Goal: Information Seeking & Learning: Learn about a topic

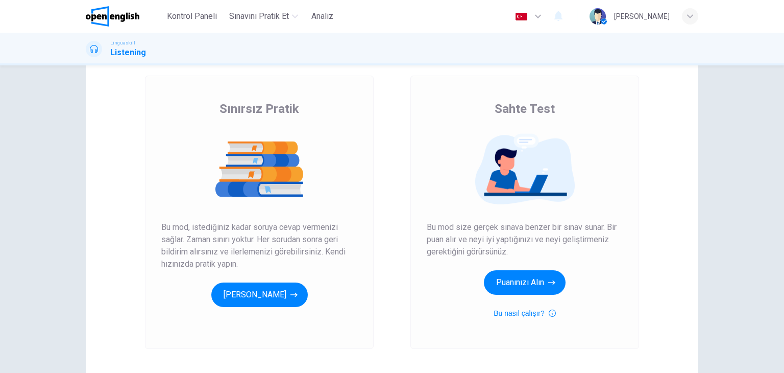
scroll to position [102, 0]
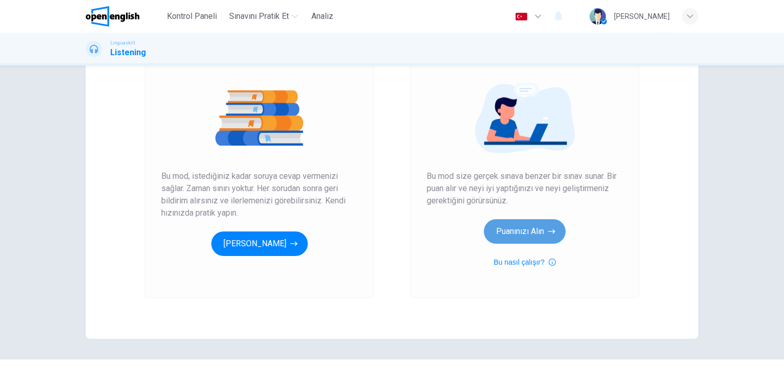
click at [525, 236] on button "Puanınızı Alın" at bounding box center [525, 231] width 82 height 25
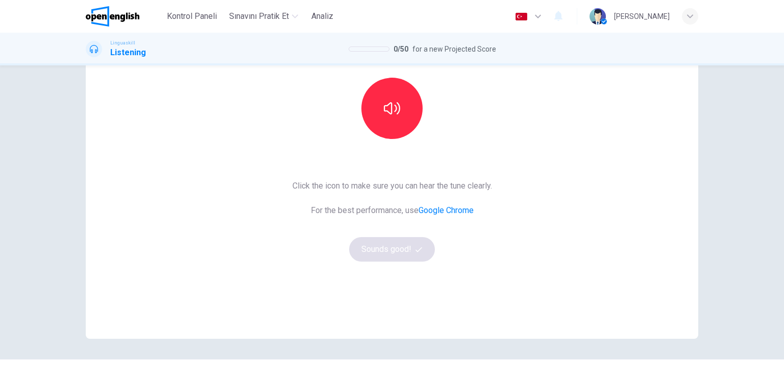
scroll to position [51, 0]
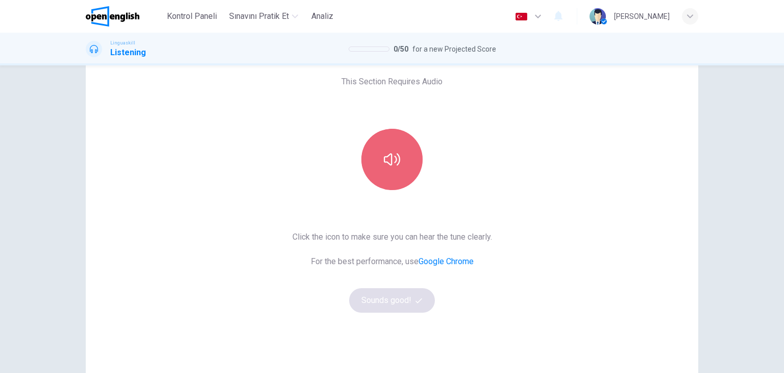
click at [394, 175] on button "button" at bounding box center [392, 159] width 61 height 61
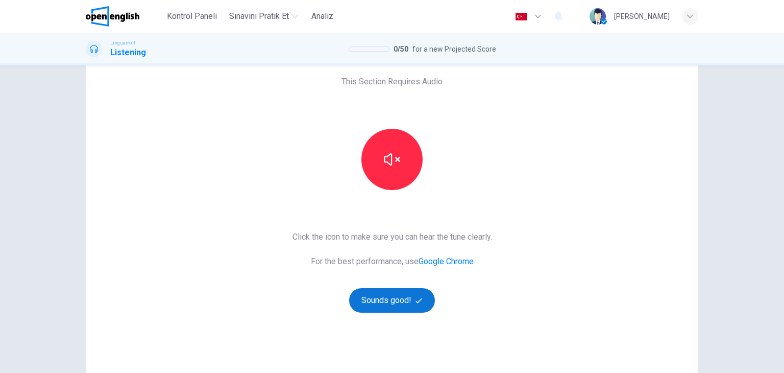
click at [410, 303] on button "Sounds good!" at bounding box center [392, 300] width 86 height 25
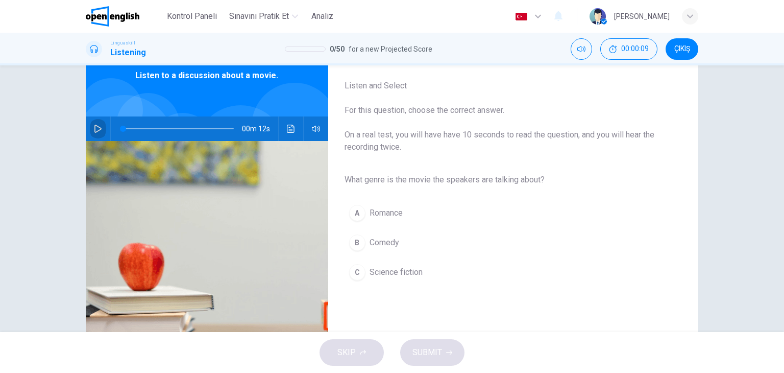
click at [97, 129] on icon "button" at bounding box center [97, 129] width 7 height 8
type input "*"
click at [356, 273] on div "C" at bounding box center [357, 272] width 16 height 16
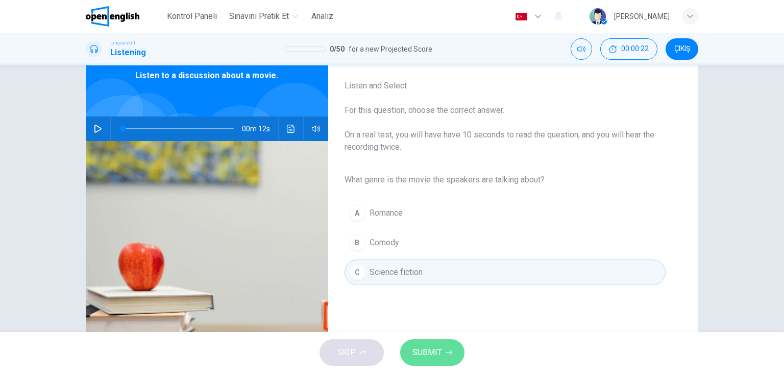
click at [429, 361] on button "SUBMIT" at bounding box center [432, 352] width 64 height 27
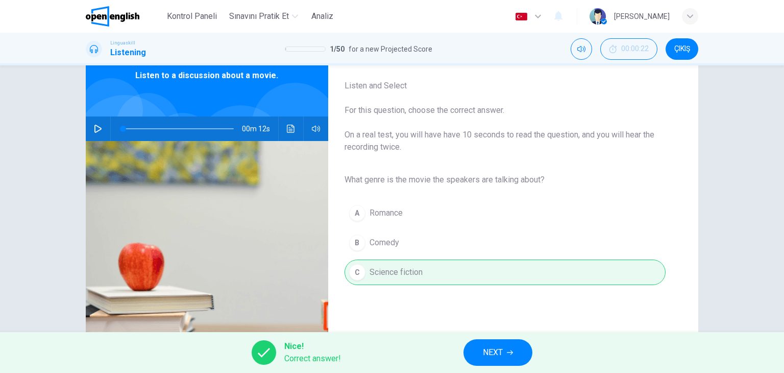
click at [491, 361] on button "NEXT" at bounding box center [498, 352] width 69 height 27
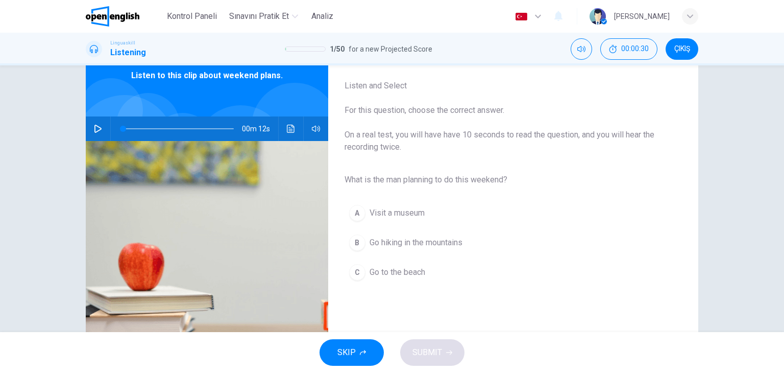
click at [94, 127] on icon "button" at bounding box center [98, 129] width 8 height 8
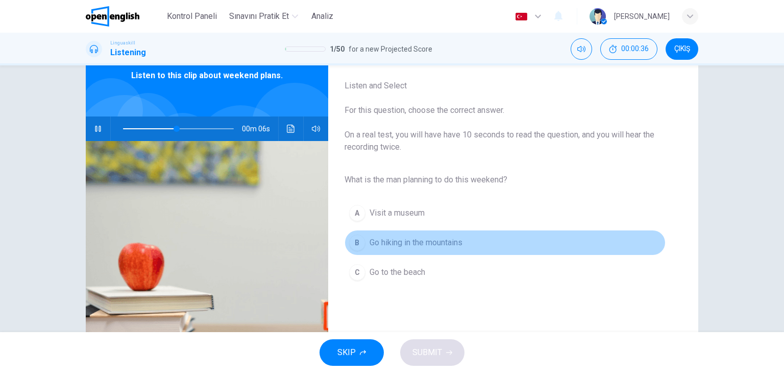
click at [360, 247] on div "B" at bounding box center [357, 242] width 16 height 16
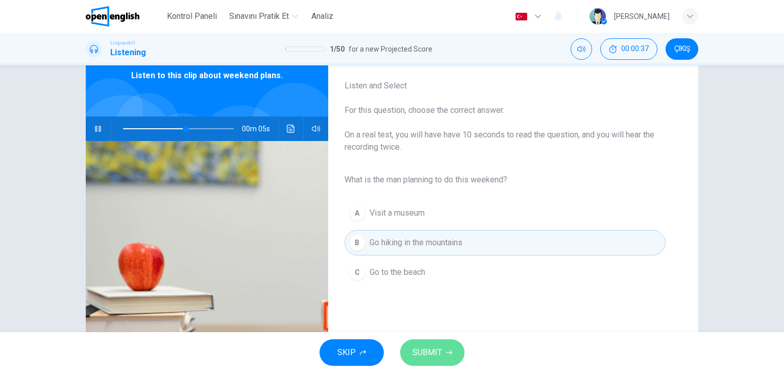
click at [433, 350] on span "SUBMIT" at bounding box center [428, 352] width 30 height 14
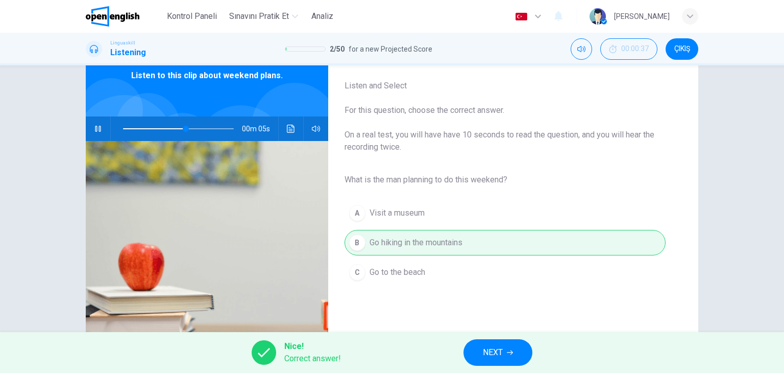
type input "**"
click at [485, 356] on span "NEXT" at bounding box center [493, 352] width 20 height 14
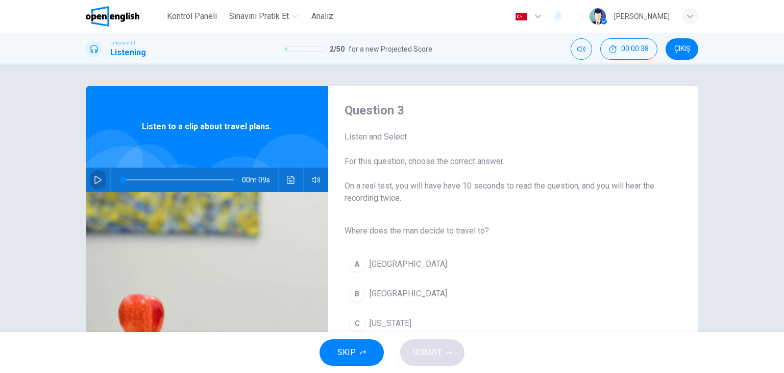
click at [102, 182] on button "button" at bounding box center [98, 180] width 16 height 25
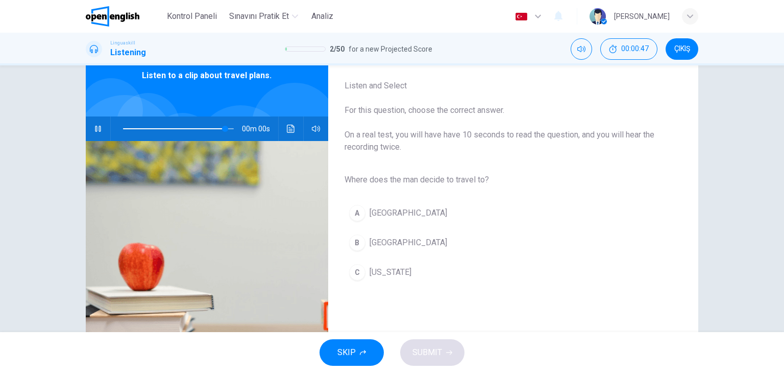
click at [381, 246] on span "Rome" at bounding box center [409, 242] width 78 height 12
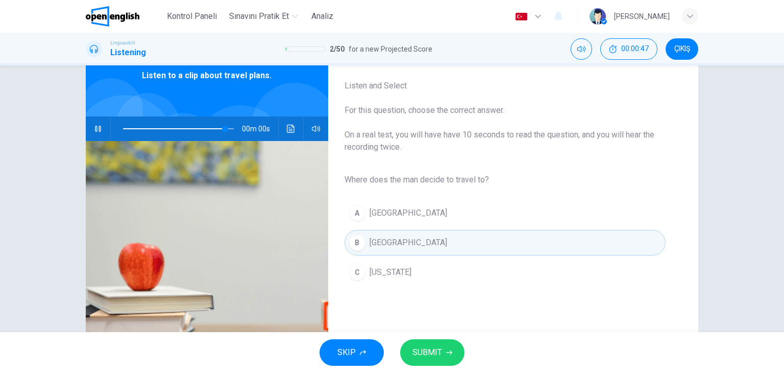
type input "*"
click at [445, 353] on button "SUBMIT" at bounding box center [432, 352] width 64 height 27
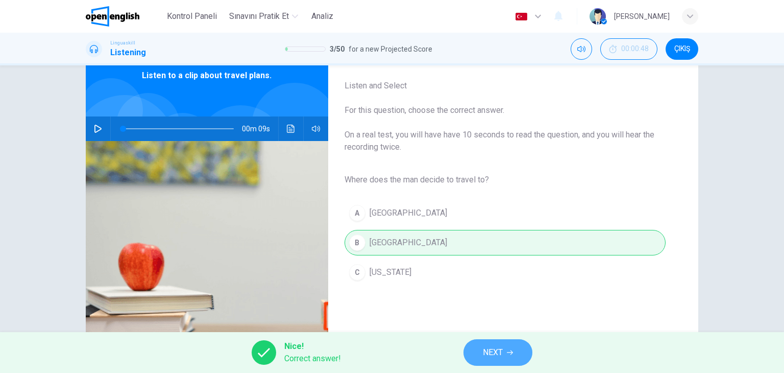
click at [503, 349] on span "NEXT" at bounding box center [493, 352] width 20 height 14
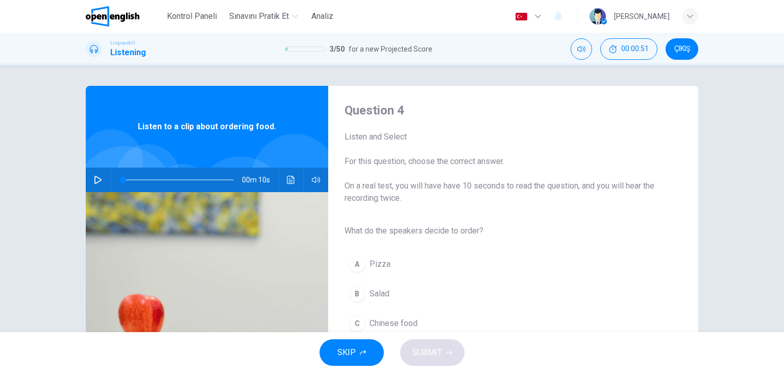
click at [88, 170] on div "00m 10s" at bounding box center [207, 180] width 243 height 25
click at [104, 180] on div "00m 10s" at bounding box center [207, 180] width 243 height 25
click at [100, 181] on button "button" at bounding box center [98, 180] width 16 height 25
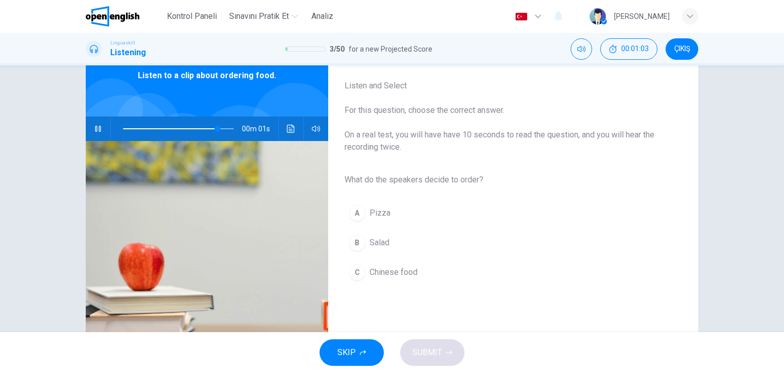
click at [386, 243] on span "Salad" at bounding box center [380, 242] width 20 height 12
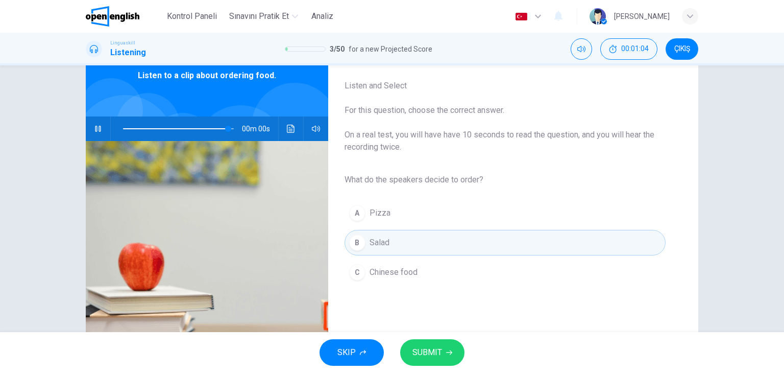
click at [446, 352] on icon "button" at bounding box center [449, 352] width 6 height 5
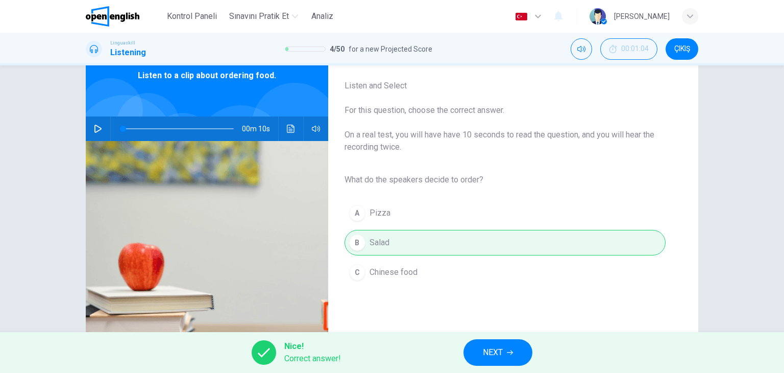
click at [94, 131] on icon "button" at bounding box center [98, 129] width 8 height 8
type input "*"
click at [483, 350] on span "NEXT" at bounding box center [493, 352] width 20 height 14
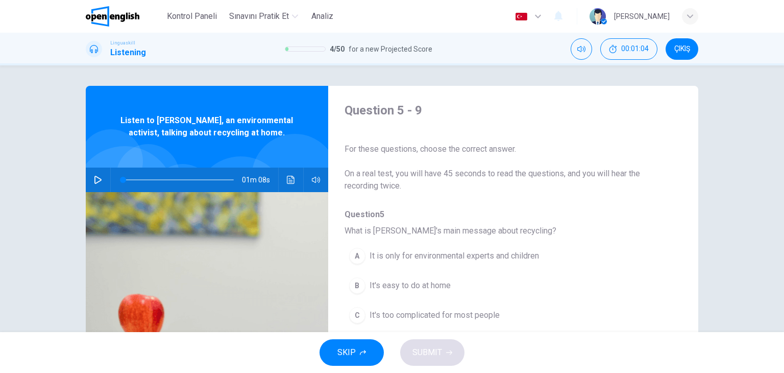
click at [94, 180] on icon "button" at bounding box center [98, 180] width 8 height 8
click at [470, 312] on span "It's too complicated for most people" at bounding box center [435, 315] width 130 height 12
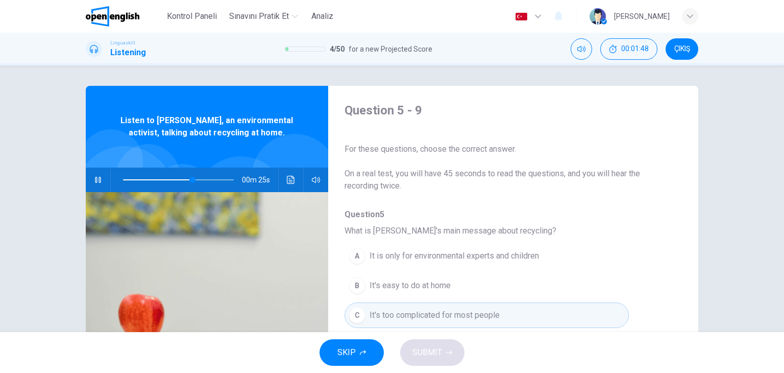
click at [362, 314] on div "C" at bounding box center [357, 315] width 16 height 16
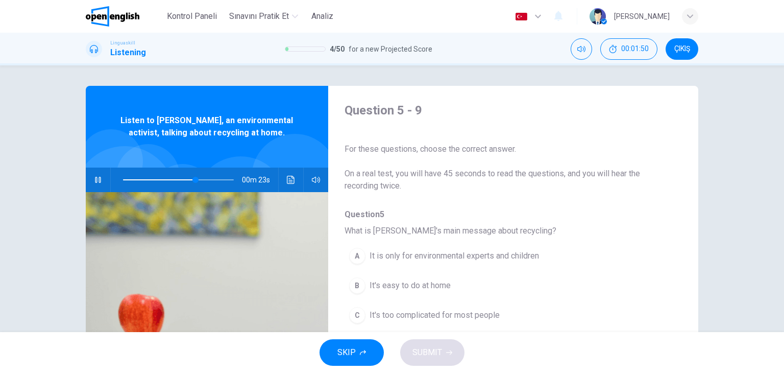
click at [384, 281] on span "It's easy to do at home" at bounding box center [410, 285] width 81 height 12
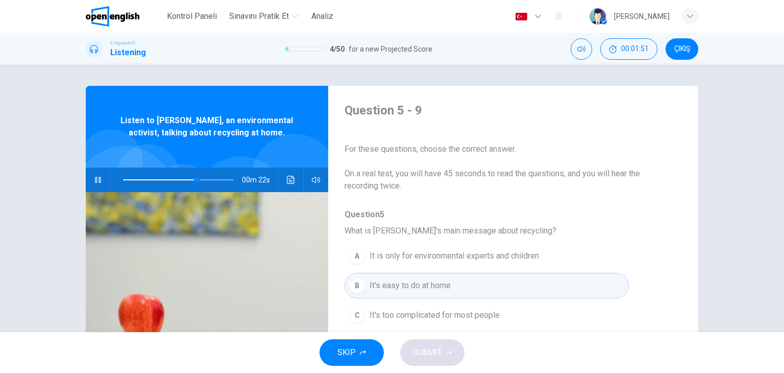
click at [397, 258] on span "It is only for environmental experts and children" at bounding box center [455, 256] width 170 height 12
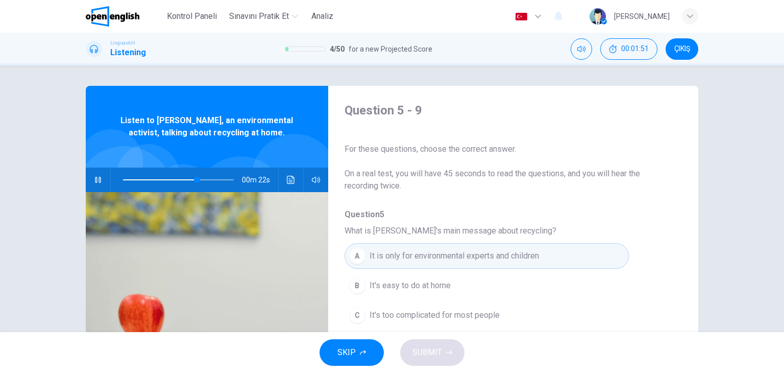
click at [389, 313] on span "It's too complicated for most people" at bounding box center [435, 315] width 130 height 12
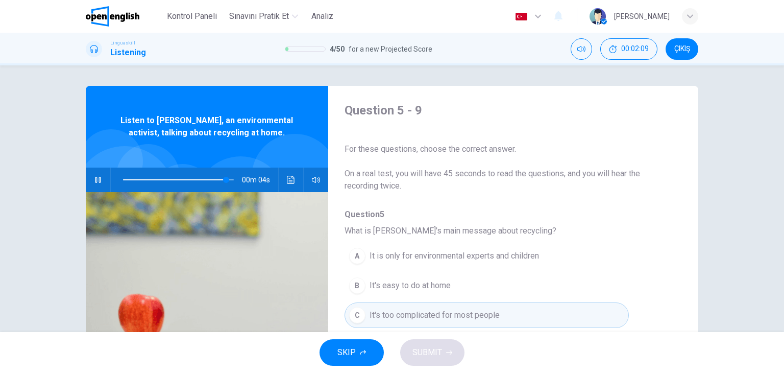
click at [421, 356] on div "SKIP SUBMIT" at bounding box center [392, 352] width 784 height 41
type input "*"
click at [421, 356] on div "SKIP SUBMIT" at bounding box center [392, 352] width 784 height 41
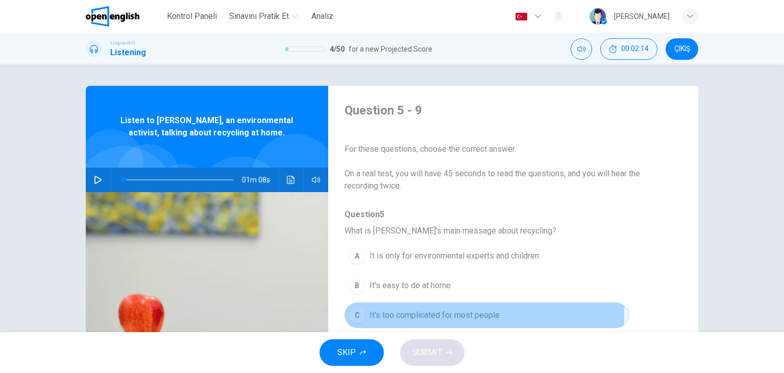
click at [363, 314] on button "C It's too complicated for most people" at bounding box center [487, 315] width 284 height 26
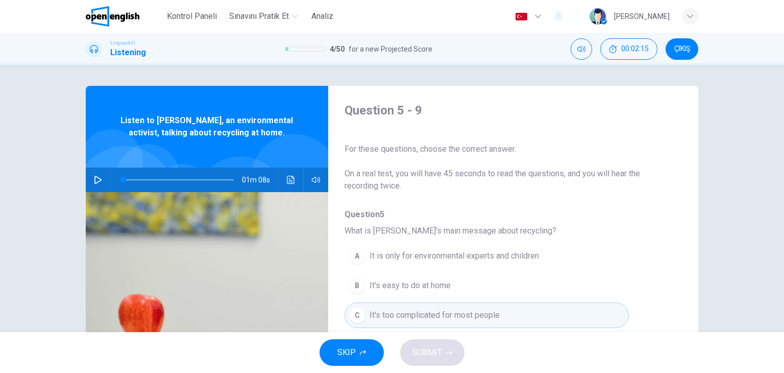
click at [449, 362] on div "SKIP SUBMIT" at bounding box center [392, 352] width 784 height 41
click at [406, 288] on span "It's easy to do at home" at bounding box center [410, 285] width 81 height 12
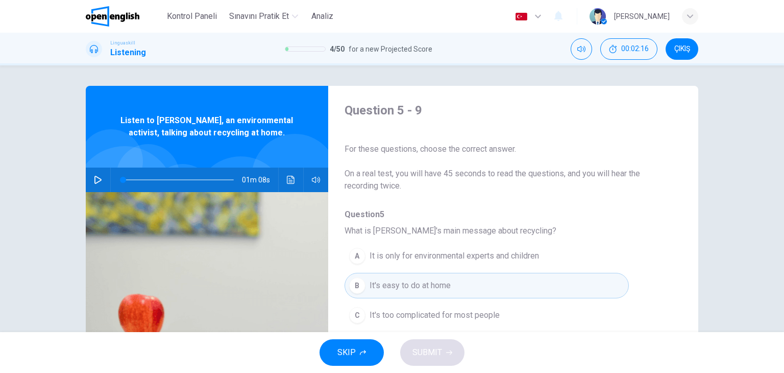
click at [406, 288] on span "It's easy to do at home" at bounding box center [410, 285] width 81 height 12
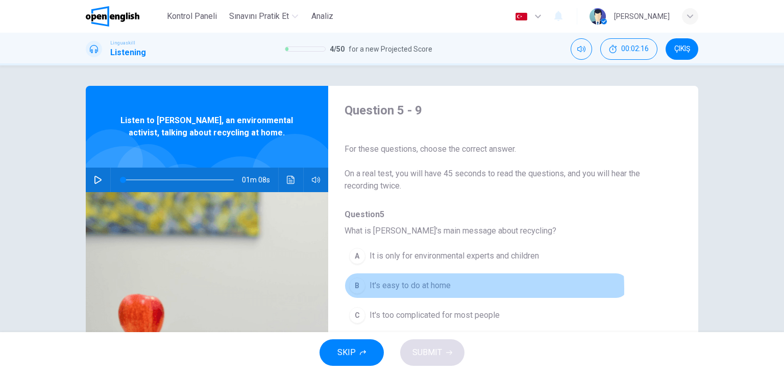
click at [406, 288] on span "It's easy to do at home" at bounding box center [410, 285] width 81 height 12
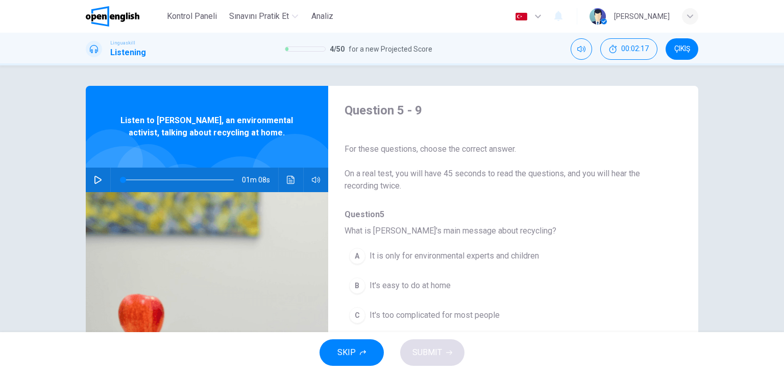
click at [421, 248] on button "A It is only for environmental experts and children" at bounding box center [487, 256] width 284 height 26
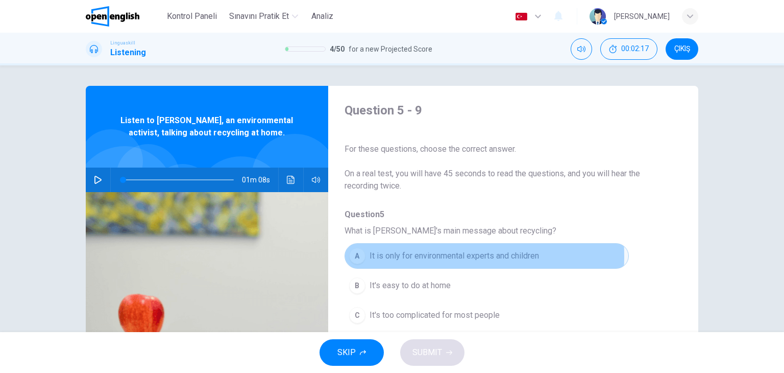
click at [417, 256] on span "It is only for environmental experts and children" at bounding box center [455, 256] width 170 height 12
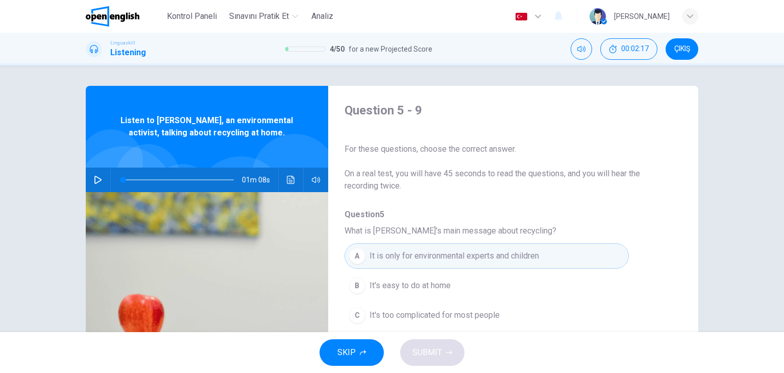
click at [417, 256] on span "It is only for environmental experts and children" at bounding box center [455, 256] width 170 height 12
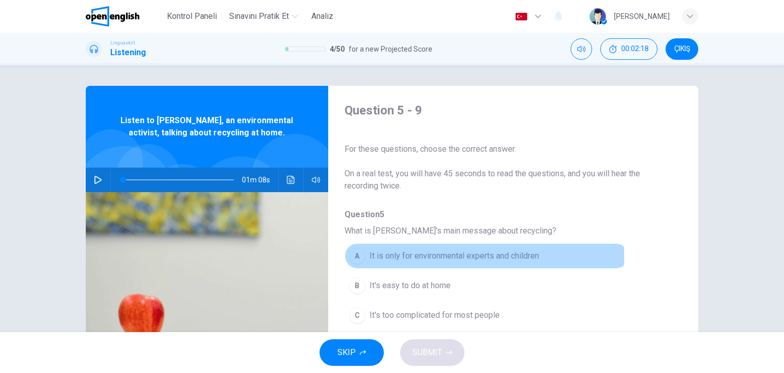
click at [417, 256] on span "It is only for environmental experts and children" at bounding box center [455, 256] width 170 height 12
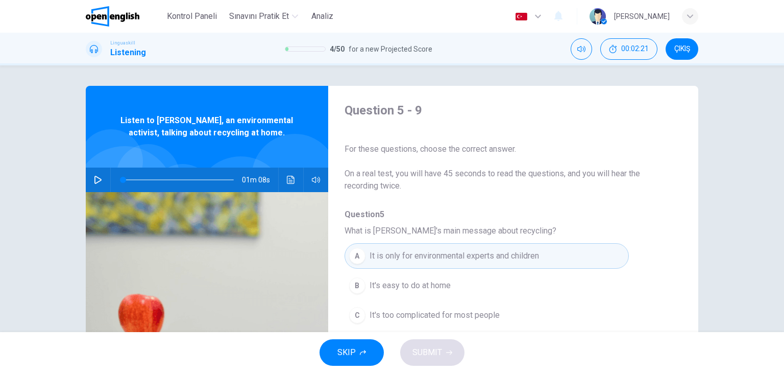
scroll to position [102, 0]
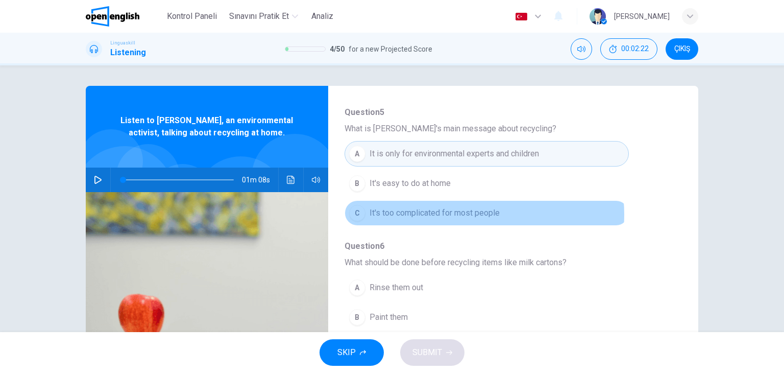
click at [452, 214] on span "It's too complicated for most people" at bounding box center [435, 213] width 130 height 12
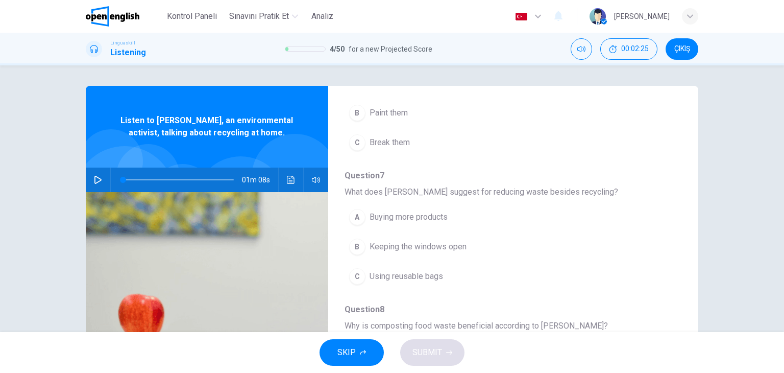
scroll to position [437, 0]
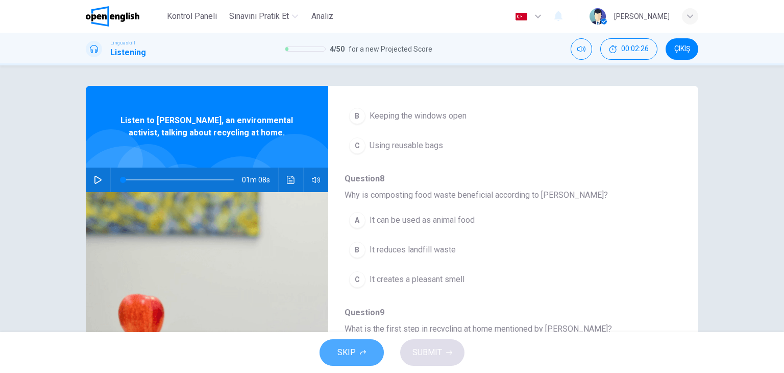
click at [366, 355] on icon "button" at bounding box center [363, 352] width 6 height 6
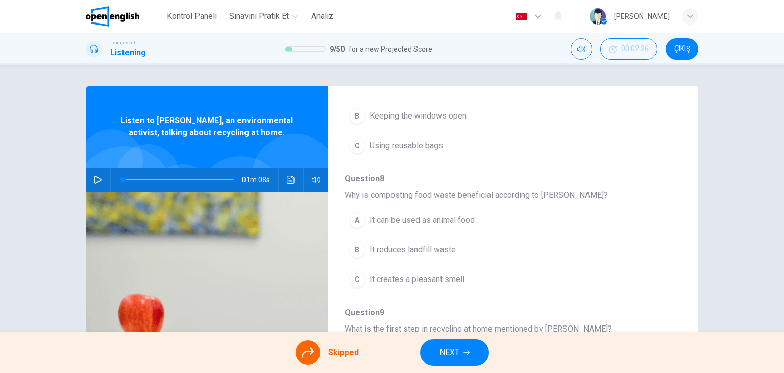
click at [310, 356] on icon at bounding box center [308, 352] width 12 height 12
click at [431, 355] on button "NEXT" at bounding box center [454, 352] width 69 height 27
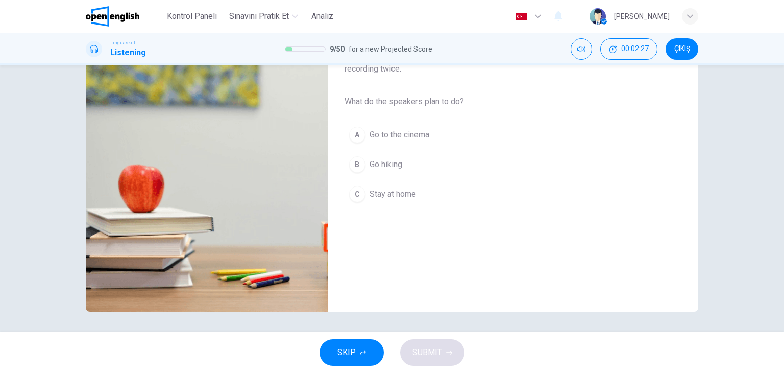
scroll to position [0, 0]
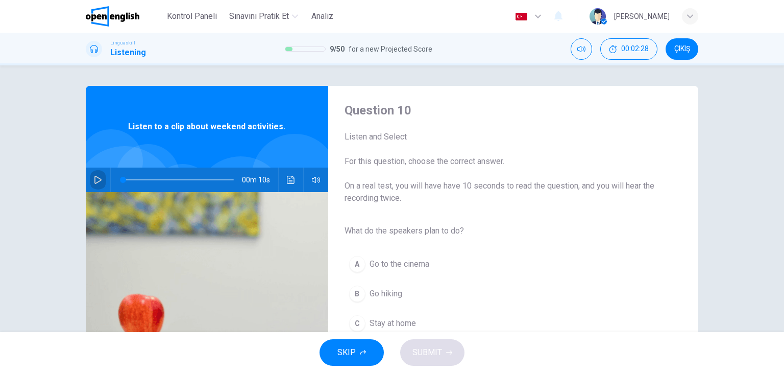
click at [90, 179] on button "button" at bounding box center [98, 180] width 16 height 25
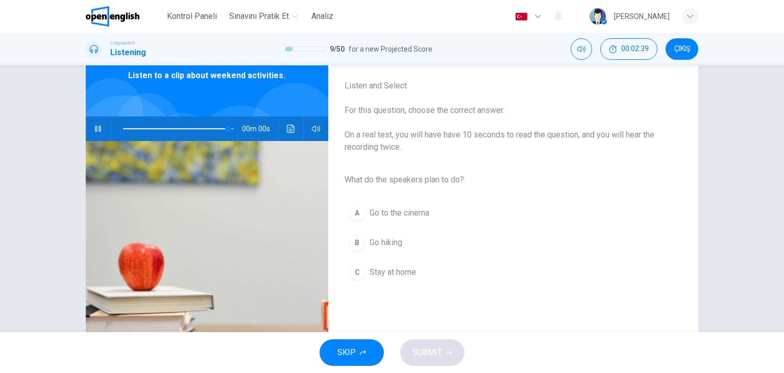
type input "*"
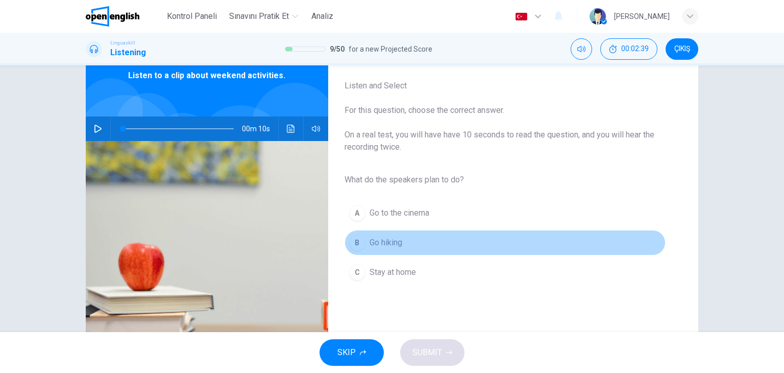
click at [393, 245] on span "Go hiking" at bounding box center [386, 242] width 33 height 12
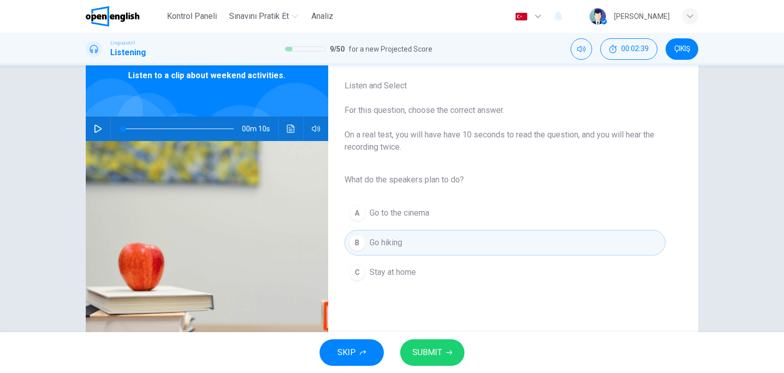
click at [440, 345] on span "SUBMIT" at bounding box center [428, 352] width 30 height 14
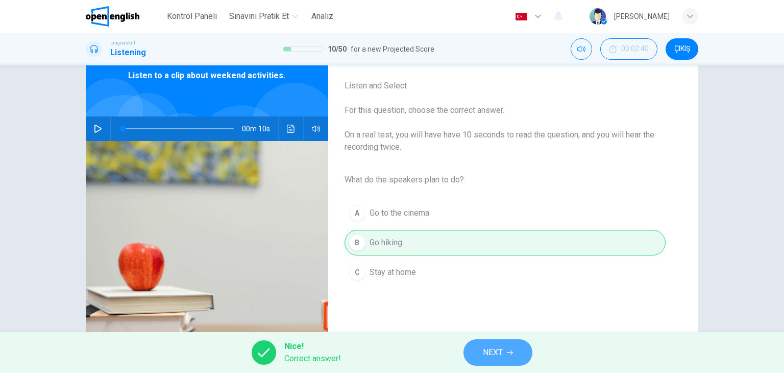
click at [513, 362] on button "NEXT" at bounding box center [498, 352] width 69 height 27
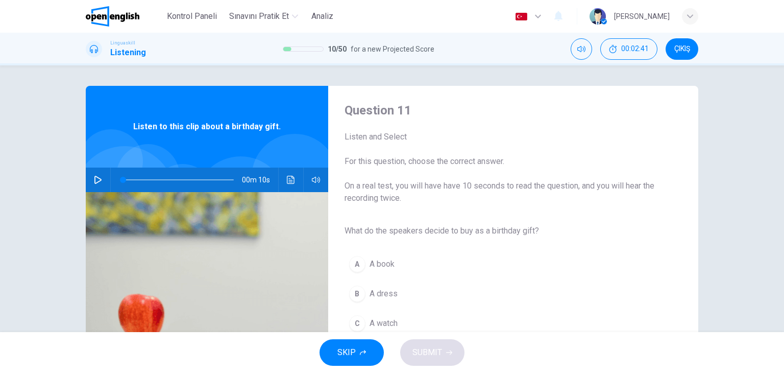
click at [94, 178] on icon "button" at bounding box center [98, 180] width 8 height 8
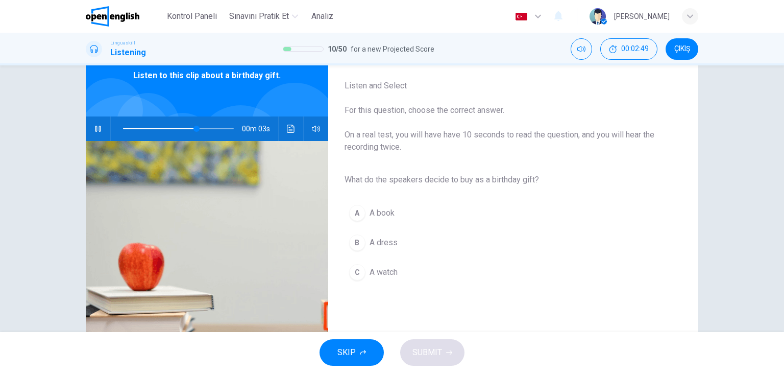
click at [382, 211] on span "A book" at bounding box center [382, 213] width 25 height 12
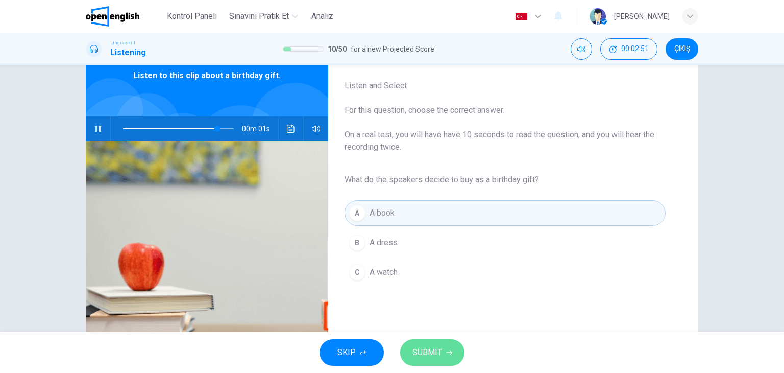
click at [440, 349] on span "SUBMIT" at bounding box center [428, 352] width 30 height 14
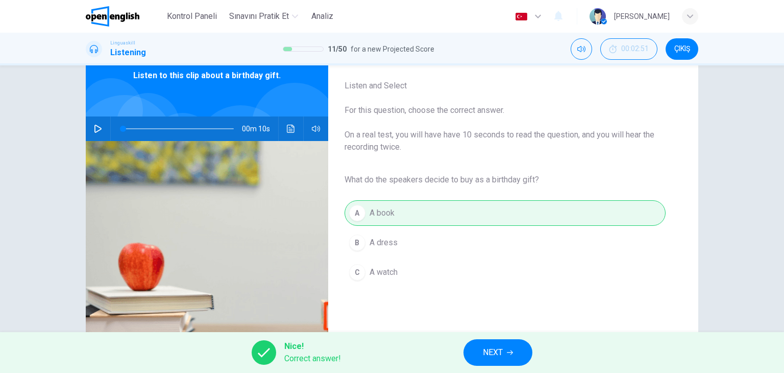
type input "*"
click at [492, 346] on span "NEXT" at bounding box center [493, 352] width 20 height 14
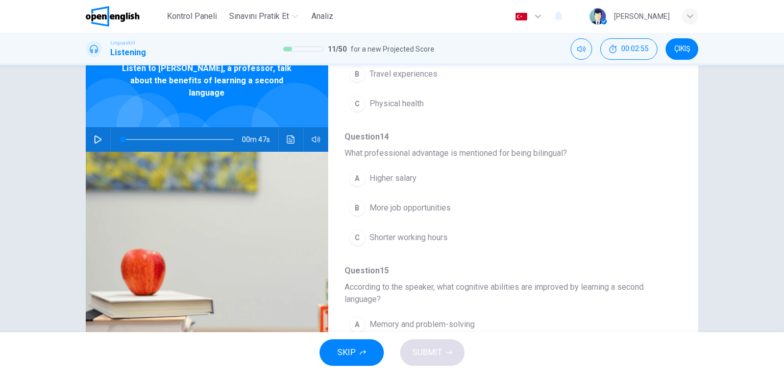
scroll to position [0, 0]
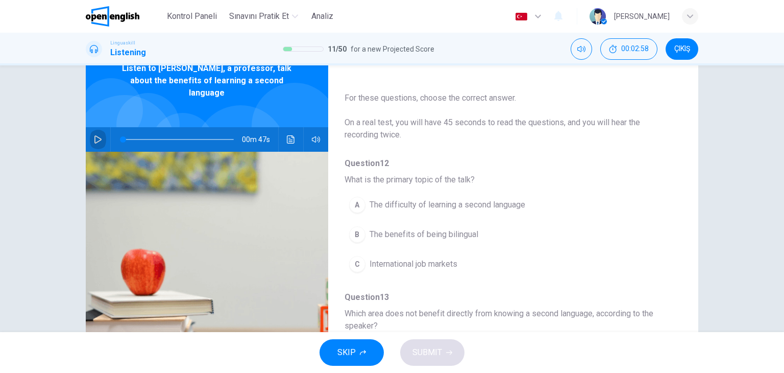
click at [94, 135] on icon "button" at bounding box center [98, 139] width 8 height 8
click at [360, 202] on div "A" at bounding box center [357, 205] width 16 height 16
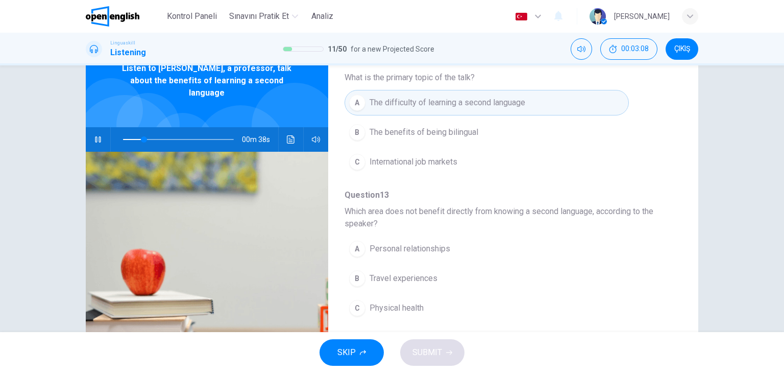
scroll to position [153, 0]
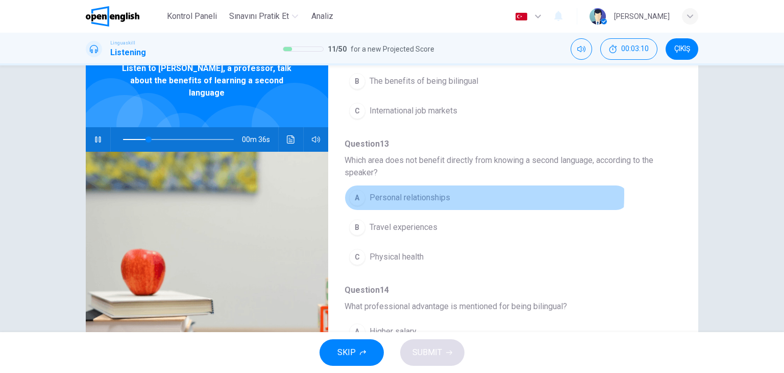
click at [413, 194] on span "Personal relationships" at bounding box center [410, 198] width 81 height 12
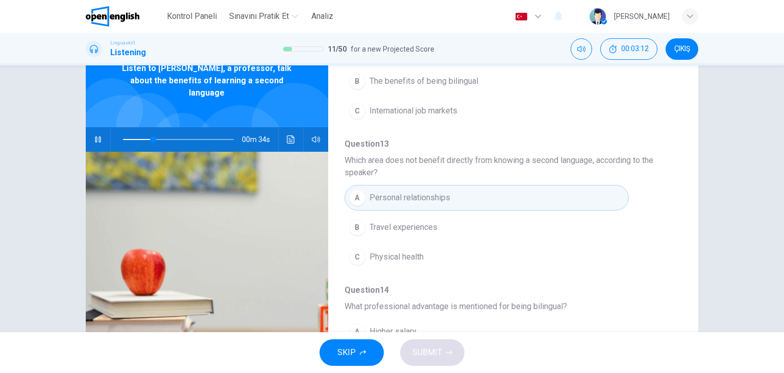
scroll to position [204, 0]
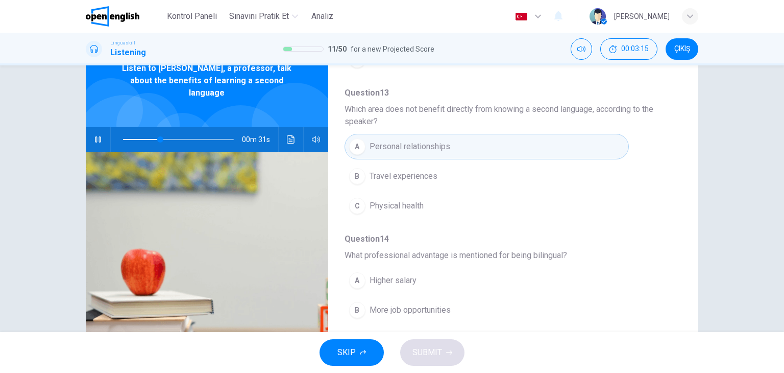
click at [415, 210] on span "Physical health" at bounding box center [397, 206] width 54 height 12
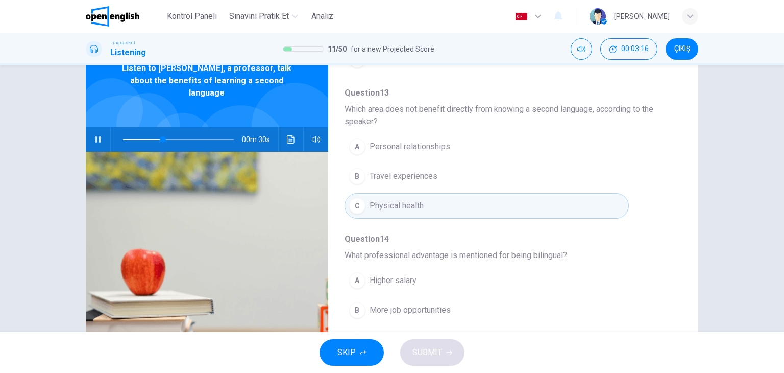
scroll to position [255, 0]
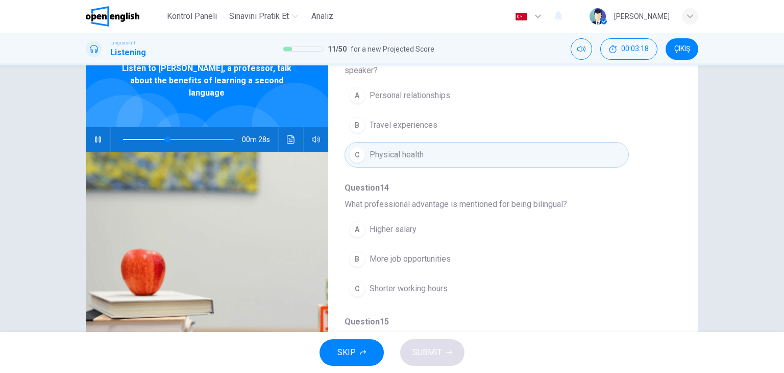
click at [426, 126] on span "Travel experiences" at bounding box center [404, 125] width 68 height 12
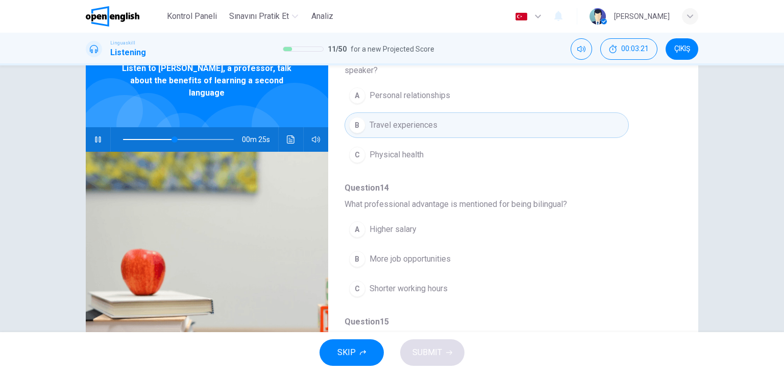
scroll to position [306, 0]
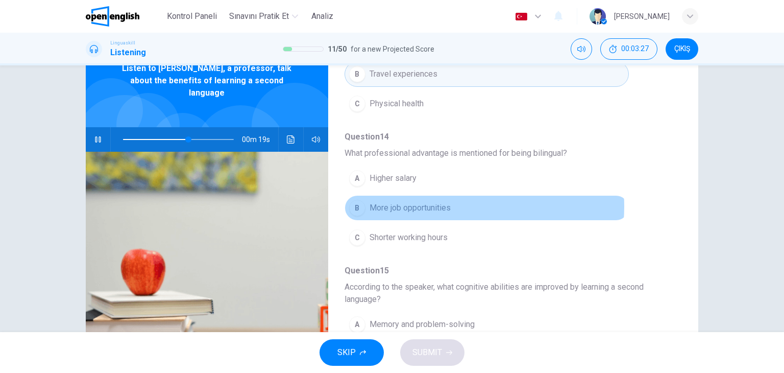
click at [449, 205] on button "B More job opportunities" at bounding box center [487, 208] width 284 height 26
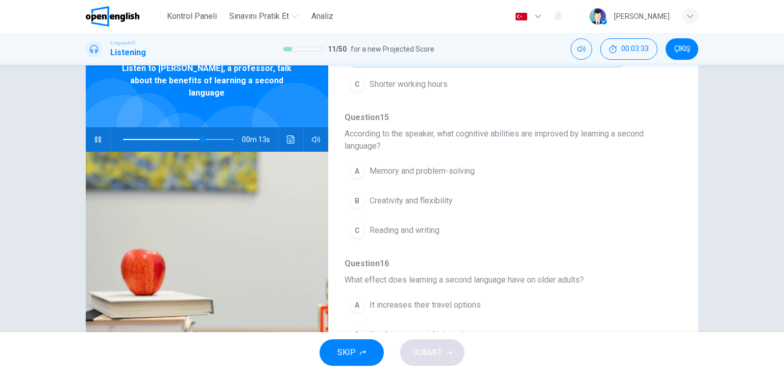
scroll to position [462, 0]
click at [463, 168] on span "Memory and problem-solving" at bounding box center [422, 169] width 105 height 12
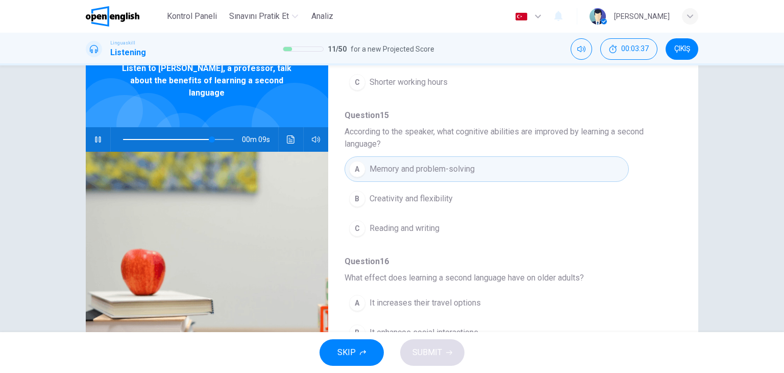
scroll to position [129, 0]
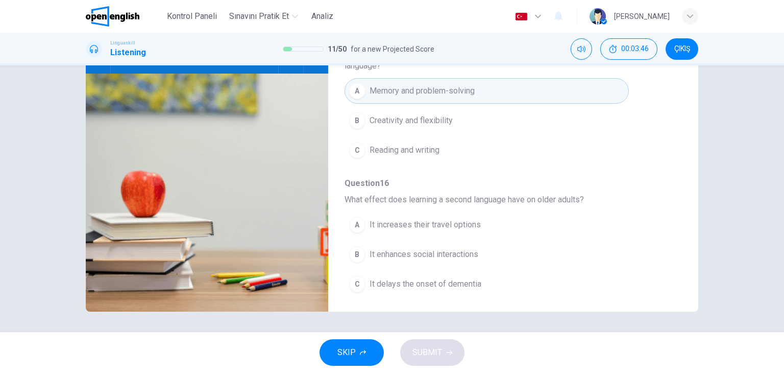
type input "*"
click at [366, 252] on button "B It enhances social interactions" at bounding box center [487, 255] width 284 height 26
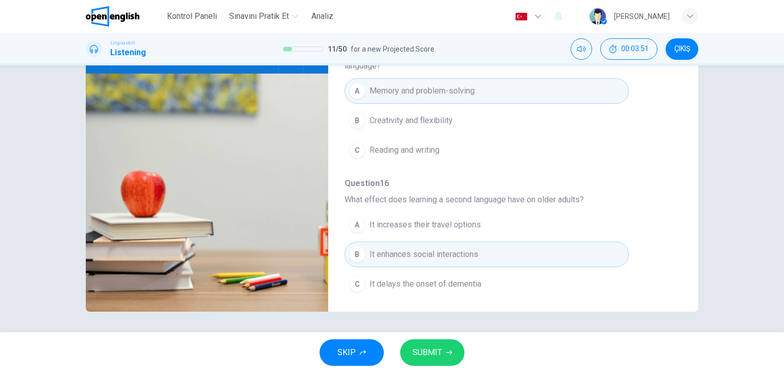
click at [435, 348] on span "SUBMIT" at bounding box center [428, 352] width 30 height 14
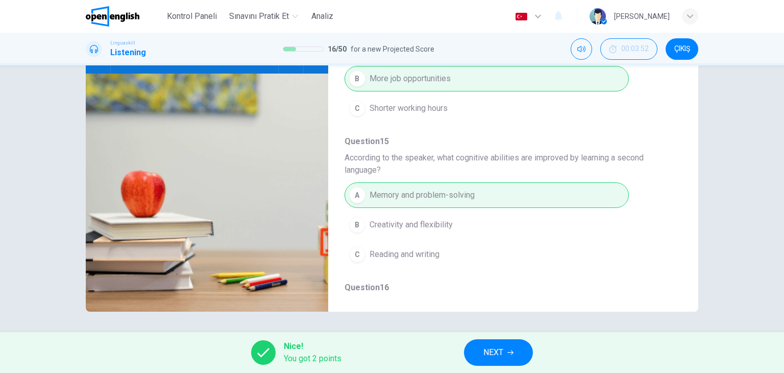
scroll to position [462, 0]
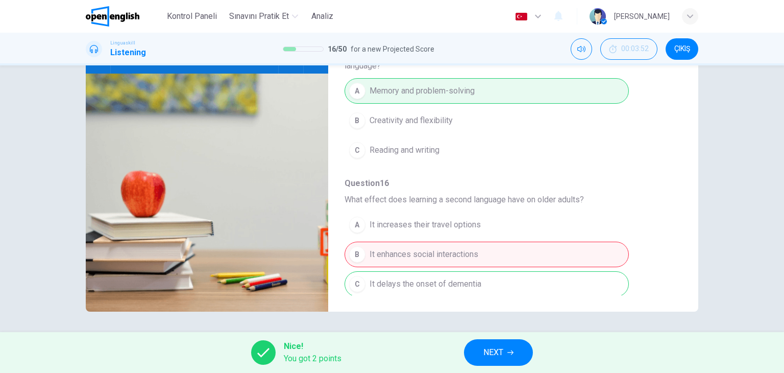
click at [487, 352] on span "NEXT" at bounding box center [494, 352] width 20 height 14
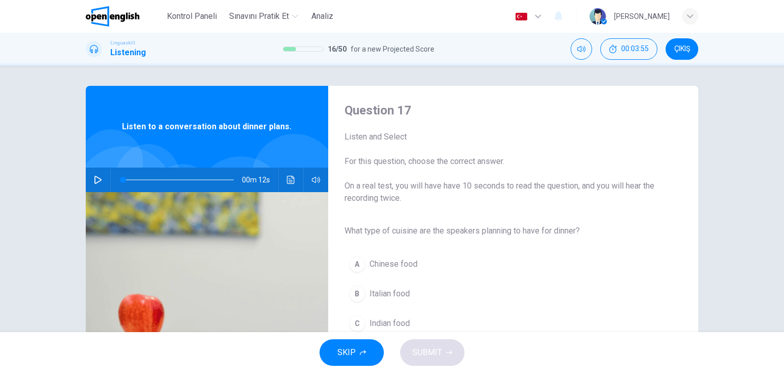
scroll to position [51, 0]
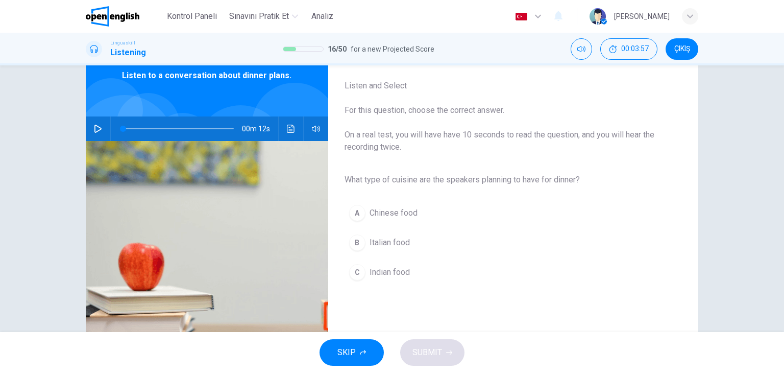
click at [100, 126] on button "button" at bounding box center [98, 128] width 16 height 25
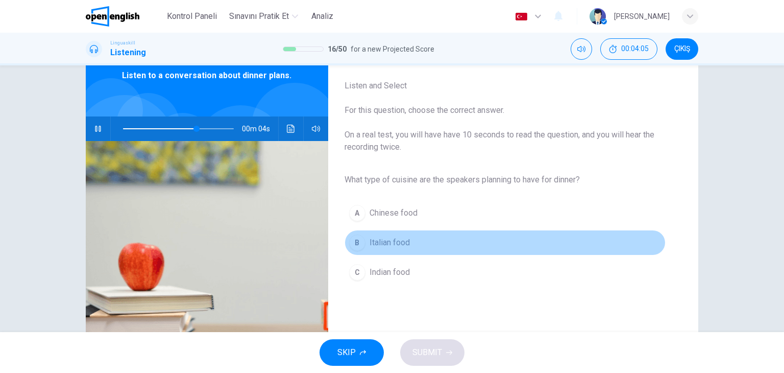
click at [379, 242] on span "Italian food" at bounding box center [390, 242] width 40 height 12
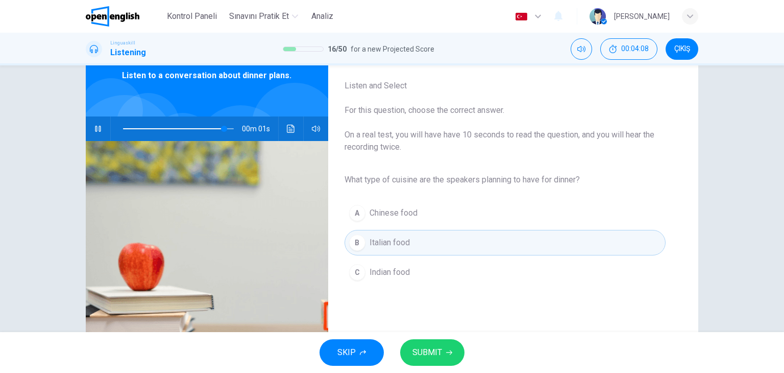
click at [433, 354] on span "SUBMIT" at bounding box center [428, 352] width 30 height 14
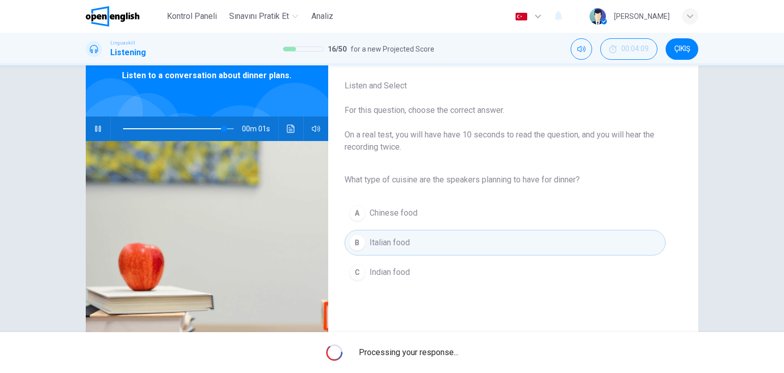
type input "*"
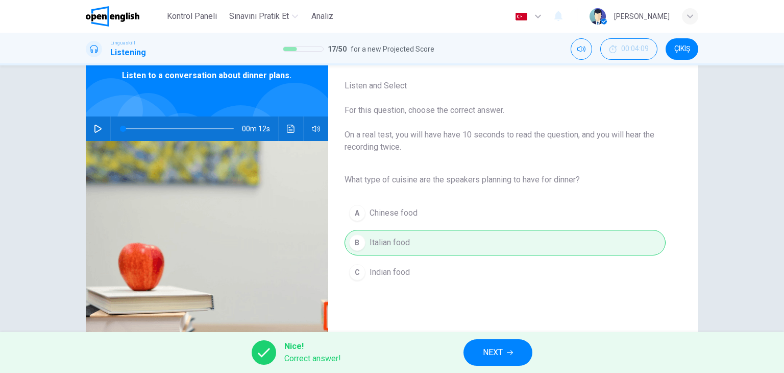
click at [498, 351] on span "NEXT" at bounding box center [493, 352] width 20 height 14
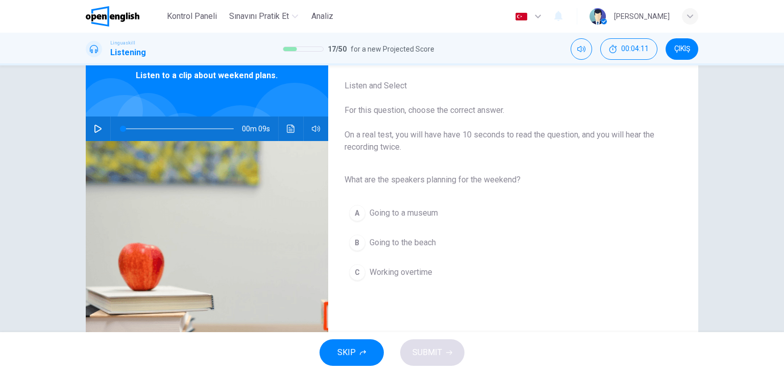
click at [83, 129] on div "Question 18 Listen and Select For this question, choose the correct answer. On …" at bounding box center [391, 212] width 645 height 355
click at [94, 129] on icon "button" at bounding box center [98, 129] width 8 height 8
click at [400, 248] on button "B Going to the beach" at bounding box center [505, 243] width 321 height 26
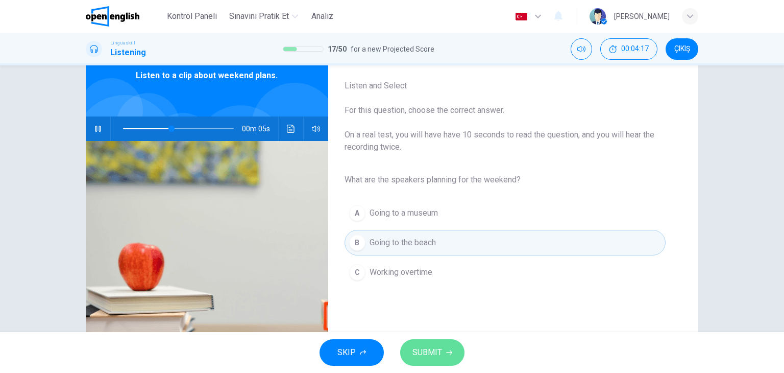
click at [439, 350] on span "SUBMIT" at bounding box center [428, 352] width 30 height 14
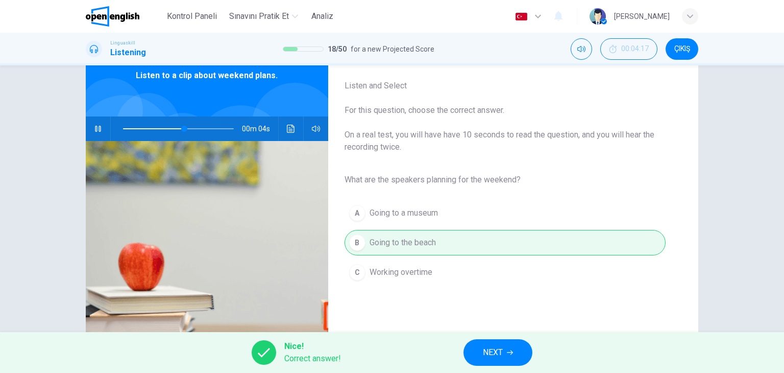
type input "**"
click at [510, 351] on icon "button" at bounding box center [510, 352] width 6 height 6
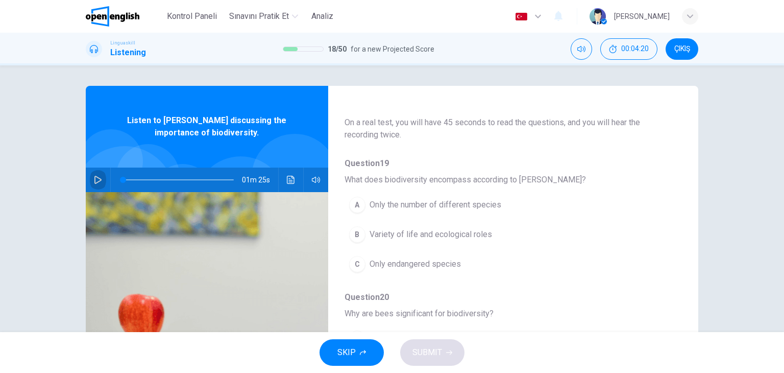
click at [94, 180] on icon "button" at bounding box center [98, 180] width 8 height 8
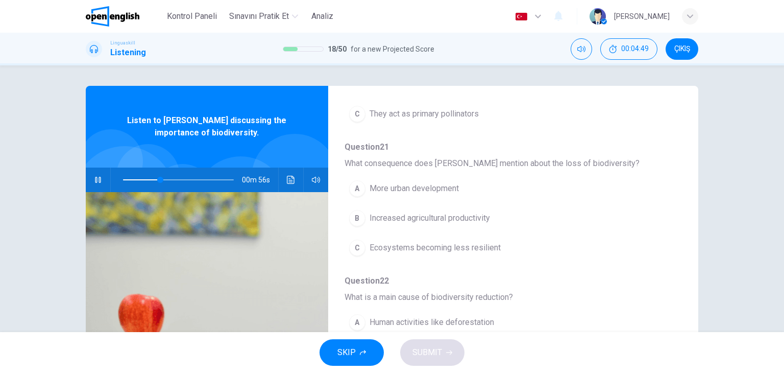
scroll to position [437, 0]
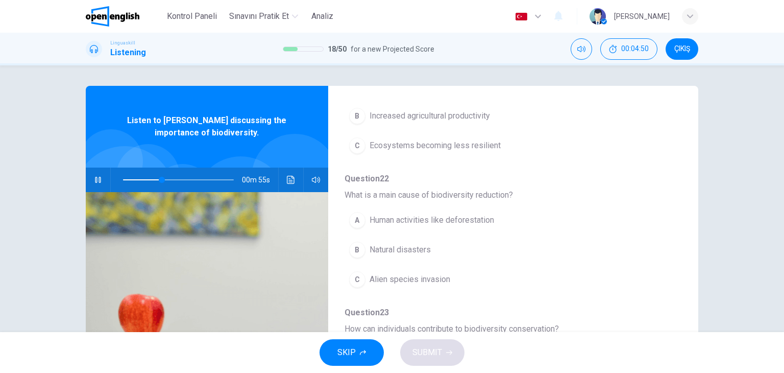
click at [348, 347] on span "SKIP" at bounding box center [347, 352] width 18 height 14
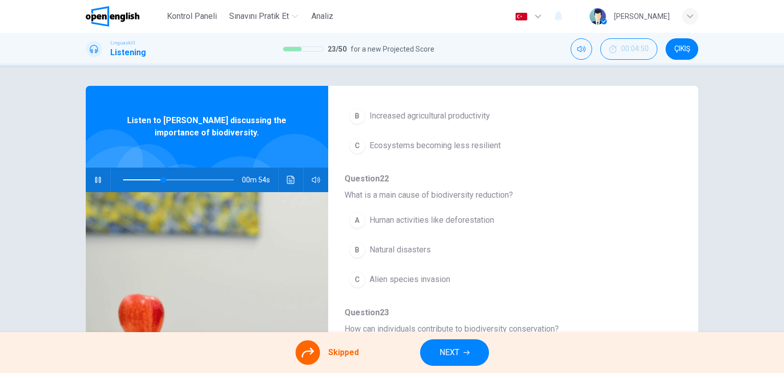
click at [342, 355] on span "Skipped" at bounding box center [343, 352] width 31 height 12
click at [318, 356] on div at bounding box center [308, 352] width 25 height 25
click at [315, 354] on div at bounding box center [308, 352] width 25 height 25
type input "**"
click at [446, 361] on button "NEXT" at bounding box center [454, 352] width 69 height 27
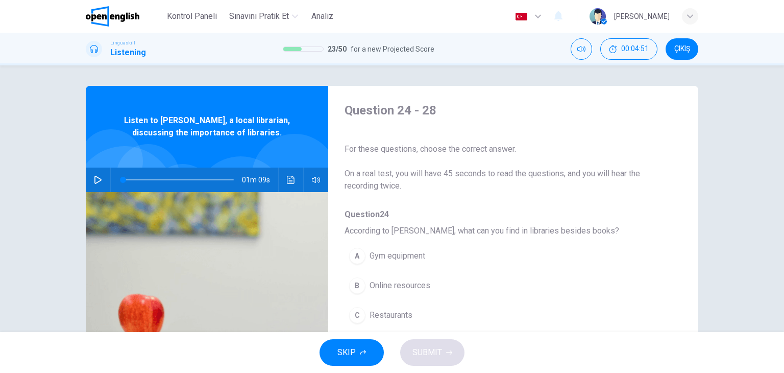
scroll to position [51, 0]
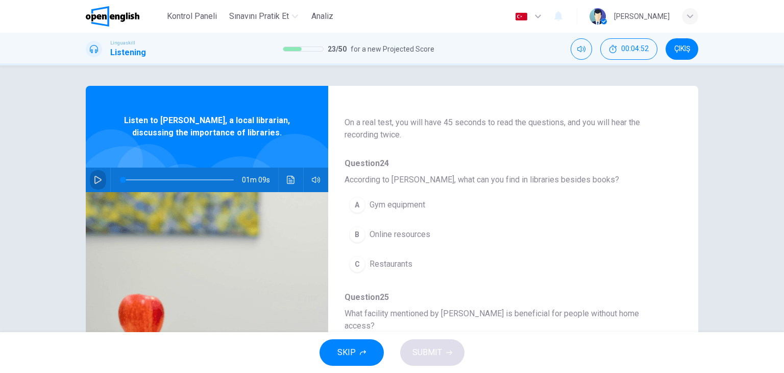
click at [96, 186] on button "button" at bounding box center [98, 180] width 16 height 25
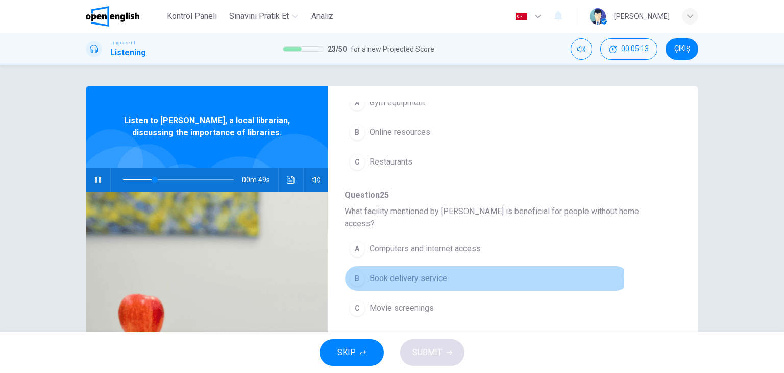
click at [429, 272] on span "Book delivery service" at bounding box center [409, 278] width 78 height 12
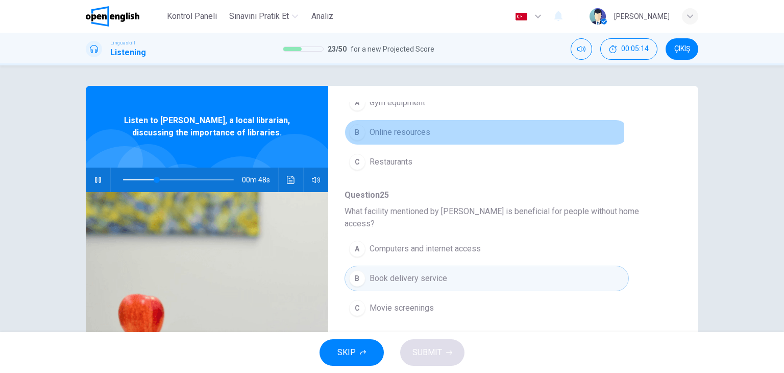
click at [400, 136] on span "Online resources" at bounding box center [400, 132] width 61 height 12
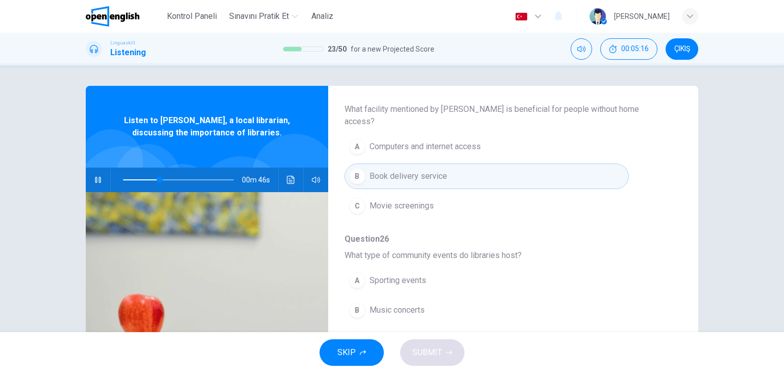
scroll to position [306, 0]
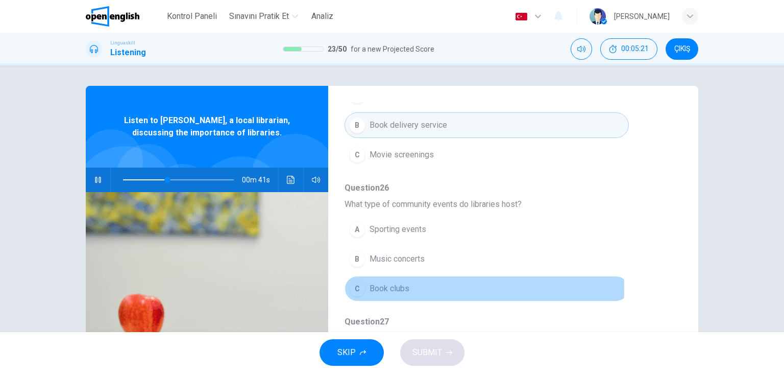
click at [390, 282] on span "Book clubs" at bounding box center [390, 288] width 40 height 12
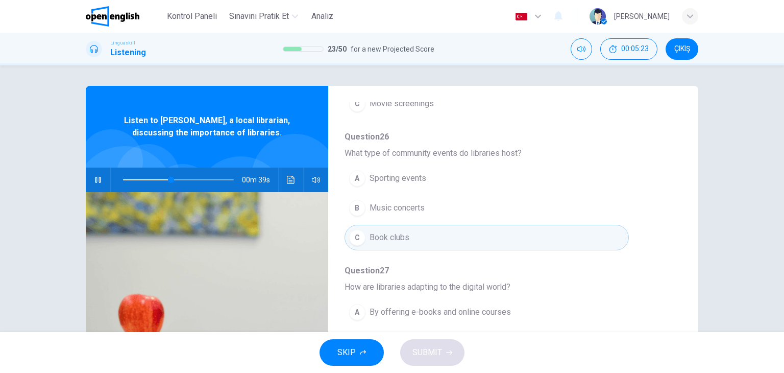
scroll to position [409, 0]
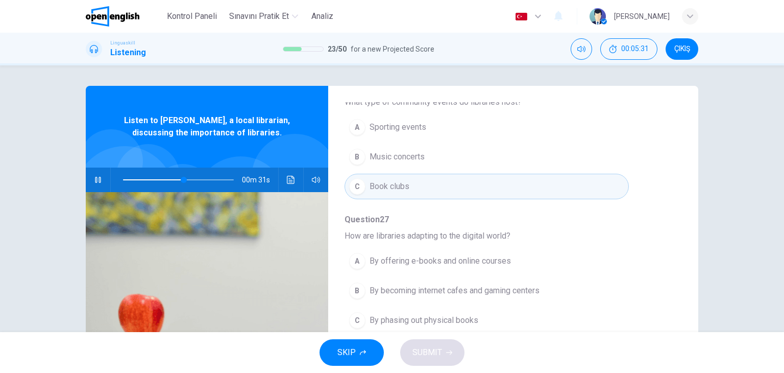
click at [474, 255] on span "By offering e-books and online courses" at bounding box center [440, 261] width 141 height 12
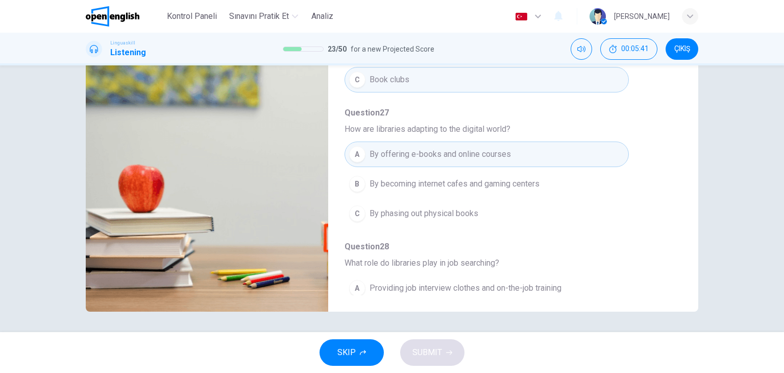
scroll to position [437, 0]
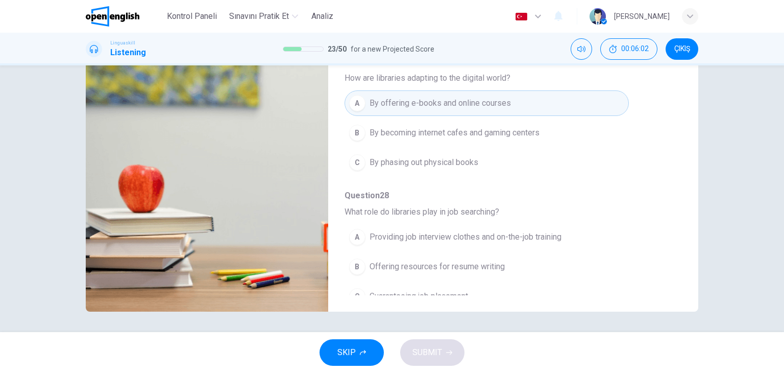
type input "*"
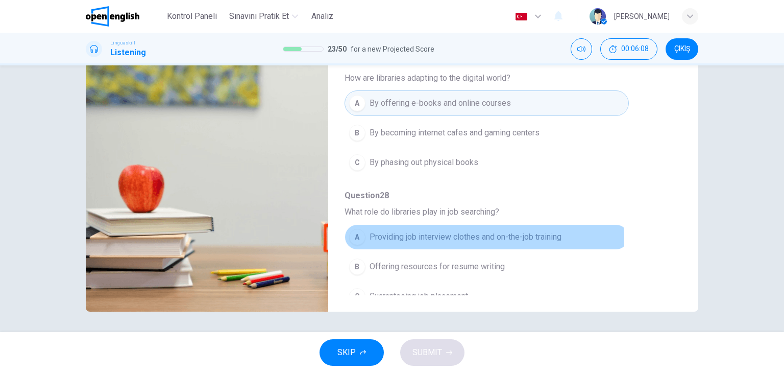
click at [409, 231] on span "Providing job interview clothes and on-the-job training" at bounding box center [466, 237] width 192 height 12
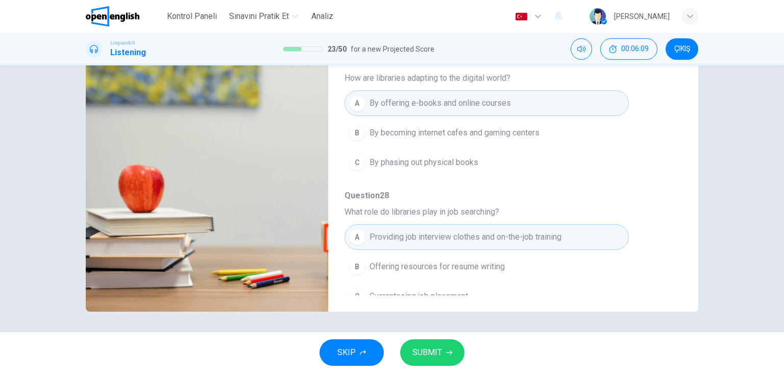
click at [397, 260] on span "Offering resources for resume writing" at bounding box center [437, 266] width 135 height 12
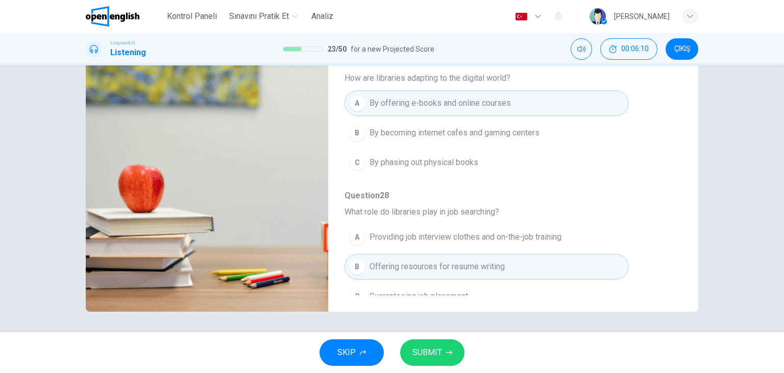
click at [434, 351] on span "SUBMIT" at bounding box center [428, 352] width 30 height 14
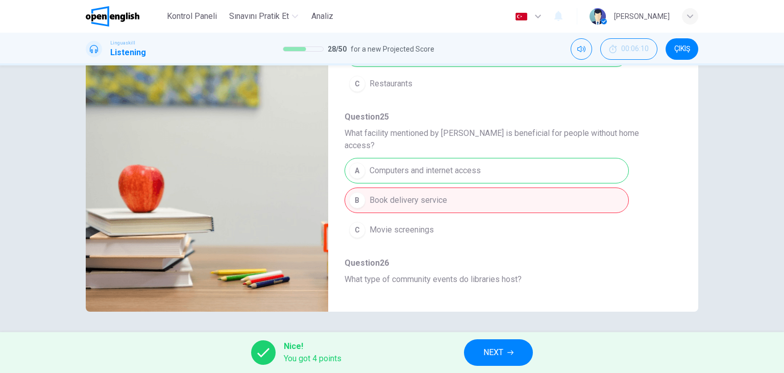
scroll to position [204, 0]
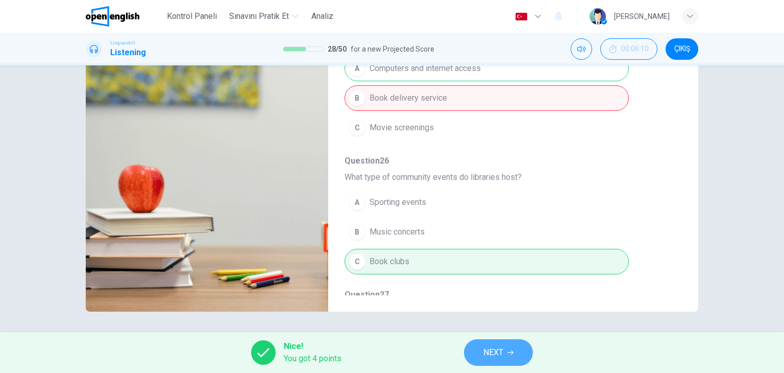
click at [506, 357] on button "NEXT" at bounding box center [498, 352] width 69 height 27
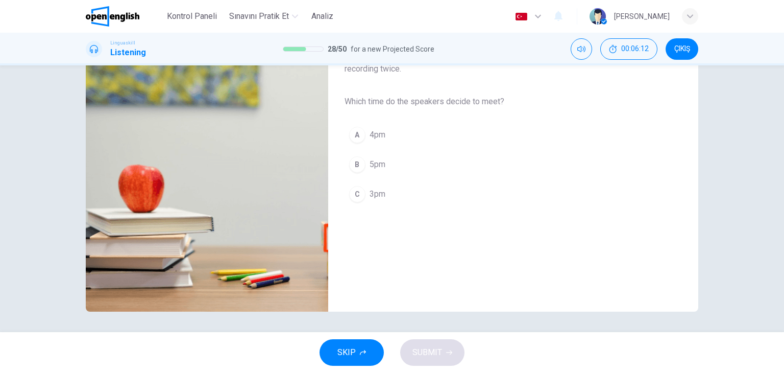
scroll to position [27, 0]
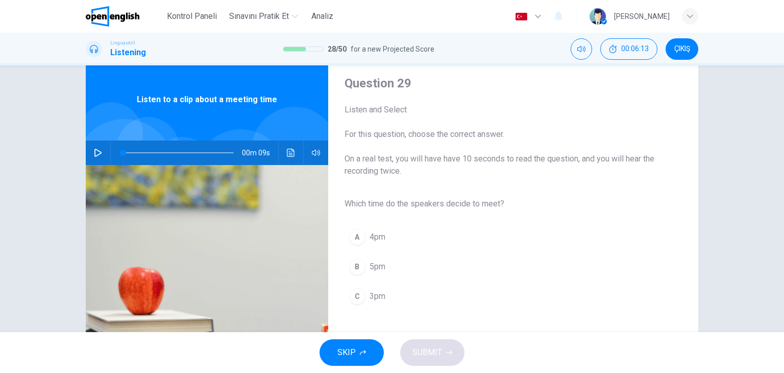
click at [102, 153] on button "button" at bounding box center [98, 152] width 16 height 25
drag, startPoint x: 179, startPoint y: 151, endPoint x: 146, endPoint y: 155, distance: 33.9
click at [146, 155] on span at bounding box center [178, 153] width 111 height 14
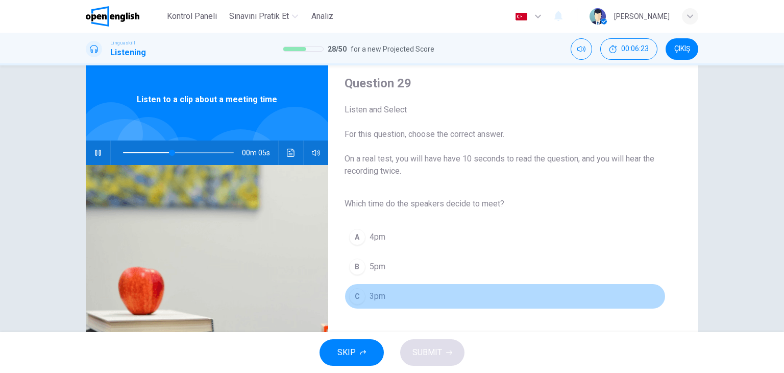
click at [356, 297] on div "C" at bounding box center [357, 296] width 16 height 16
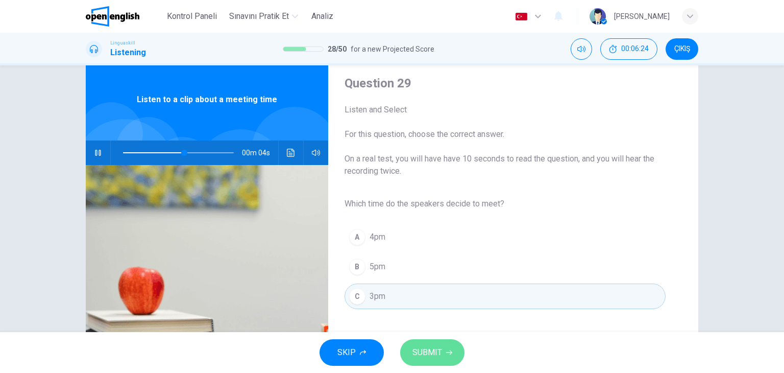
click at [433, 357] on span "SUBMIT" at bounding box center [428, 352] width 30 height 14
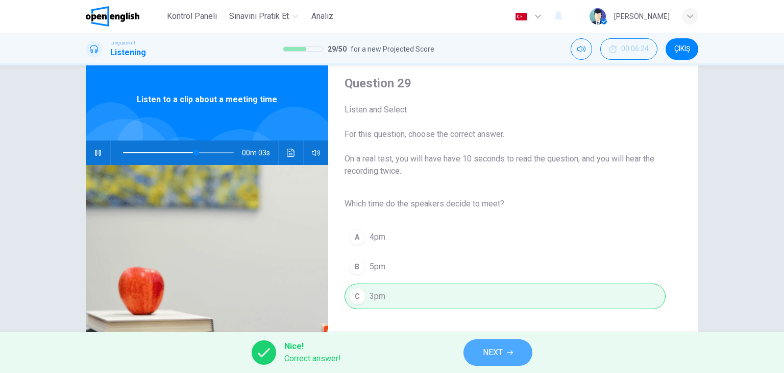
click at [500, 358] on span "NEXT" at bounding box center [493, 352] width 20 height 14
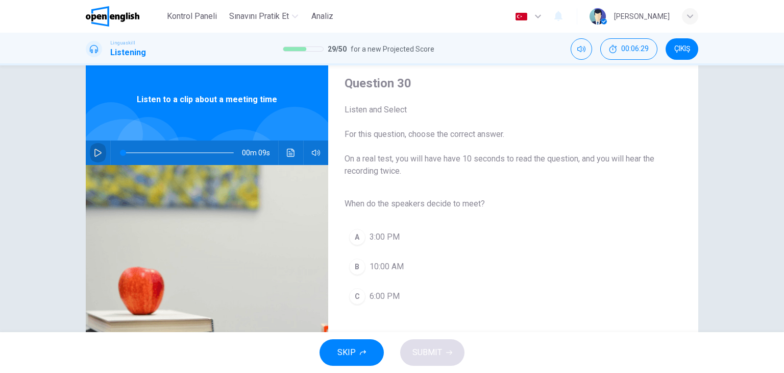
click at [94, 149] on icon "button" at bounding box center [98, 153] width 8 height 8
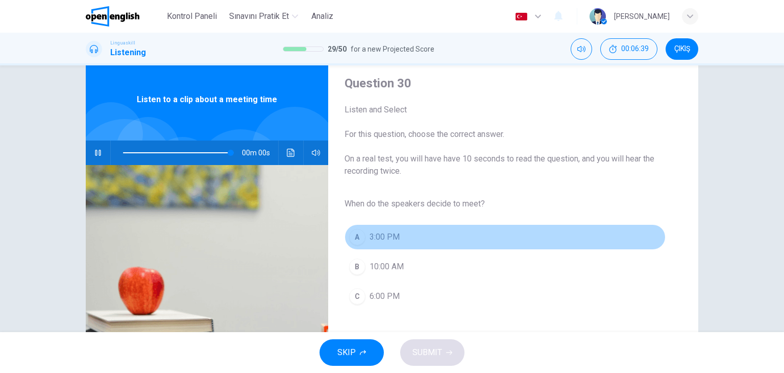
type input "*"
click at [392, 234] on span "3:00 PM" at bounding box center [385, 237] width 30 height 12
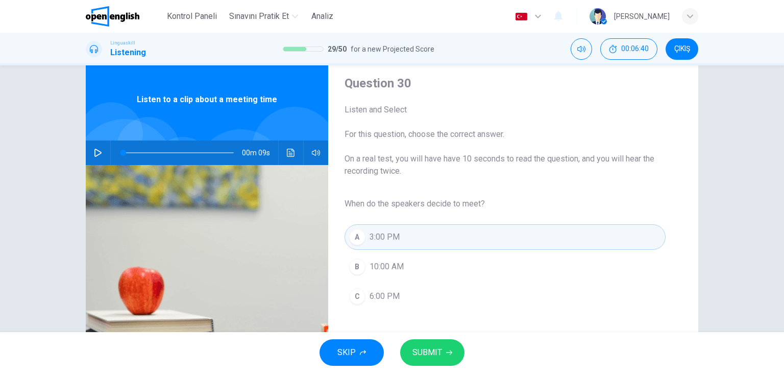
click at [431, 361] on button "SUBMIT" at bounding box center [432, 352] width 64 height 27
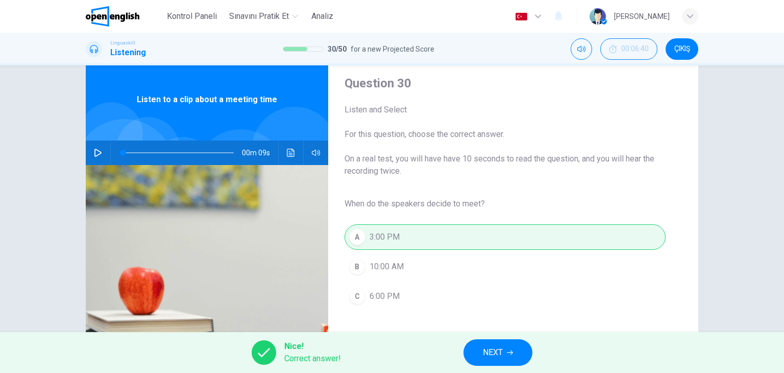
click at [491, 360] on button "NEXT" at bounding box center [498, 352] width 69 height 27
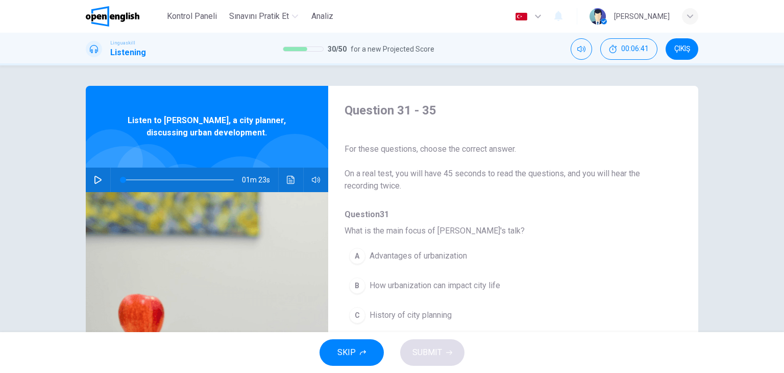
scroll to position [51, 0]
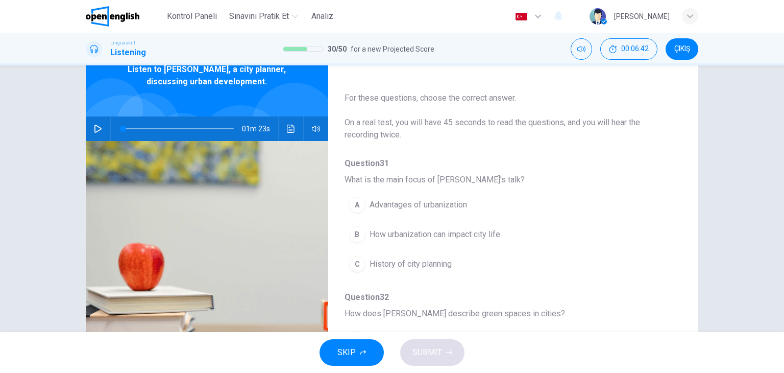
click at [105, 126] on div "01m 23s" at bounding box center [207, 128] width 243 height 25
click at [99, 129] on icon "button" at bounding box center [98, 129] width 8 height 8
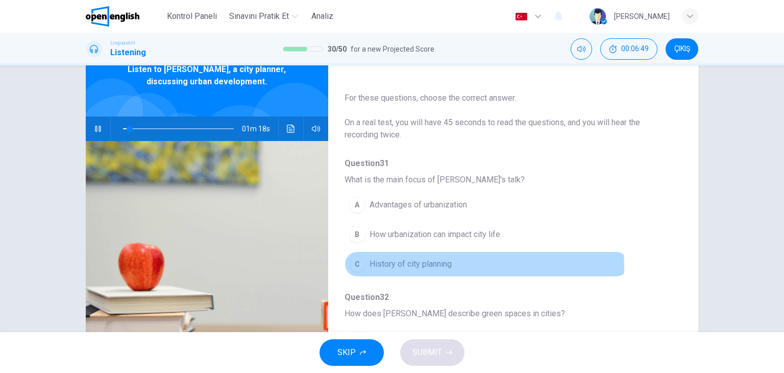
click at [437, 267] on span "History of city planning" at bounding box center [411, 264] width 82 height 12
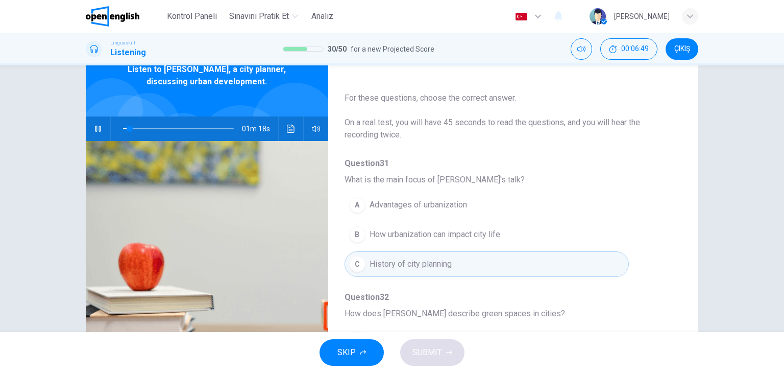
scroll to position [102, 0]
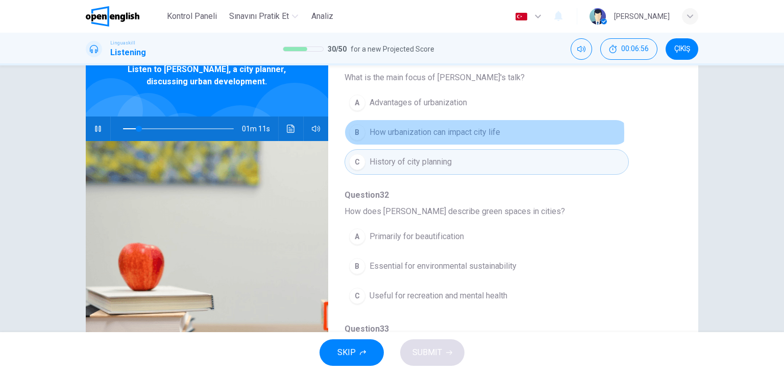
click at [449, 133] on span "How urbanization can impact city life" at bounding box center [435, 132] width 131 height 12
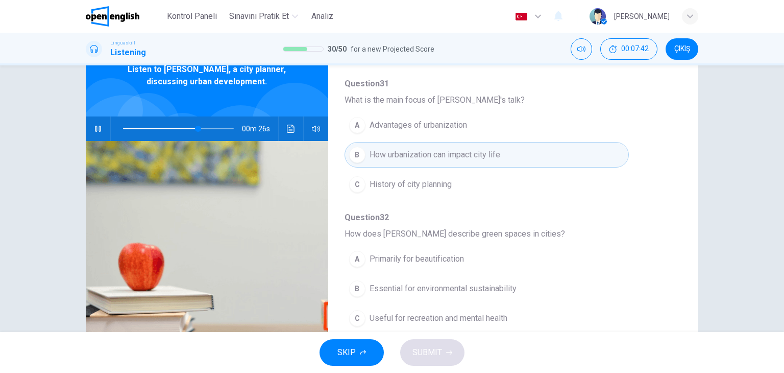
scroll to position [233, 0]
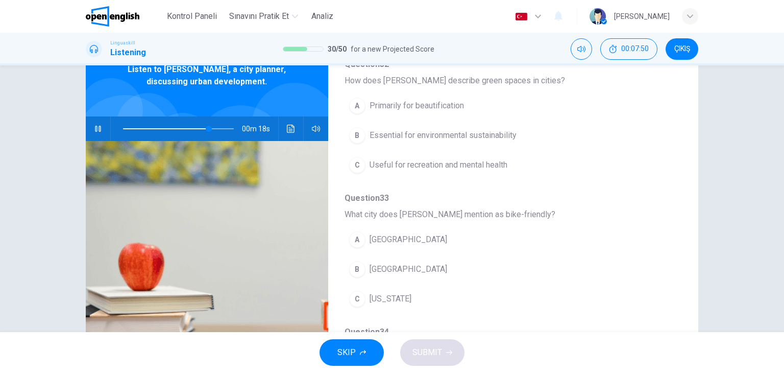
click at [387, 242] on span "Los Angeles" at bounding box center [409, 239] width 78 height 12
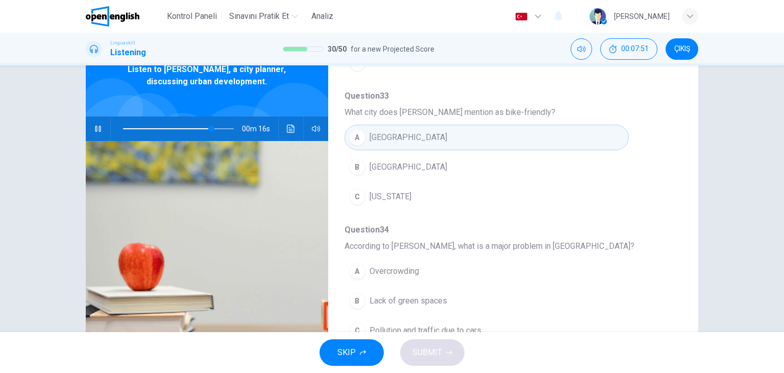
scroll to position [386, 0]
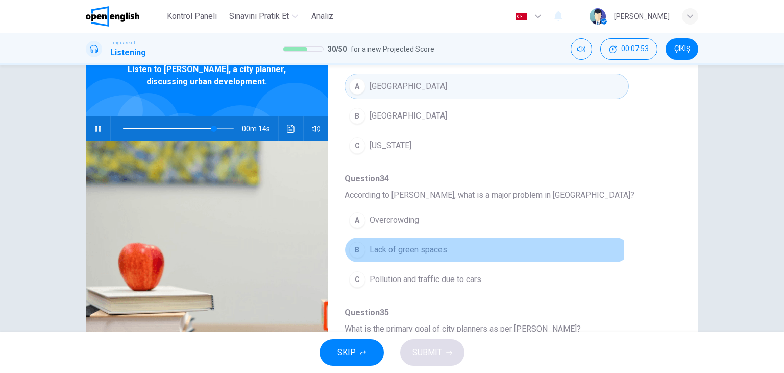
click at [413, 250] on span "Lack of green spaces" at bounding box center [409, 250] width 78 height 12
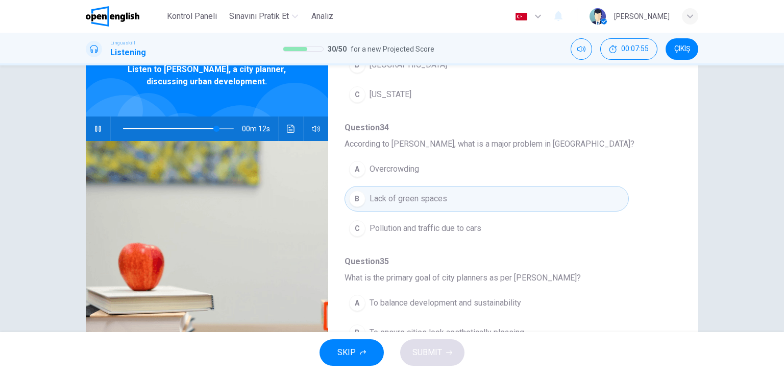
scroll to position [129, 0]
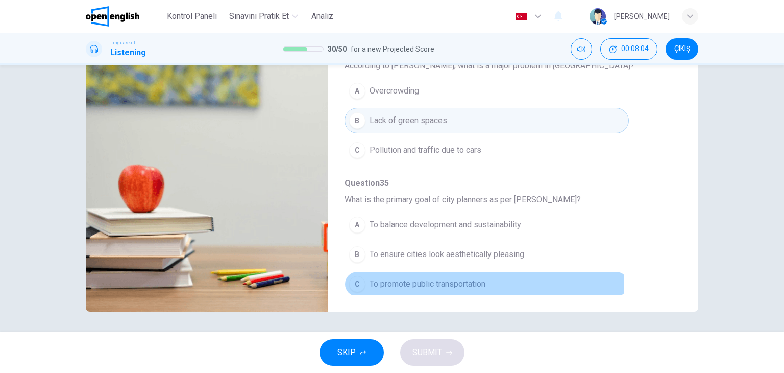
click at [439, 278] on span "To promote public transportation" at bounding box center [428, 284] width 116 height 12
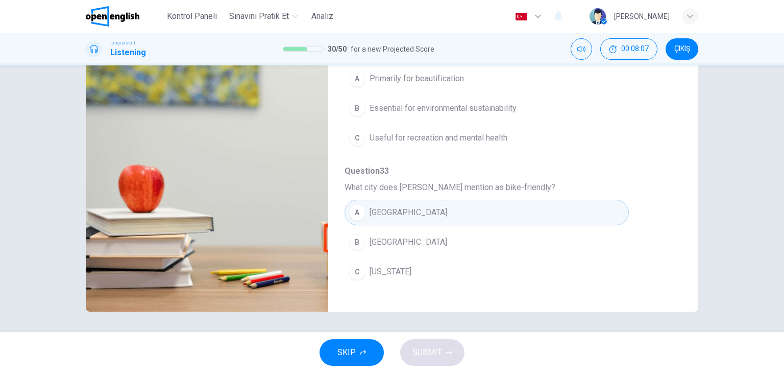
scroll to position [131, 0]
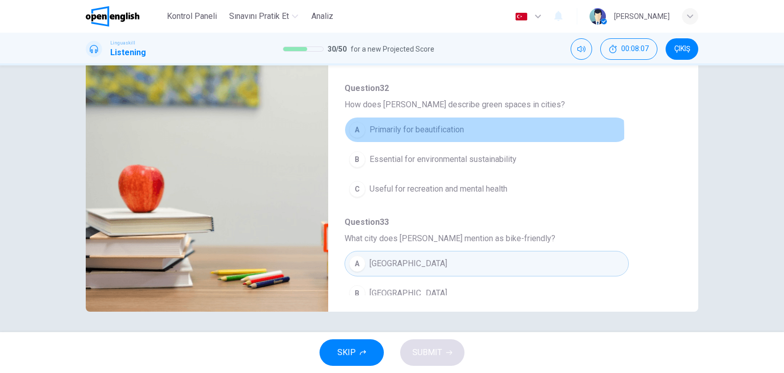
click at [384, 131] on span "Primarily for beautification" at bounding box center [417, 130] width 94 height 12
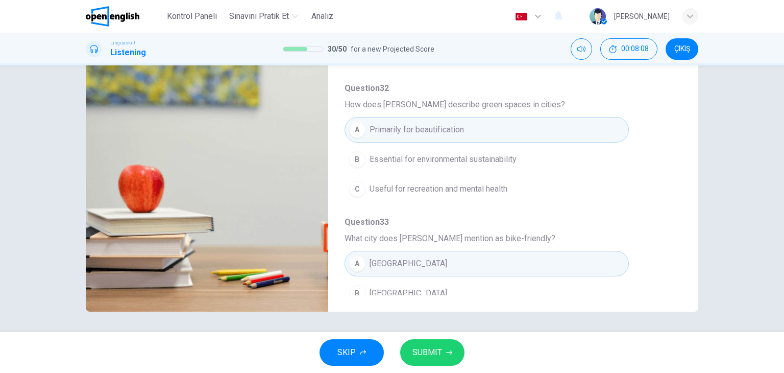
type input "*"
click at [453, 354] on button "SUBMIT" at bounding box center [432, 352] width 64 height 27
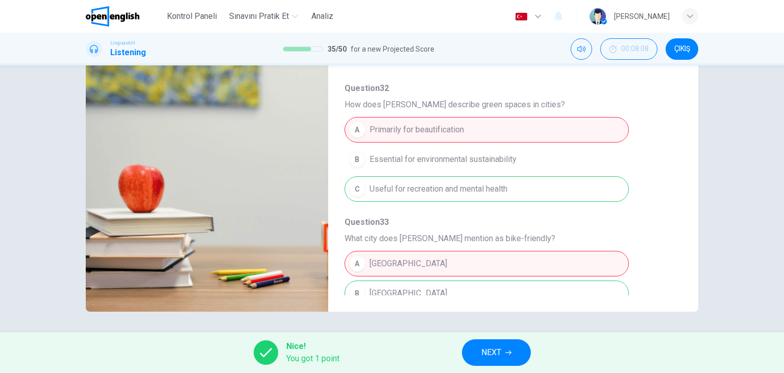
scroll to position [0, 0]
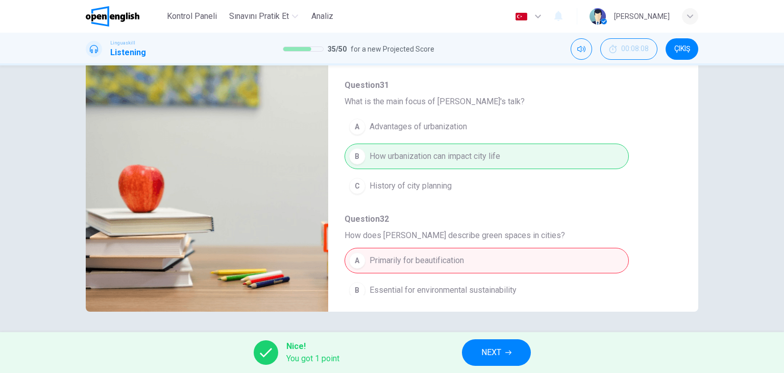
click at [521, 344] on button "NEXT" at bounding box center [496, 352] width 69 height 27
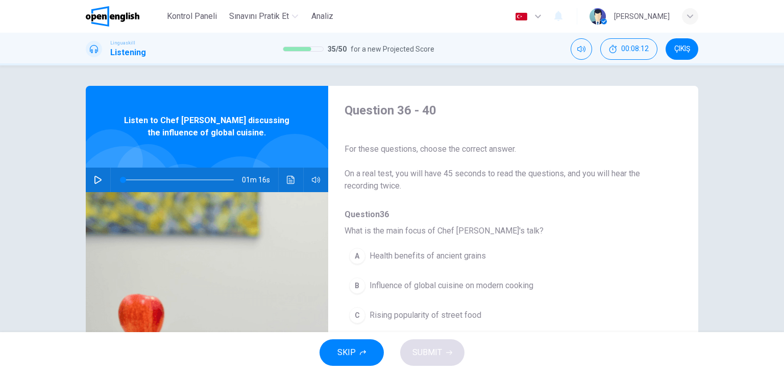
scroll to position [102, 0]
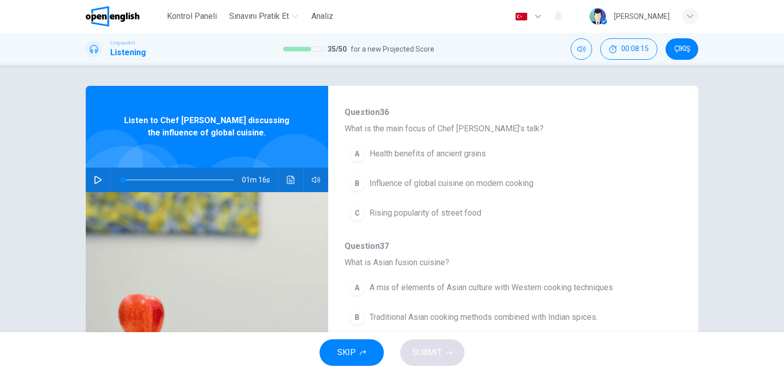
click at [98, 182] on icon "button" at bounding box center [98, 180] width 8 height 8
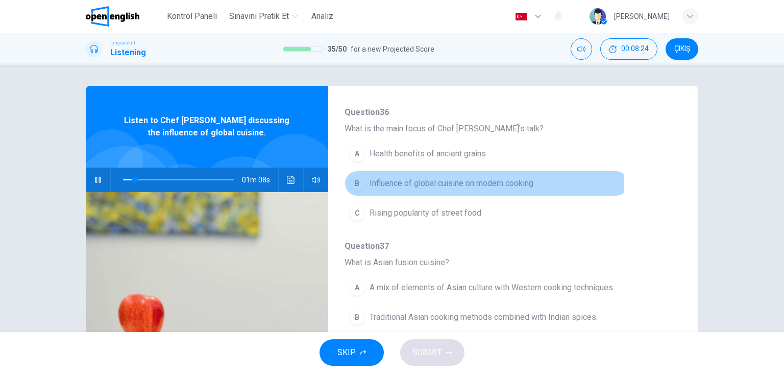
click at [478, 181] on span "Influence of global cuisine on modern cooking" at bounding box center [452, 183] width 164 height 12
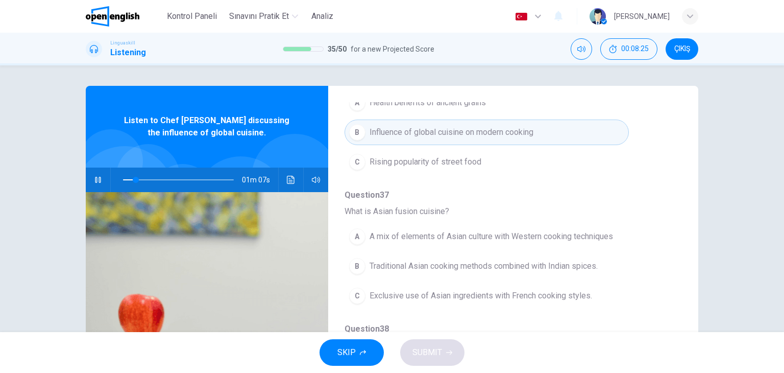
scroll to position [204, 0]
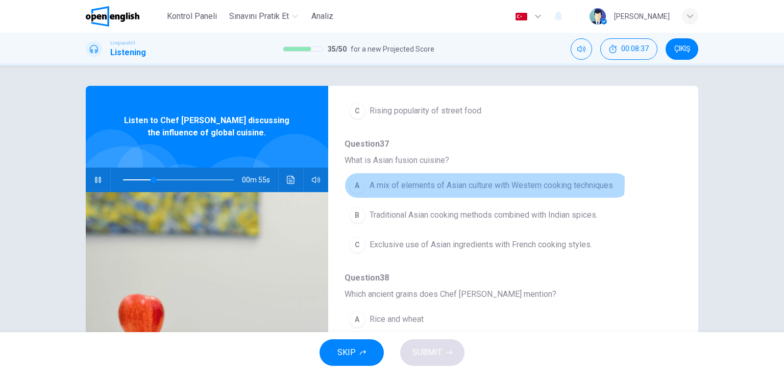
click at [452, 181] on span "A mix of elements of Asian culture with Western cooking techniques" at bounding box center [492, 185] width 244 height 12
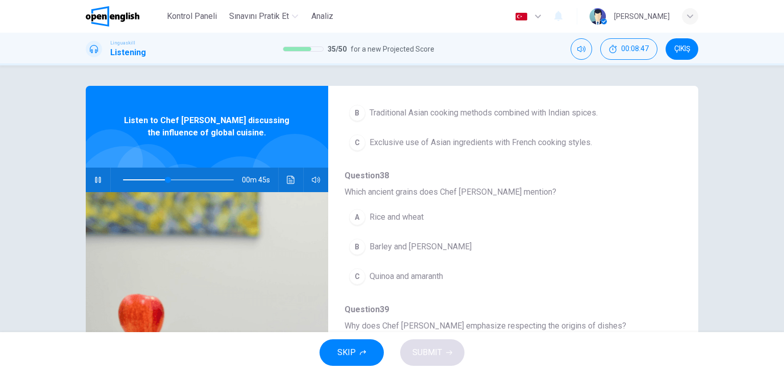
scroll to position [357, 0]
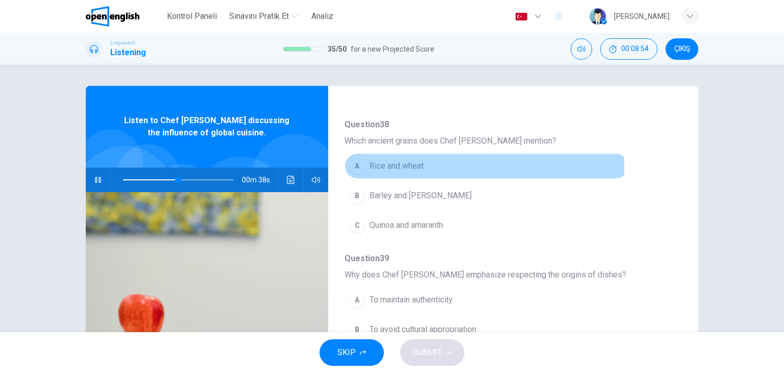
click at [400, 166] on span "Rice and wheat" at bounding box center [397, 166] width 54 height 12
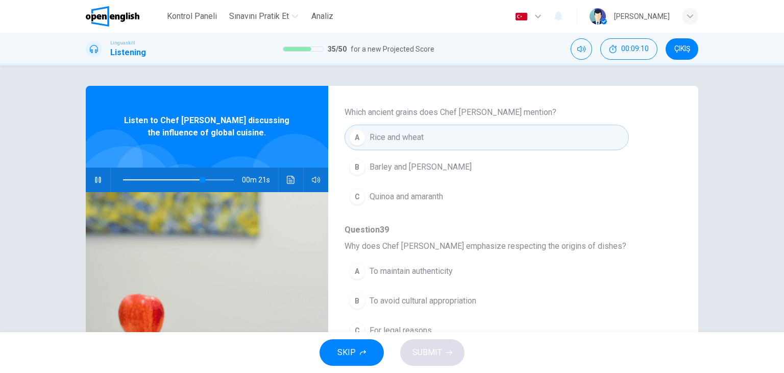
scroll to position [437, 0]
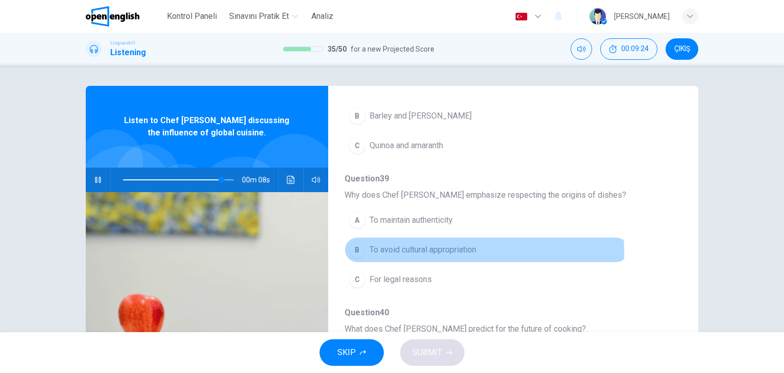
click at [429, 249] on span "To avoid cultural appropriation" at bounding box center [423, 250] width 107 height 12
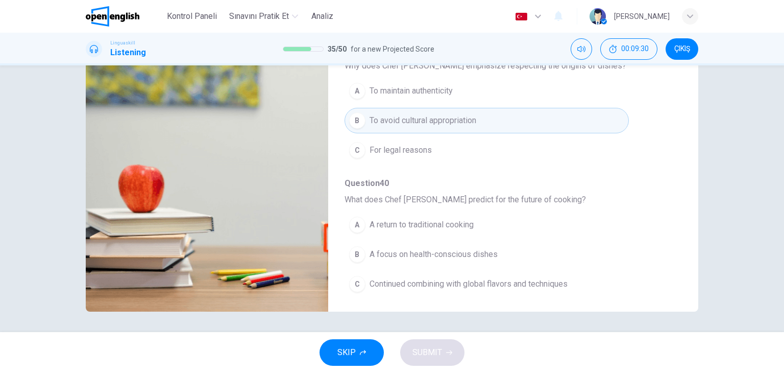
click at [463, 280] on span "Continued combining with global flavors and techniques" at bounding box center [469, 284] width 198 height 12
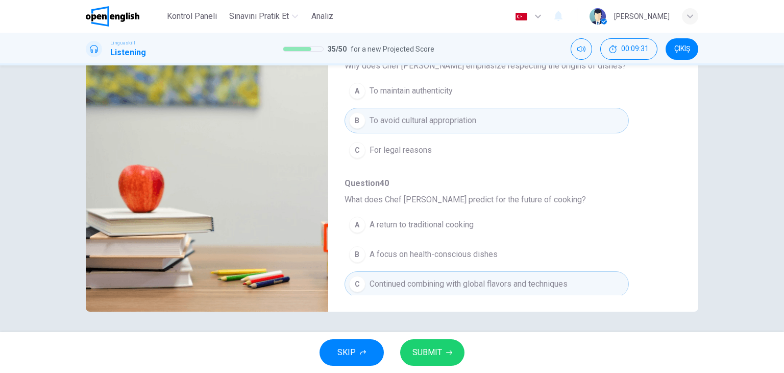
click at [454, 354] on button "SUBMIT" at bounding box center [432, 352] width 64 height 27
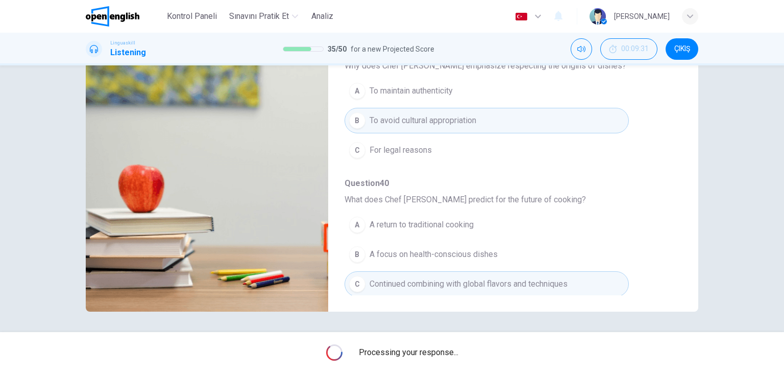
type input "*"
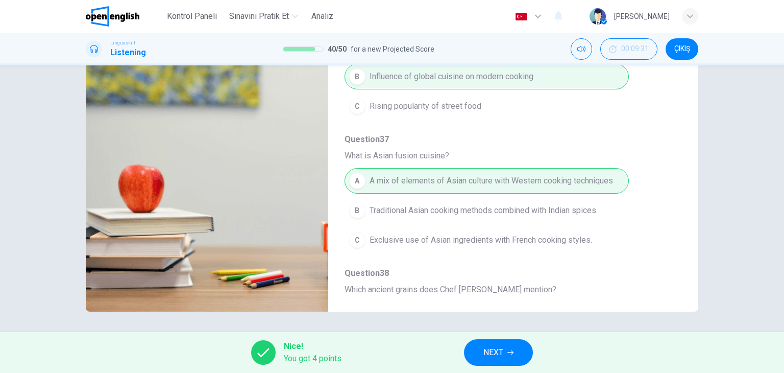
scroll to position [182, 0]
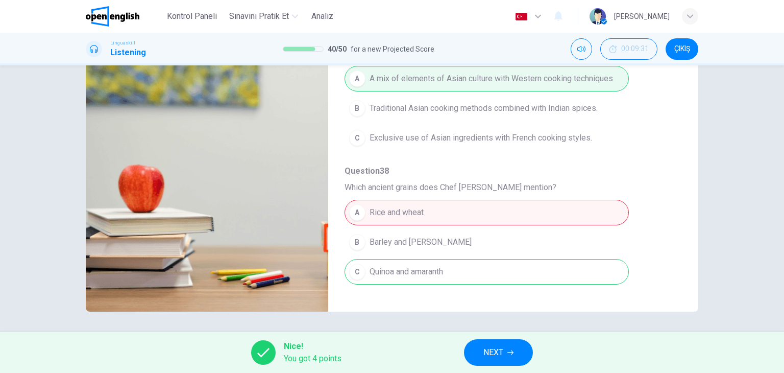
click at [485, 354] on span "NEXT" at bounding box center [494, 352] width 20 height 14
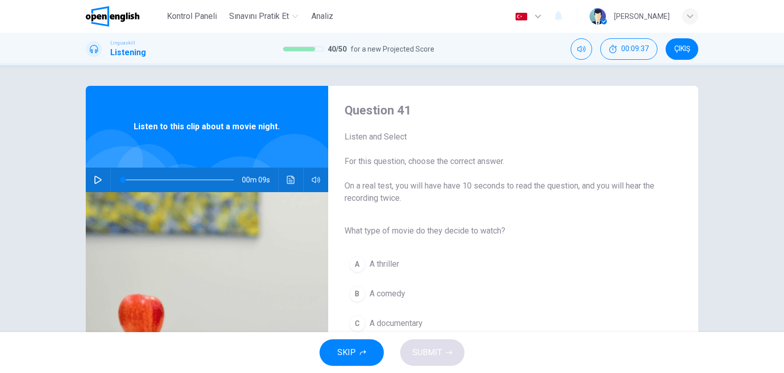
scroll to position [51, 0]
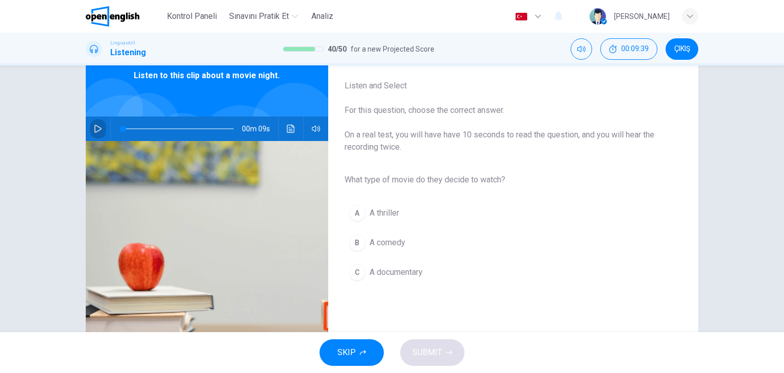
click at [94, 131] on icon "button" at bounding box center [98, 129] width 8 height 8
click at [392, 242] on span "A comedy" at bounding box center [388, 242] width 36 height 12
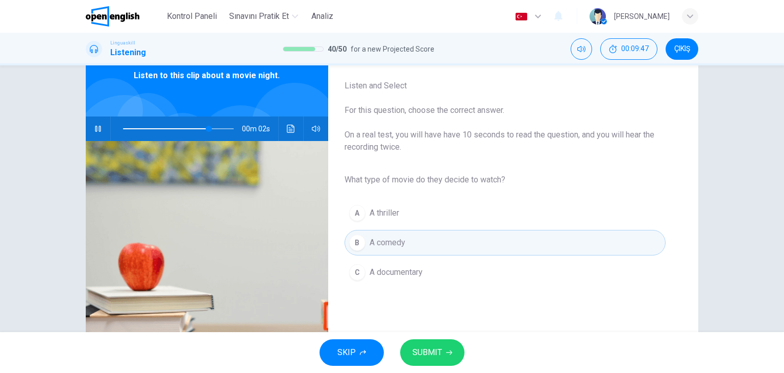
click at [423, 350] on span "SUBMIT" at bounding box center [428, 352] width 30 height 14
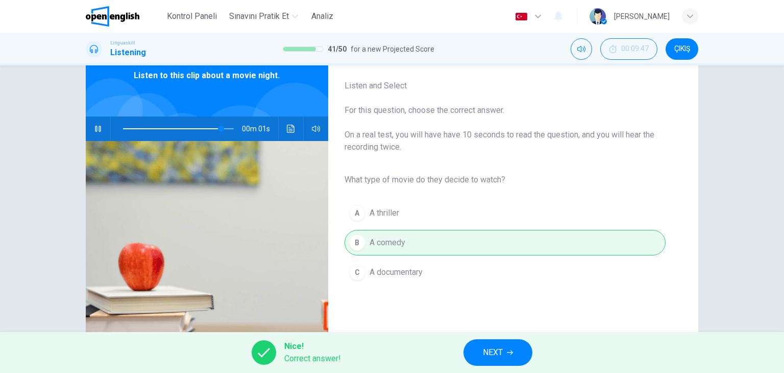
type input "*"
click at [500, 351] on span "NEXT" at bounding box center [493, 352] width 20 height 14
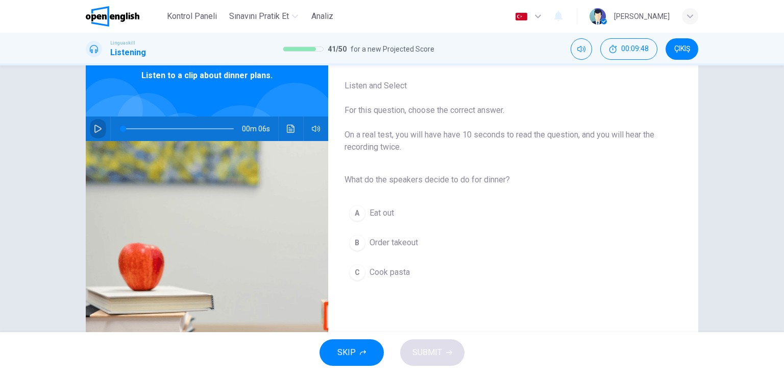
click at [100, 127] on button "button" at bounding box center [98, 128] width 16 height 25
type input "*"
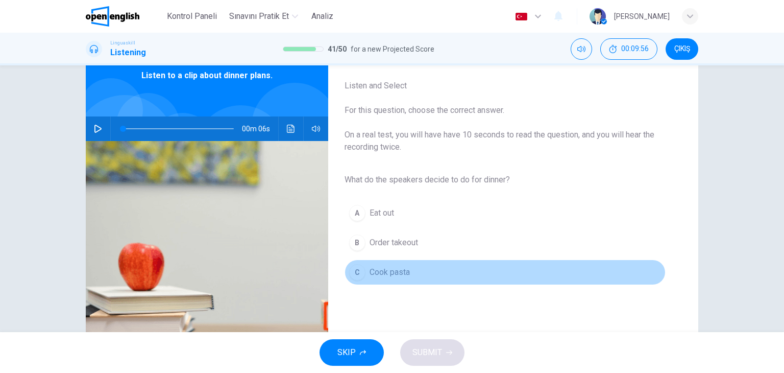
click at [376, 272] on span "Cook pasta" at bounding box center [390, 272] width 40 height 12
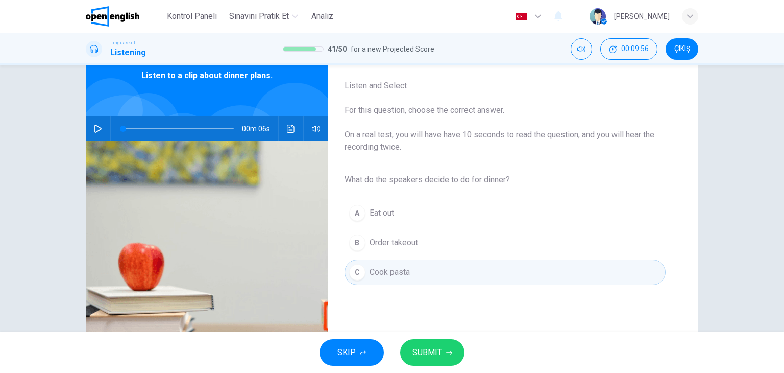
click at [428, 363] on button "SUBMIT" at bounding box center [432, 352] width 64 height 27
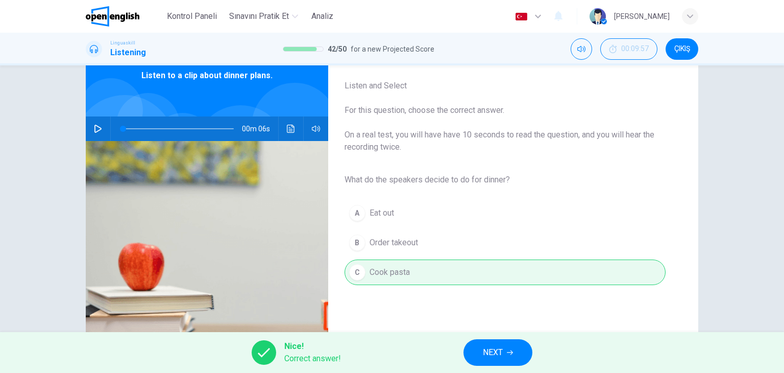
click at [498, 349] on span "NEXT" at bounding box center [493, 352] width 20 height 14
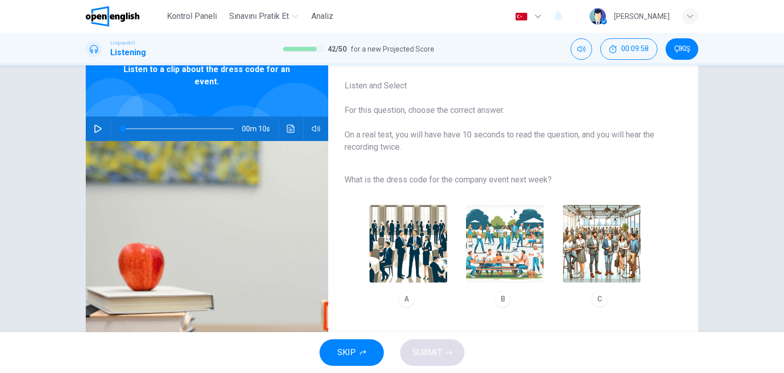
scroll to position [102, 0]
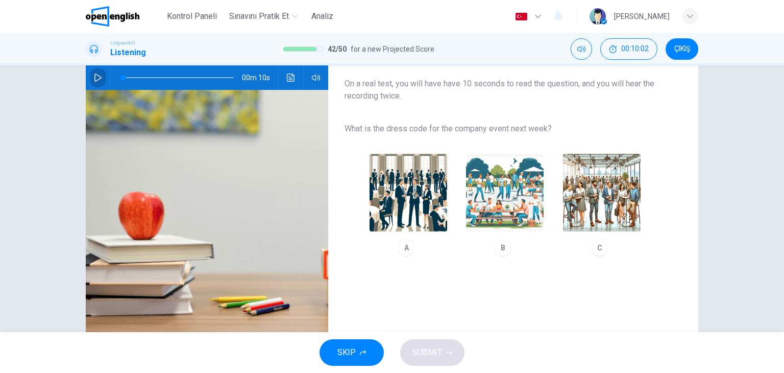
click at [90, 78] on button "button" at bounding box center [98, 77] width 16 height 25
type input "*"
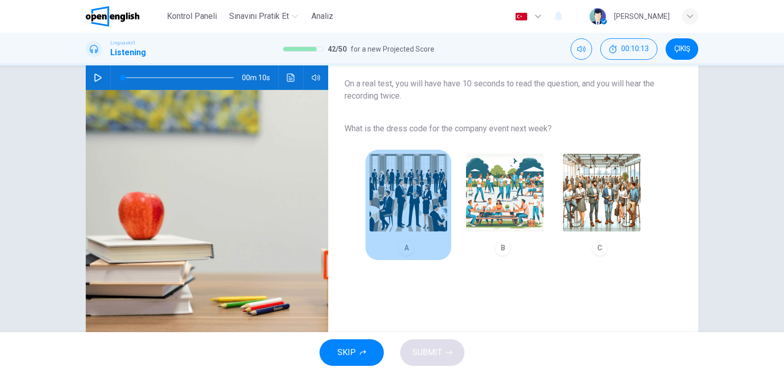
click at [428, 196] on img "button" at bounding box center [409, 193] width 78 height 78
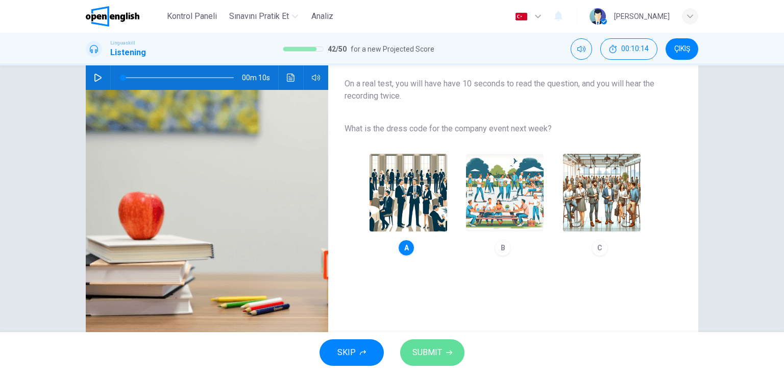
click at [439, 358] on span "SUBMIT" at bounding box center [428, 352] width 30 height 14
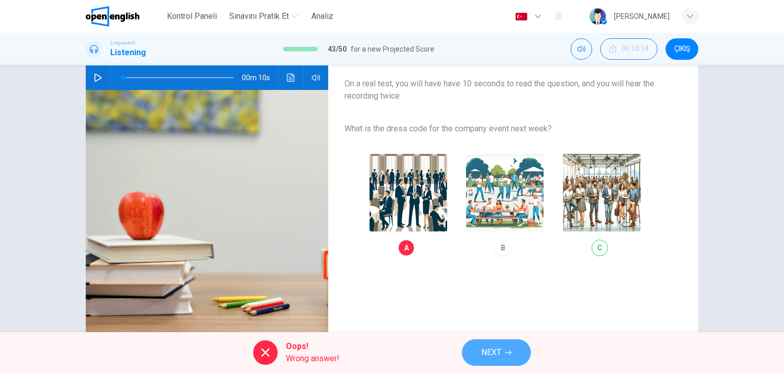
click at [482, 355] on span "NEXT" at bounding box center [492, 352] width 20 height 14
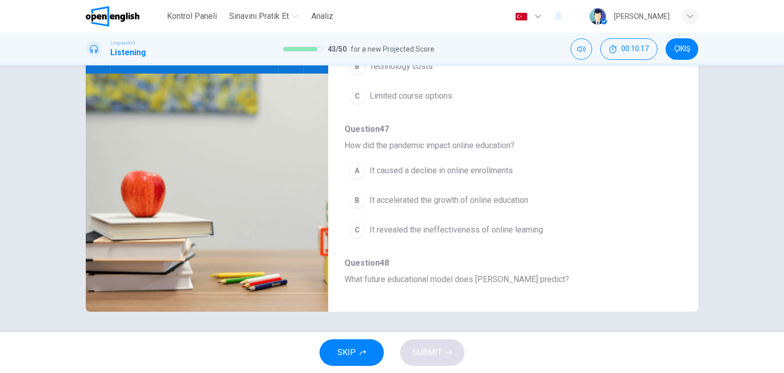
scroll to position [437, 0]
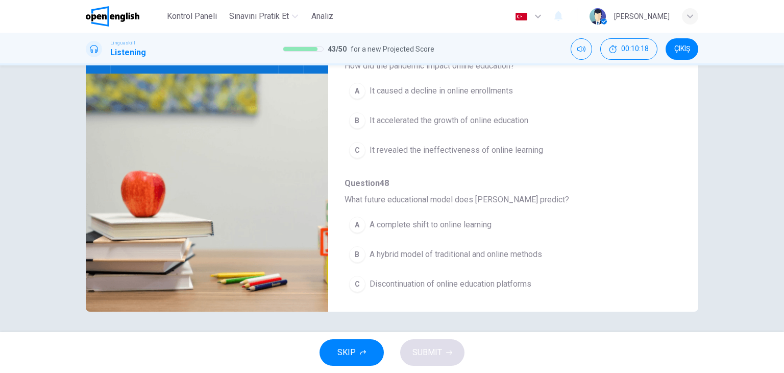
click at [363, 345] on button "SKIP" at bounding box center [352, 352] width 64 height 27
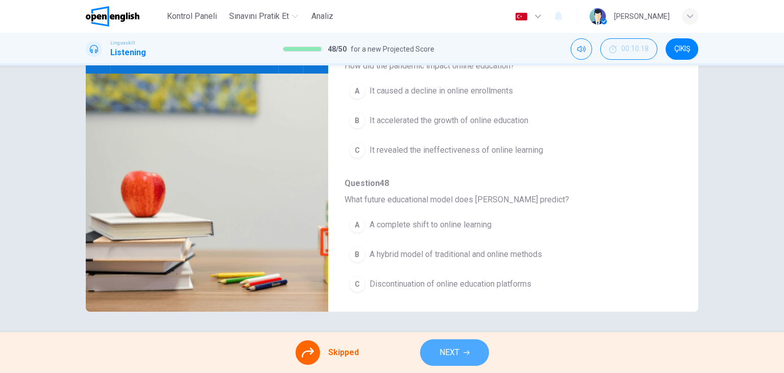
click at [448, 352] on span "NEXT" at bounding box center [450, 352] width 20 height 14
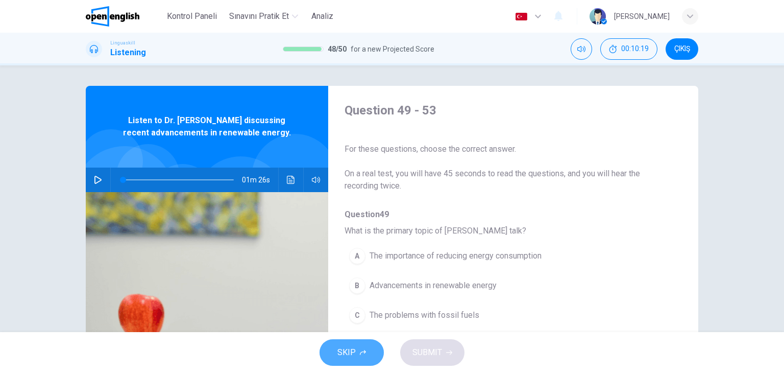
click at [353, 356] on span "SKIP" at bounding box center [347, 352] width 18 height 14
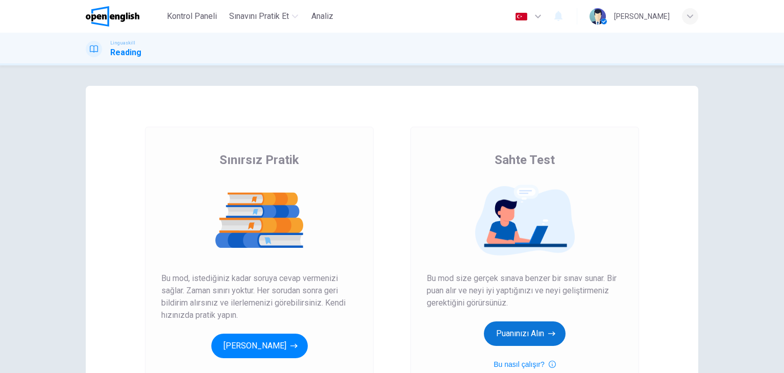
click at [495, 341] on button "Puanınızı Alın" at bounding box center [525, 333] width 82 height 25
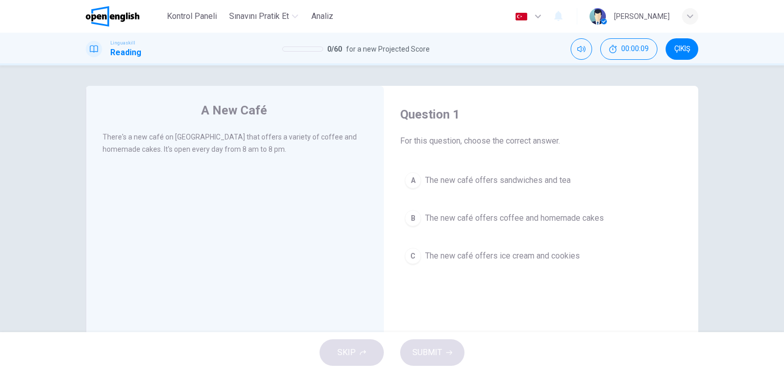
drag, startPoint x: 131, startPoint y: 142, endPoint x: 196, endPoint y: 145, distance: 64.9
click at [196, 145] on div "There's a new café on [GEOGRAPHIC_DATA] that offers a variety of coffee and hom…" at bounding box center [236, 143] width 266 height 25
click at [413, 223] on div "B" at bounding box center [413, 218] width 16 height 16
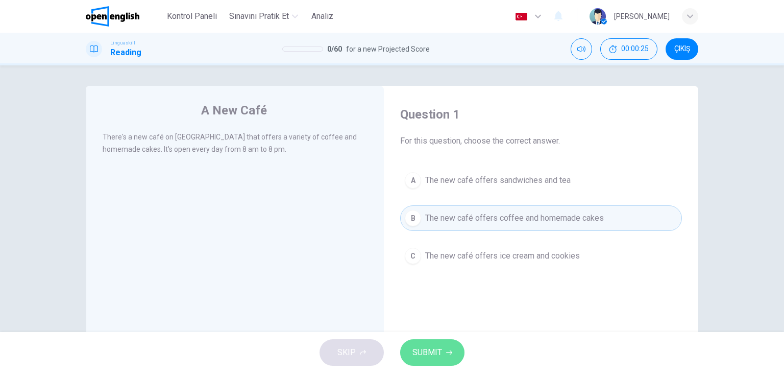
click at [437, 352] on span "SUBMIT" at bounding box center [428, 352] width 30 height 14
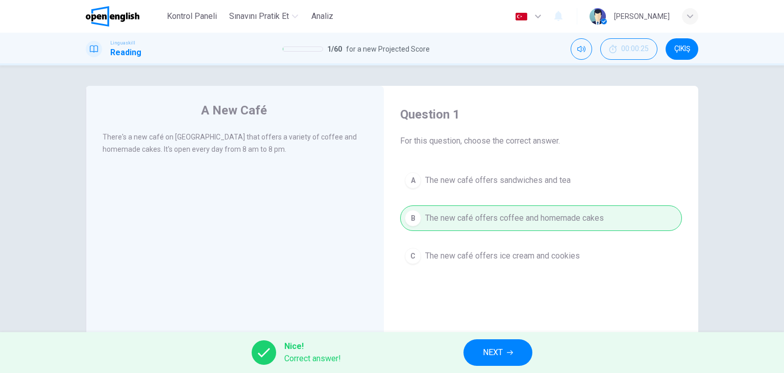
click at [479, 354] on button "NEXT" at bounding box center [498, 352] width 69 height 27
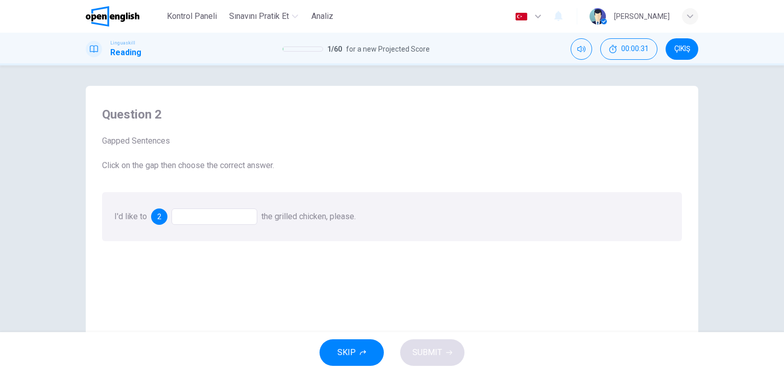
click at [202, 217] on div at bounding box center [215, 216] width 86 height 16
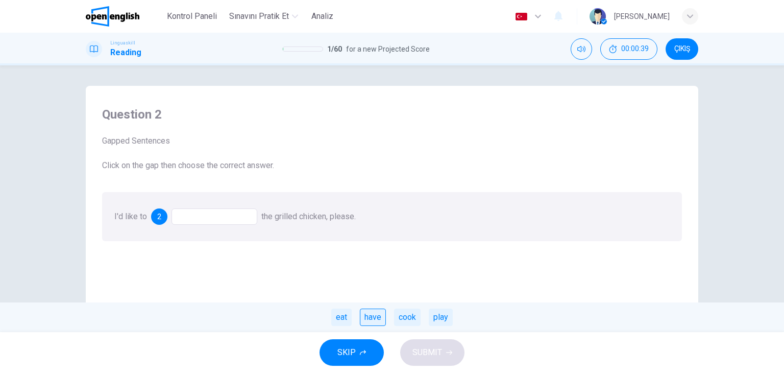
click at [364, 323] on div "have" at bounding box center [373, 316] width 26 height 17
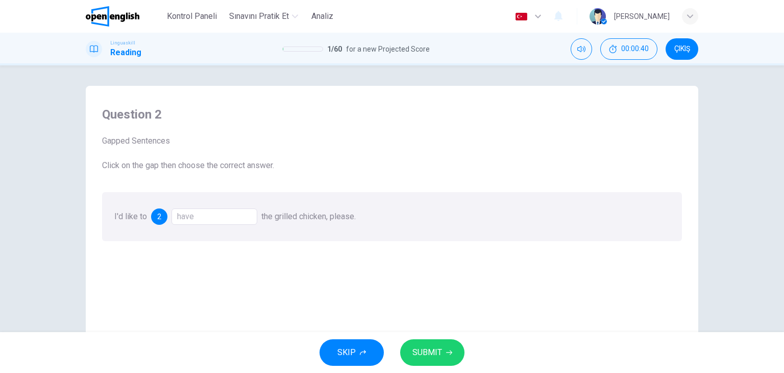
click at [424, 354] on span "SUBMIT" at bounding box center [428, 352] width 30 height 14
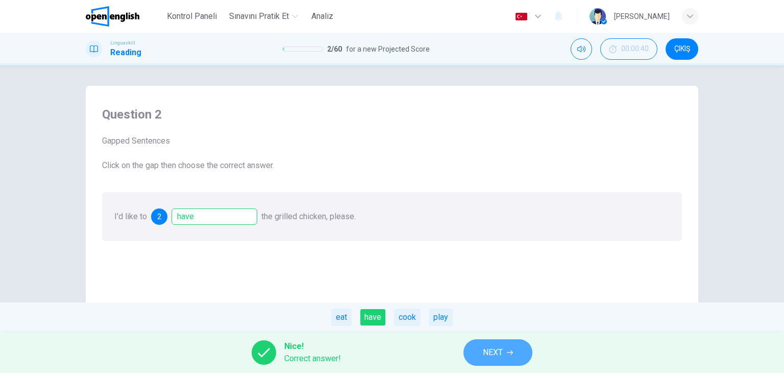
click at [484, 358] on span "NEXT" at bounding box center [493, 352] width 20 height 14
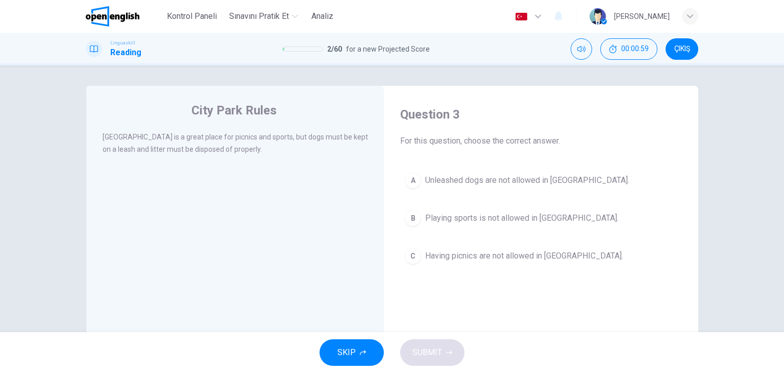
click at [467, 180] on span "Unleashed dogs are not allowed in City Park." at bounding box center [527, 180] width 204 height 12
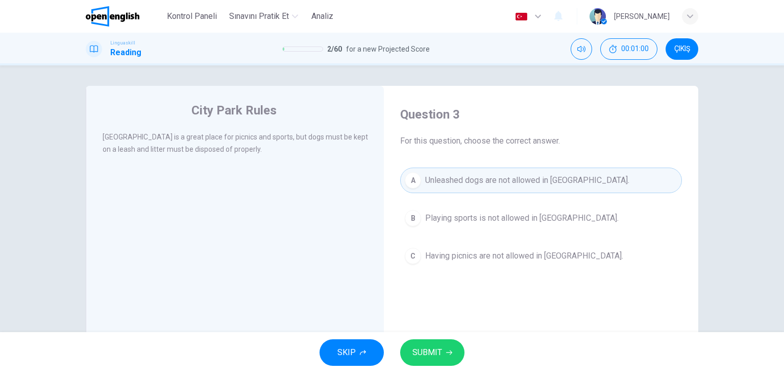
click at [441, 353] on span "SUBMIT" at bounding box center [428, 352] width 30 height 14
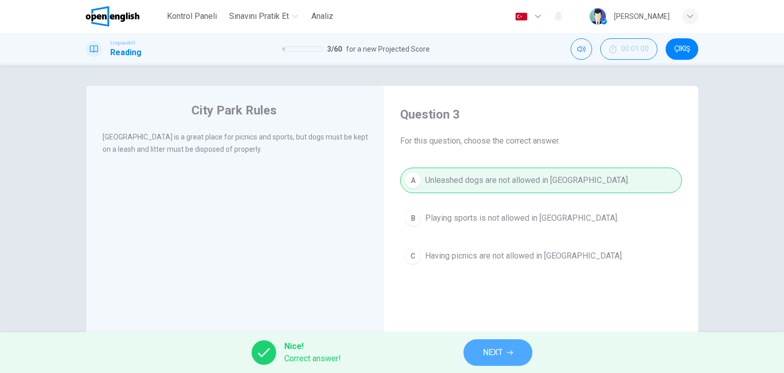
click at [497, 349] on span "NEXT" at bounding box center [493, 352] width 20 height 14
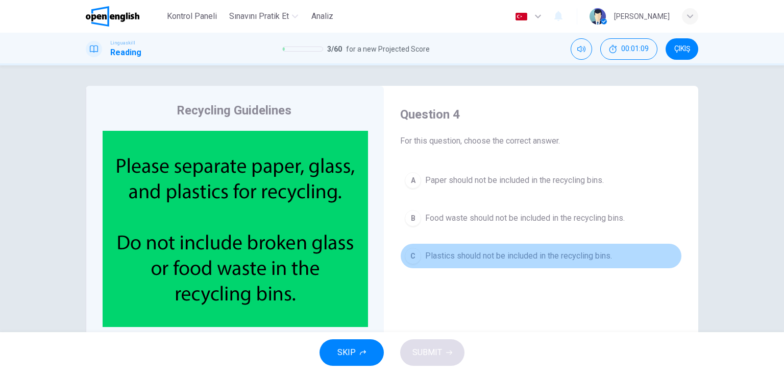
click at [479, 254] on span "Plastics should not be included in the recycling bins." at bounding box center [518, 256] width 187 height 12
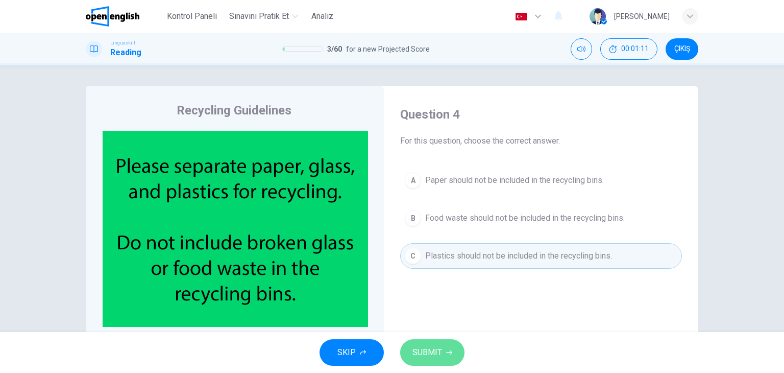
click at [438, 352] on span "SUBMIT" at bounding box center [428, 352] width 30 height 14
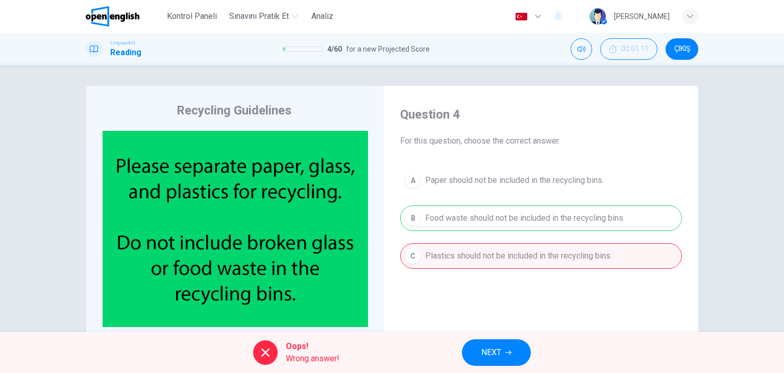
click at [492, 345] on span "NEXT" at bounding box center [492, 352] width 20 height 14
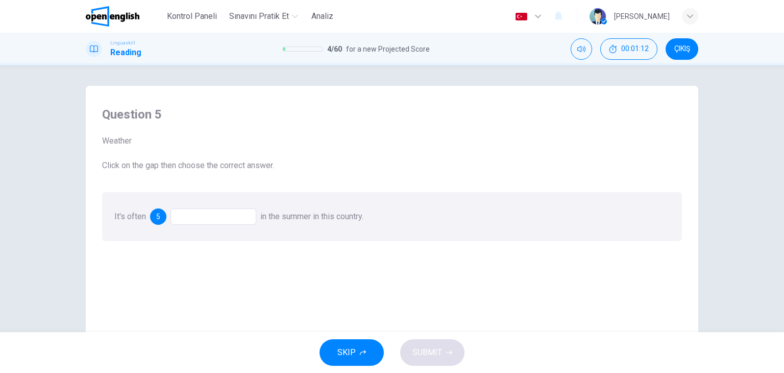
click at [219, 218] on div at bounding box center [214, 216] width 86 height 16
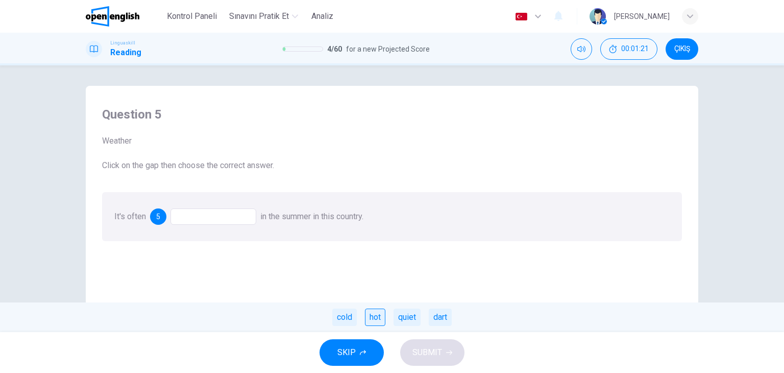
click at [370, 314] on div "hot" at bounding box center [375, 316] width 20 height 17
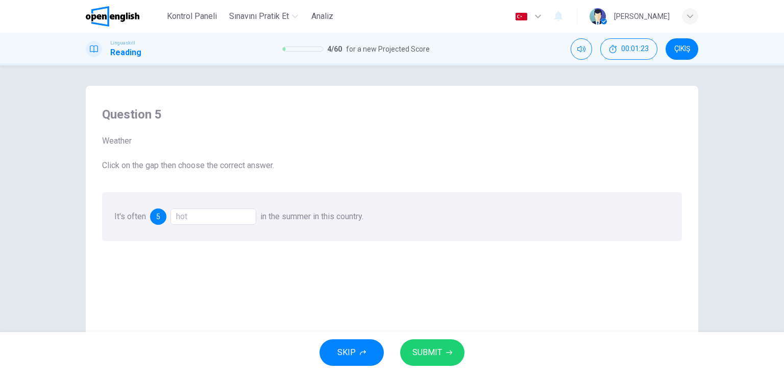
click at [433, 356] on span "SUBMIT" at bounding box center [428, 352] width 30 height 14
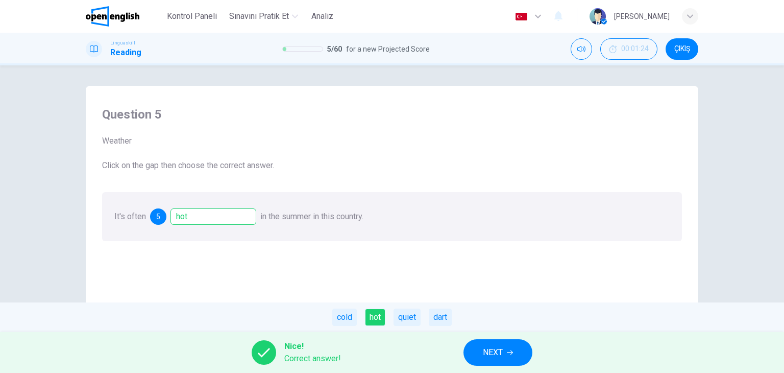
click at [503, 348] on span "NEXT" at bounding box center [493, 352] width 20 height 14
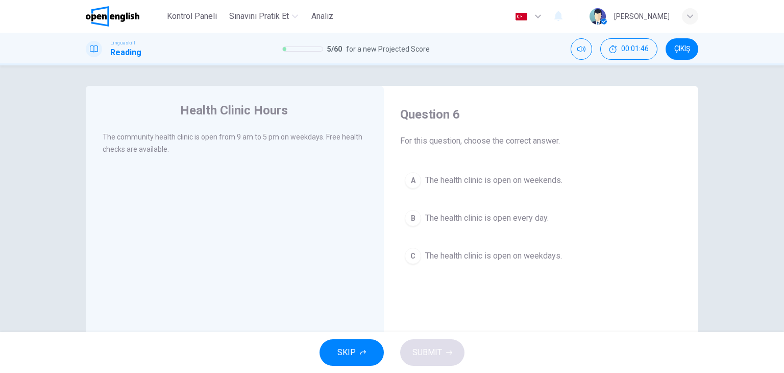
click at [421, 182] on button "A The health clinic is open on weekends." at bounding box center [541, 181] width 282 height 26
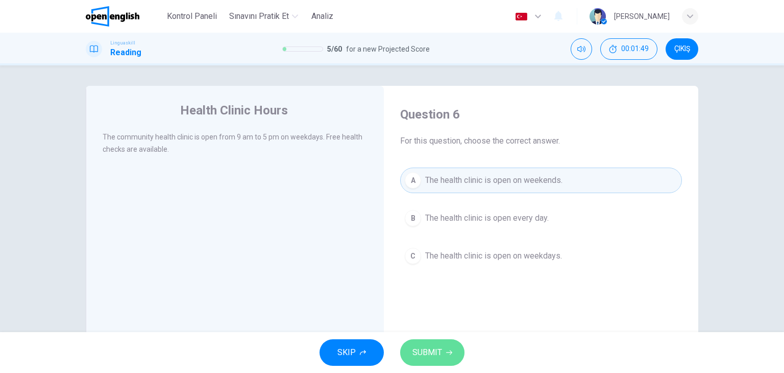
click at [437, 348] on span "SUBMIT" at bounding box center [428, 352] width 30 height 14
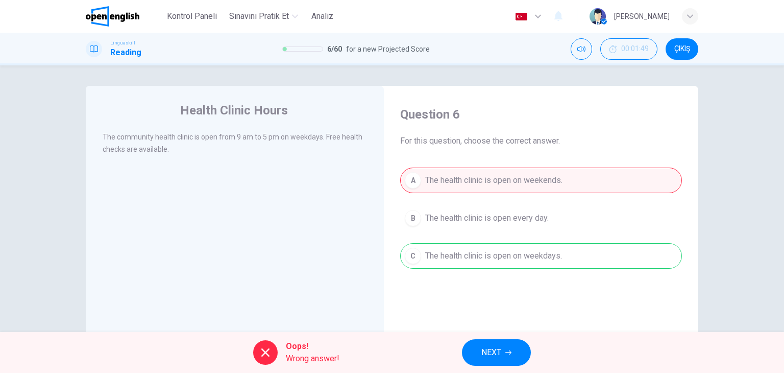
click at [492, 350] on span "NEXT" at bounding box center [492, 352] width 20 height 14
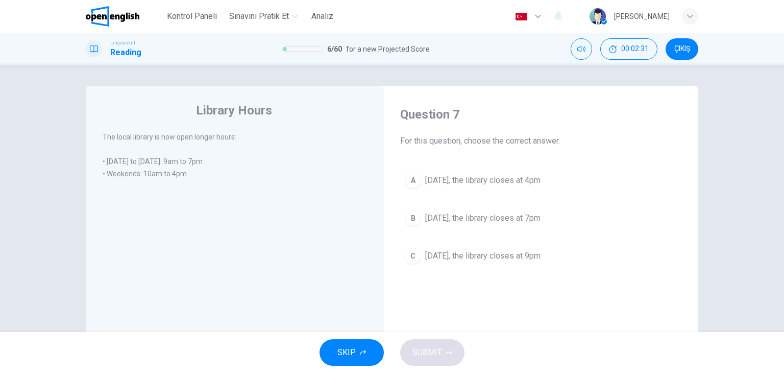
click at [520, 223] on span "On Saturday, the library closes at 7pm" at bounding box center [482, 218] width 115 height 12
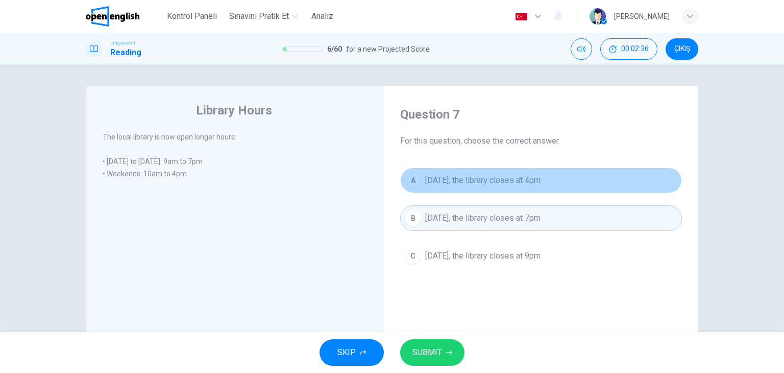
click at [503, 186] on button "A On Saturday, the library closes at 4pm" at bounding box center [541, 181] width 282 height 26
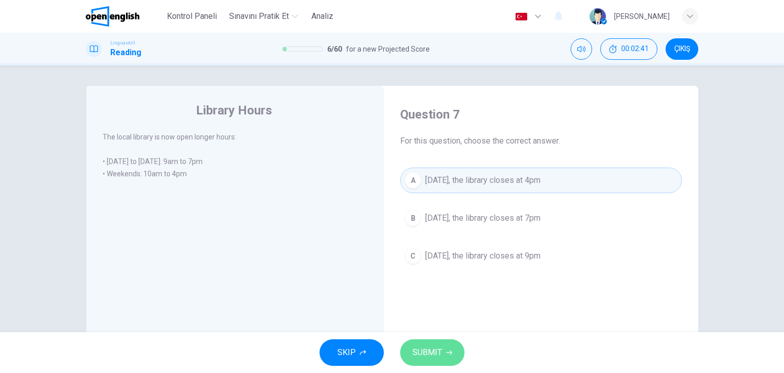
click at [451, 353] on button "SUBMIT" at bounding box center [432, 352] width 64 height 27
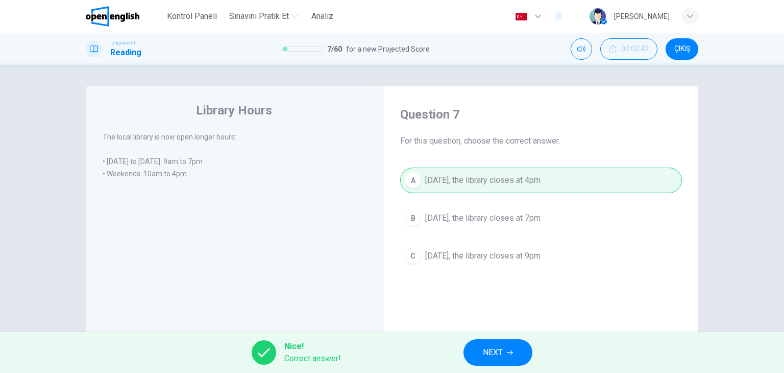
click at [501, 362] on button "NEXT" at bounding box center [498, 352] width 69 height 27
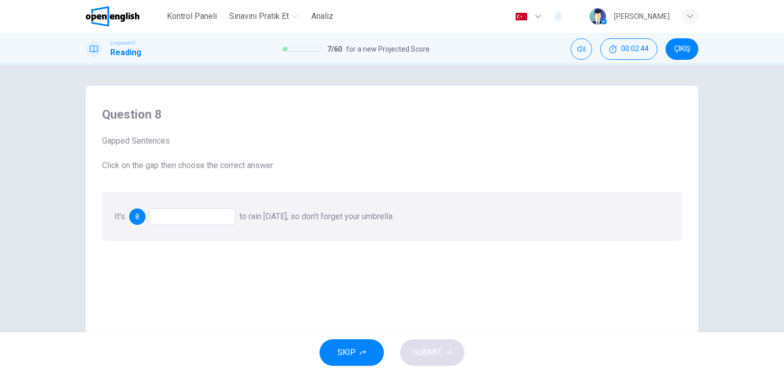
click at [198, 221] on div at bounding box center [193, 216] width 86 height 16
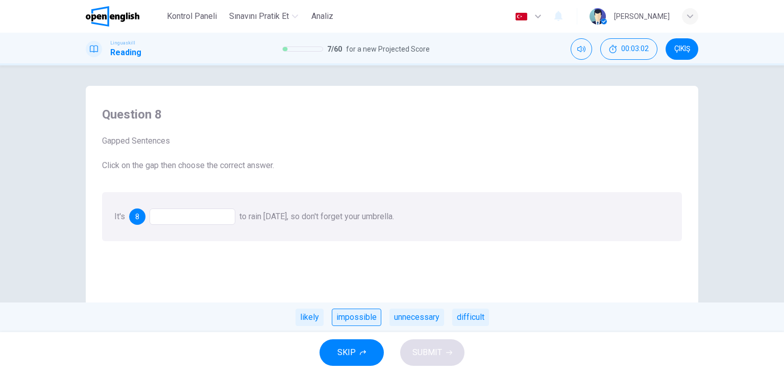
click at [347, 320] on div "impossible" at bounding box center [357, 316] width 50 height 17
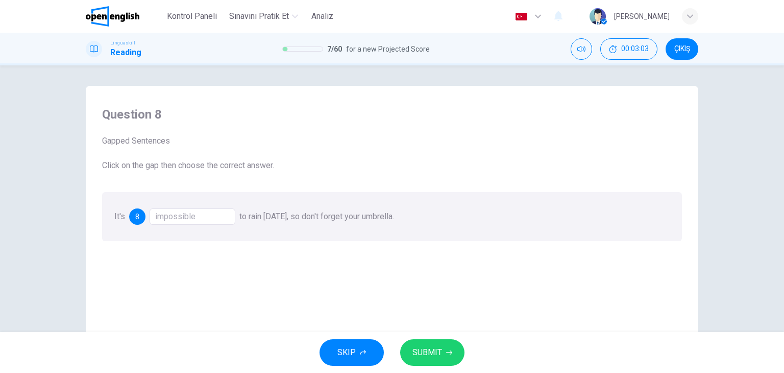
click at [427, 353] on span "SUBMIT" at bounding box center [428, 352] width 30 height 14
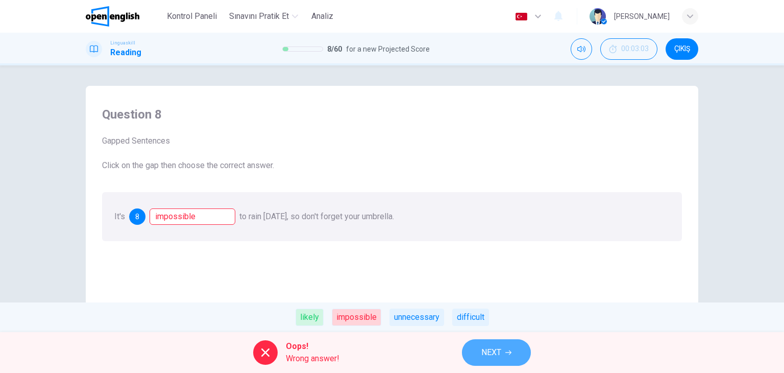
click at [501, 356] on span "NEXT" at bounding box center [492, 352] width 20 height 14
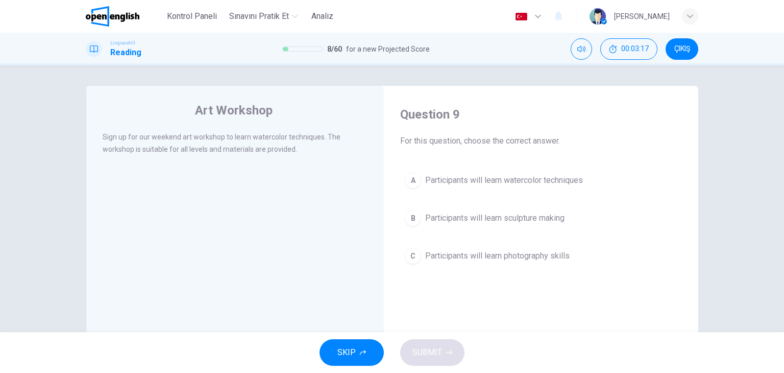
click at [481, 189] on button "A Participants will learn watercolor techniques" at bounding box center [541, 181] width 282 height 26
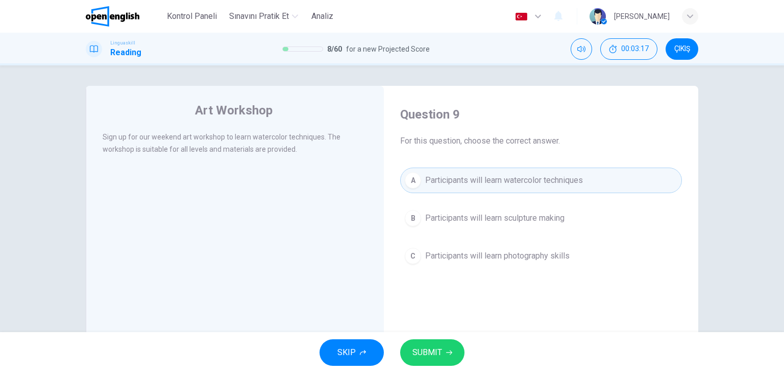
click at [438, 351] on span "SUBMIT" at bounding box center [428, 352] width 30 height 14
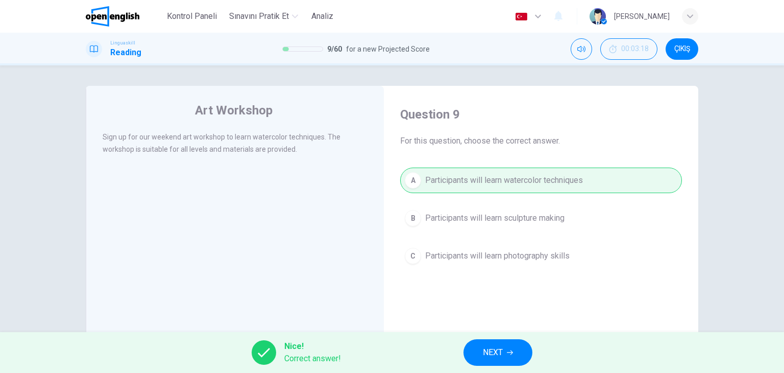
click at [535, 350] on div "Nice! Correct answer! NEXT" at bounding box center [392, 352] width 784 height 41
click at [530, 354] on button "NEXT" at bounding box center [498, 352] width 69 height 27
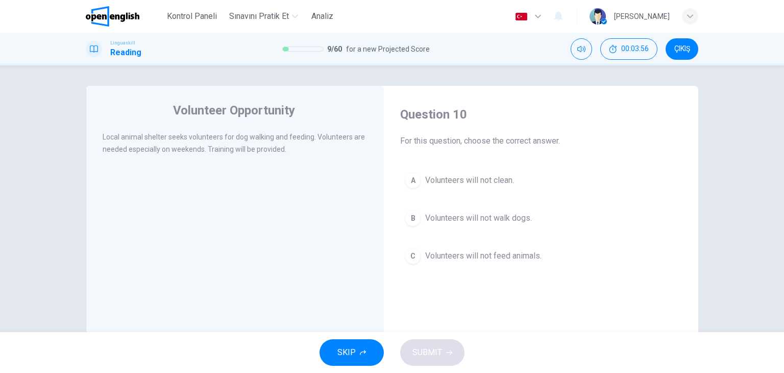
click at [437, 218] on span "Volunteers will not walk dogs." at bounding box center [478, 218] width 107 height 12
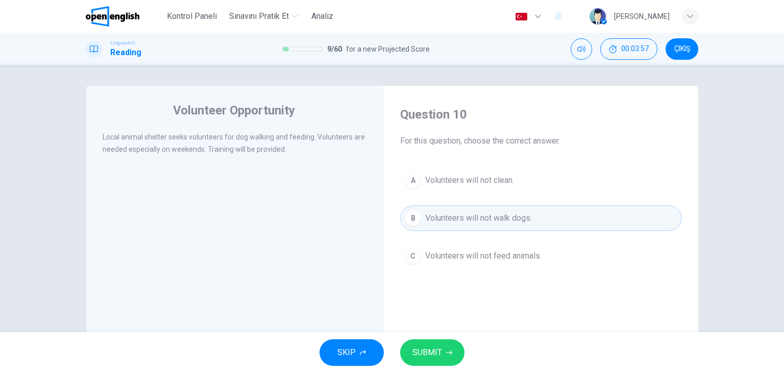
click at [442, 360] on button "SUBMIT" at bounding box center [432, 352] width 64 height 27
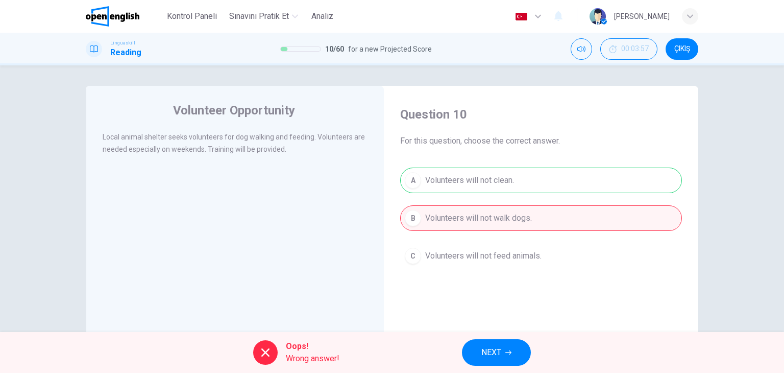
click at [482, 344] on button "NEXT" at bounding box center [496, 352] width 69 height 27
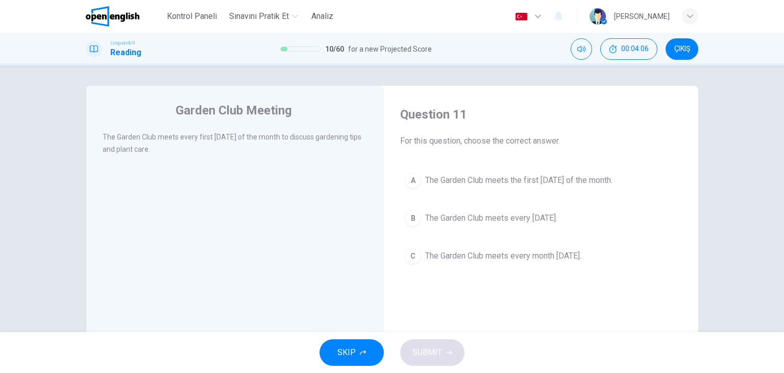
click at [481, 182] on span "The Garden Club meets the first Thursday of the month." at bounding box center [518, 180] width 187 height 12
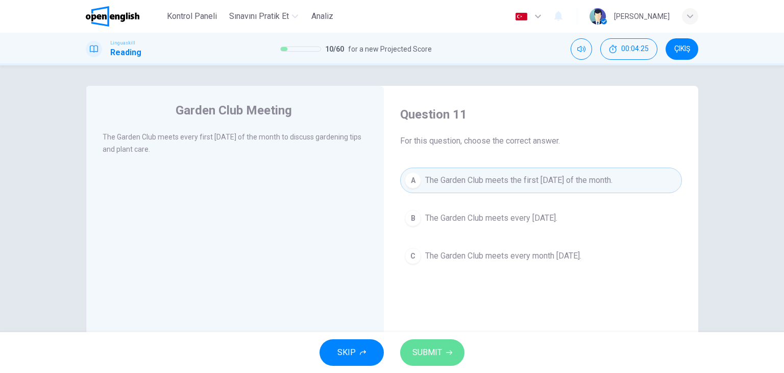
click at [448, 348] on button "SUBMIT" at bounding box center [432, 352] width 64 height 27
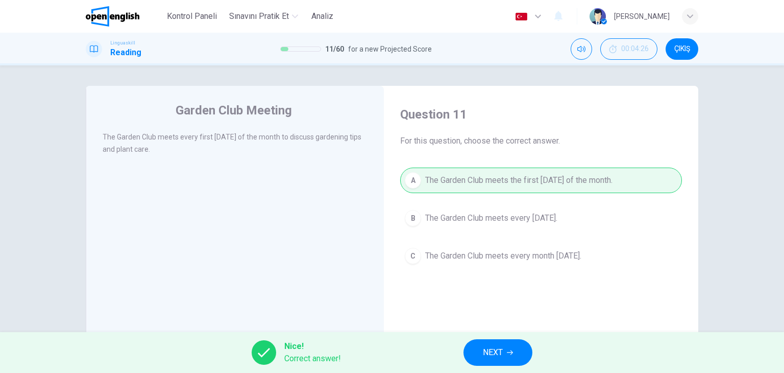
click at [476, 347] on button "NEXT" at bounding box center [498, 352] width 69 height 27
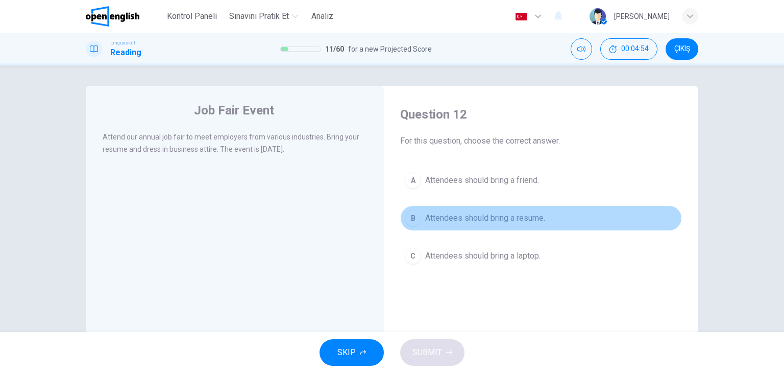
click at [482, 215] on span "Attendees should bring a resume." at bounding box center [485, 218] width 120 height 12
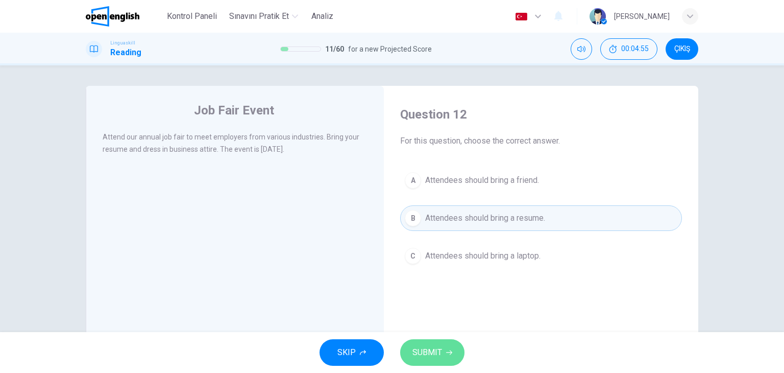
click at [447, 350] on icon "button" at bounding box center [449, 352] width 6 height 6
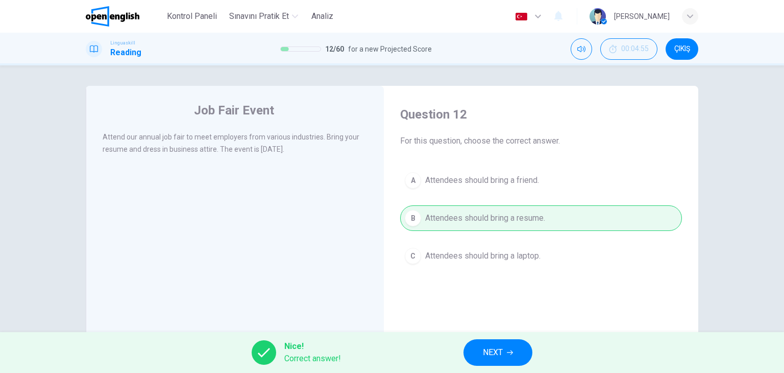
click at [519, 357] on button "NEXT" at bounding box center [498, 352] width 69 height 27
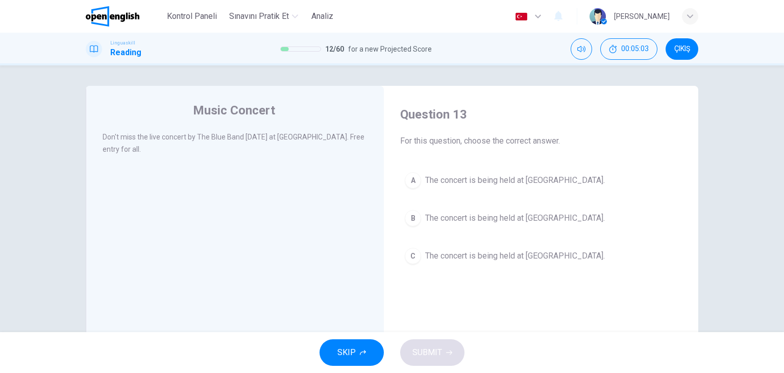
click at [539, 184] on span "The concert is being held at City Hall." at bounding box center [515, 180] width 180 height 12
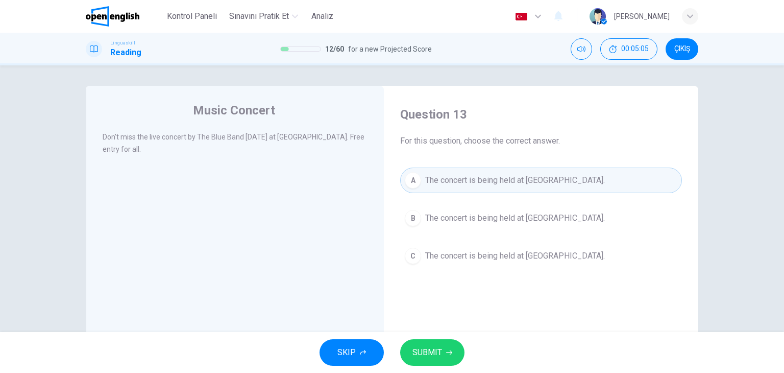
click at [445, 356] on button "SUBMIT" at bounding box center [432, 352] width 64 height 27
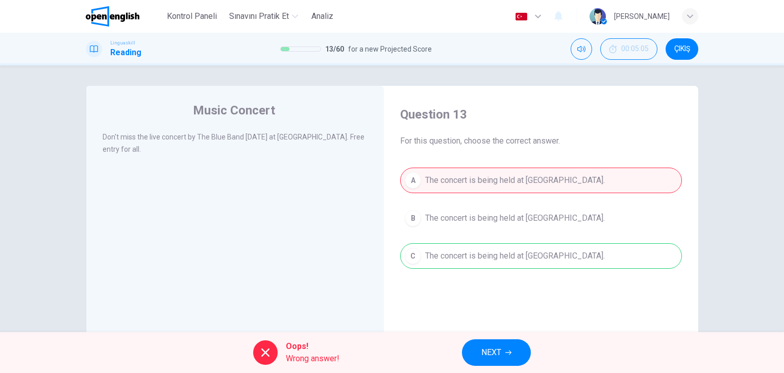
click at [511, 355] on button "NEXT" at bounding box center [496, 352] width 69 height 27
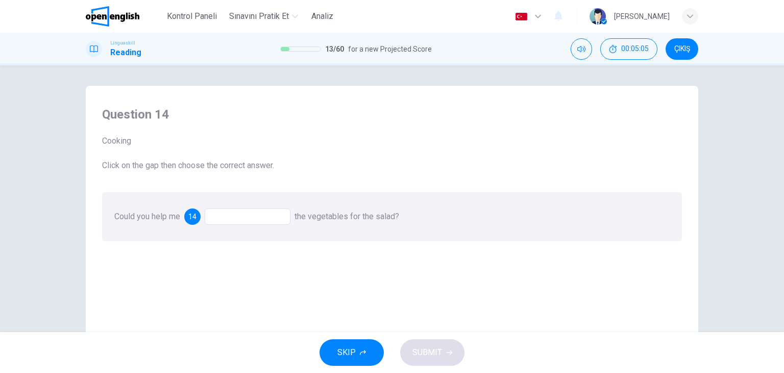
click at [242, 219] on div at bounding box center [248, 216] width 86 height 16
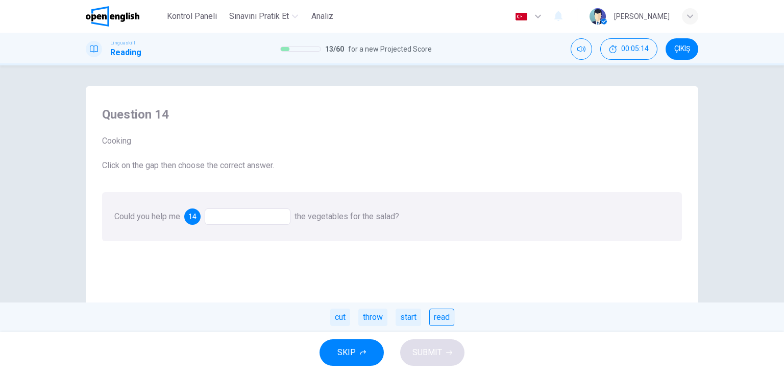
click at [450, 318] on div "read" at bounding box center [441, 316] width 25 height 17
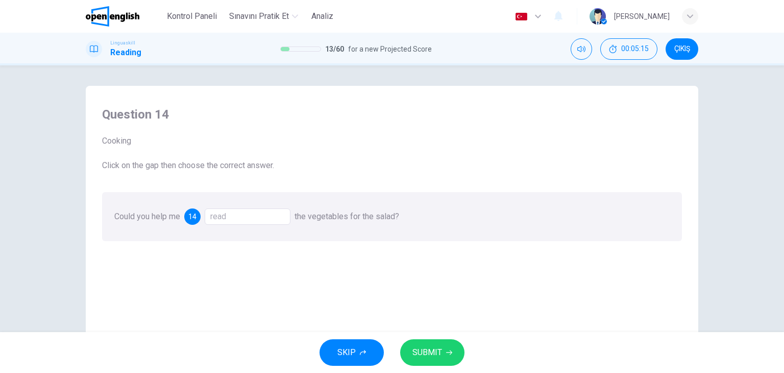
click at [446, 346] on button "SUBMIT" at bounding box center [432, 352] width 64 height 27
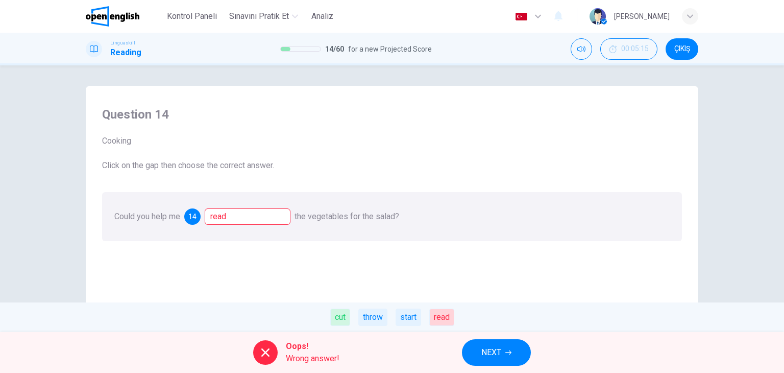
click at [512, 356] on button "NEXT" at bounding box center [496, 352] width 69 height 27
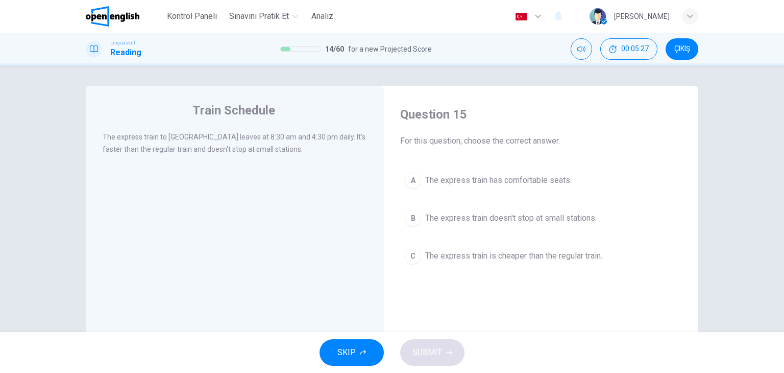
click at [545, 183] on span "The express train has comfortable seats." at bounding box center [498, 180] width 147 height 12
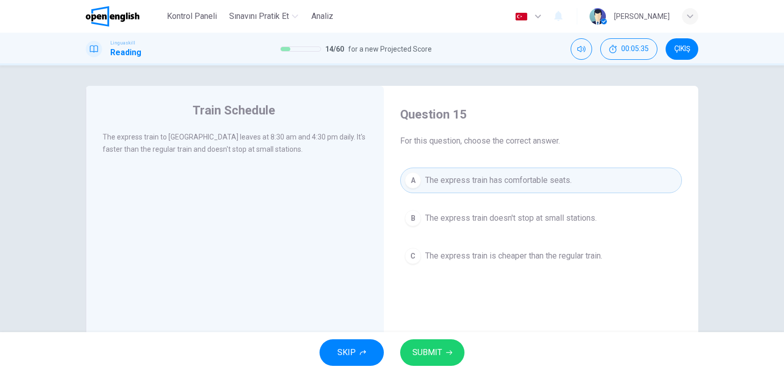
click at [488, 221] on span "The express train doesn't stop at small stations." at bounding box center [511, 218] width 172 height 12
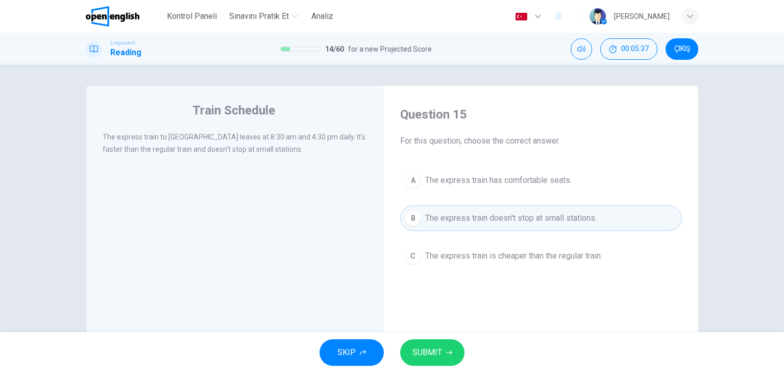
click at [462, 347] on button "SUBMIT" at bounding box center [432, 352] width 64 height 27
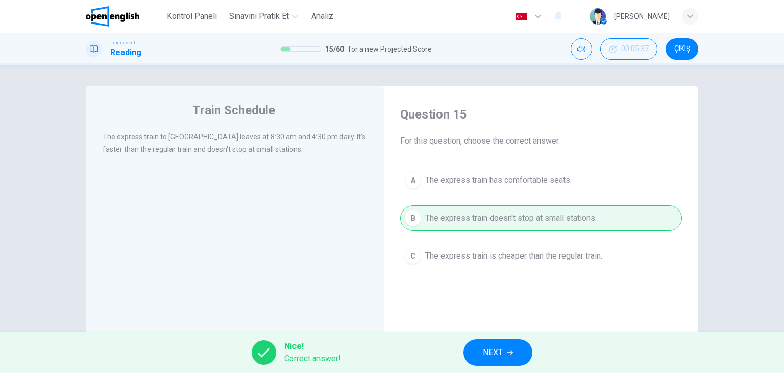
click at [488, 351] on span "NEXT" at bounding box center [493, 352] width 20 height 14
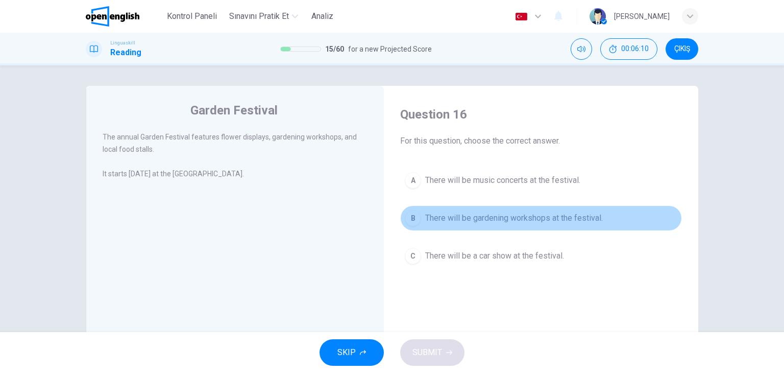
click at [496, 217] on span "There will be gardening workshops at the festival." at bounding box center [514, 218] width 178 height 12
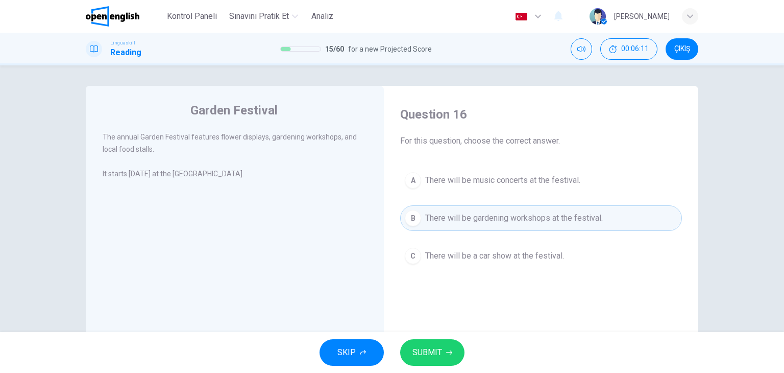
click at [431, 350] on span "SUBMIT" at bounding box center [428, 352] width 30 height 14
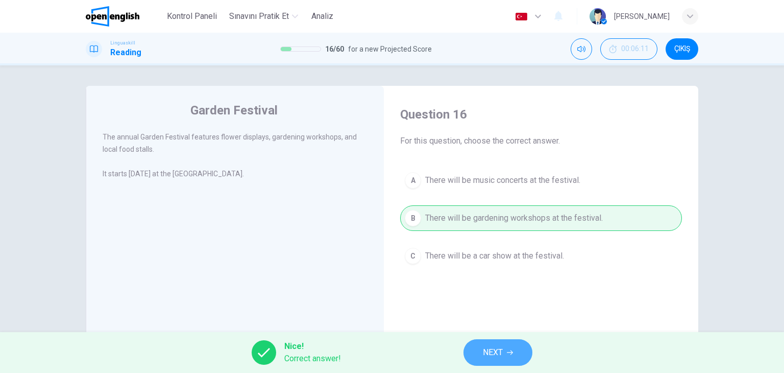
click at [496, 354] on span "NEXT" at bounding box center [493, 352] width 20 height 14
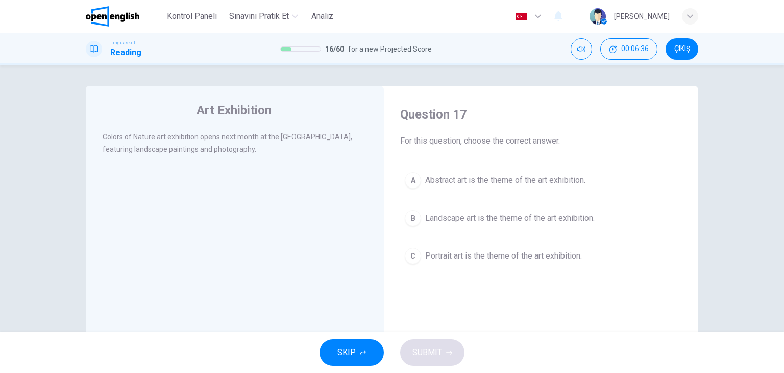
click at [362, 351] on icon "button" at bounding box center [363, 352] width 6 height 5
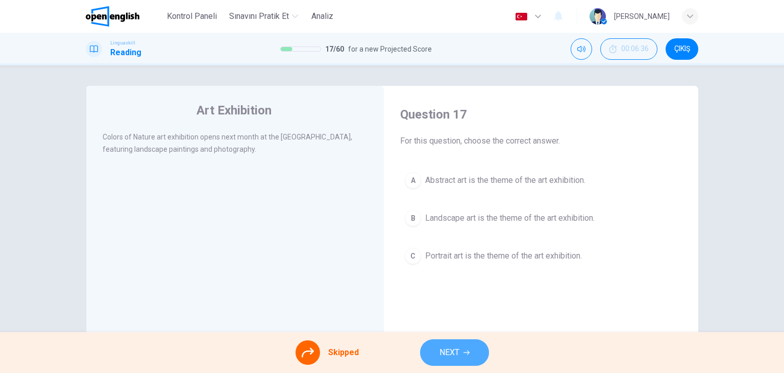
click at [432, 354] on button "NEXT" at bounding box center [454, 352] width 69 height 27
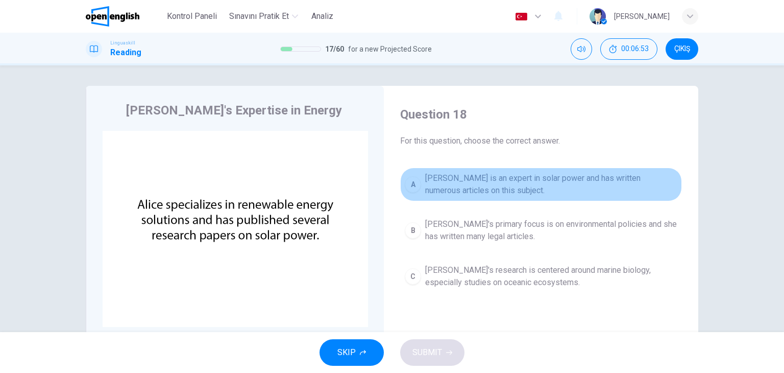
click at [484, 181] on span "Alice is an expert in solar power and has written numerous articles on this sub…" at bounding box center [551, 184] width 252 height 25
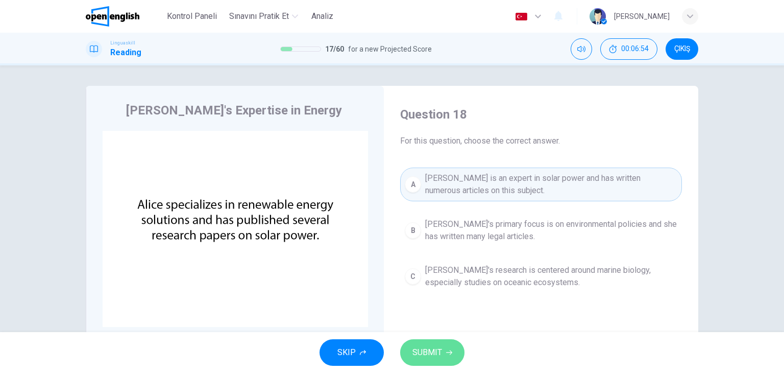
click at [440, 352] on span "SUBMIT" at bounding box center [428, 352] width 30 height 14
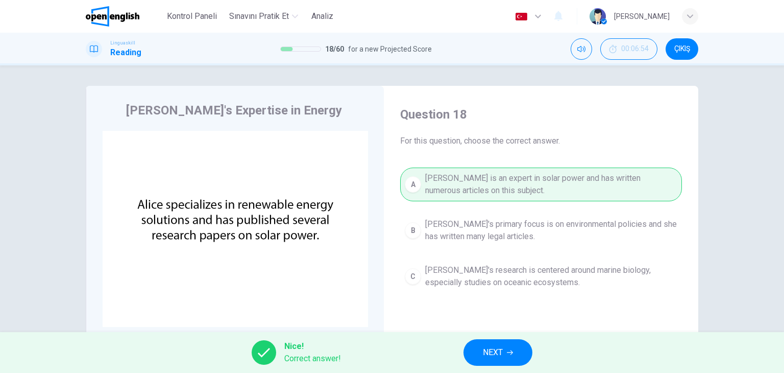
click at [499, 349] on span "NEXT" at bounding box center [493, 352] width 20 height 14
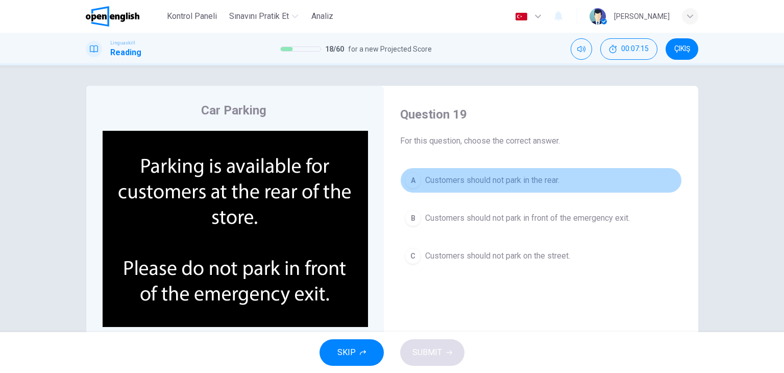
click at [523, 184] on span "Customers should not park in the rear." at bounding box center [492, 180] width 134 height 12
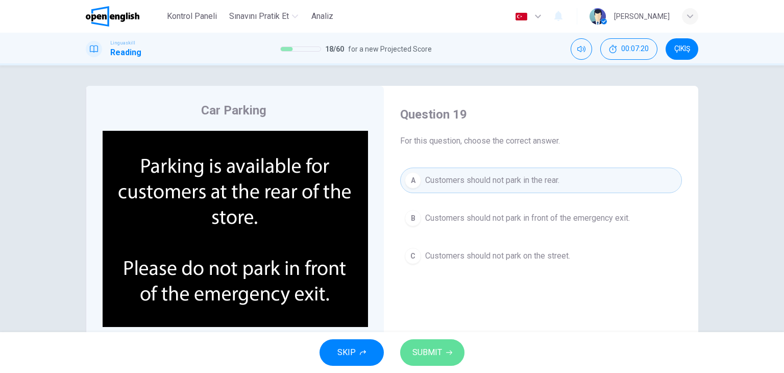
click at [445, 346] on button "SUBMIT" at bounding box center [432, 352] width 64 height 27
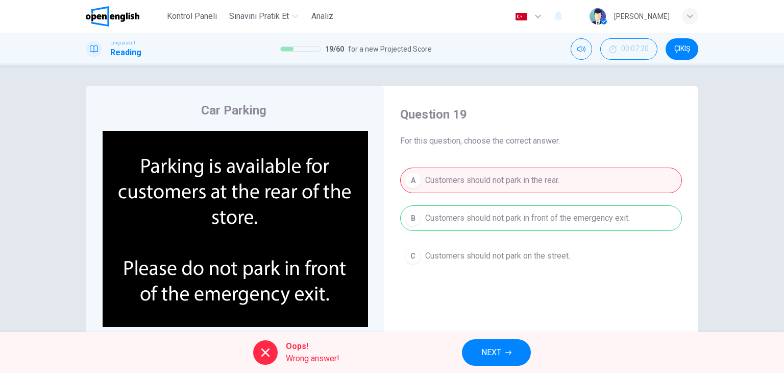
click at [482, 351] on span "NEXT" at bounding box center [492, 352] width 20 height 14
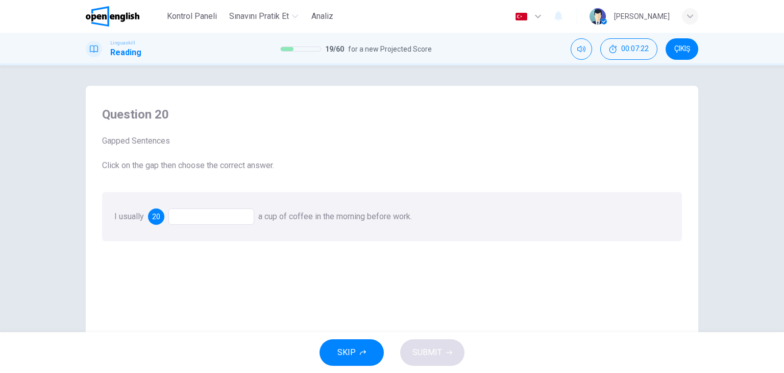
click at [219, 217] on div at bounding box center [212, 216] width 86 height 16
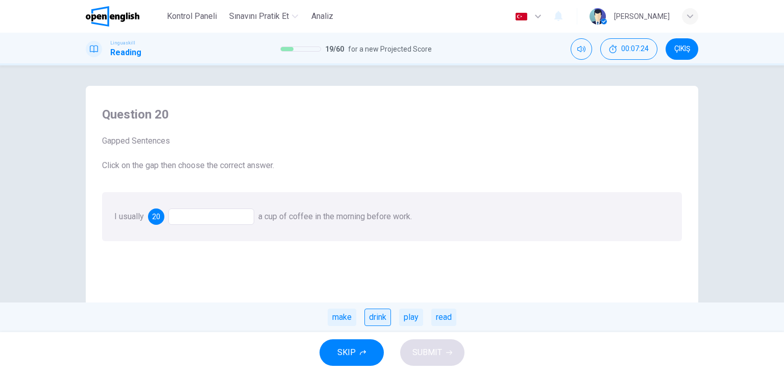
click at [377, 319] on div "drink" at bounding box center [378, 316] width 27 height 17
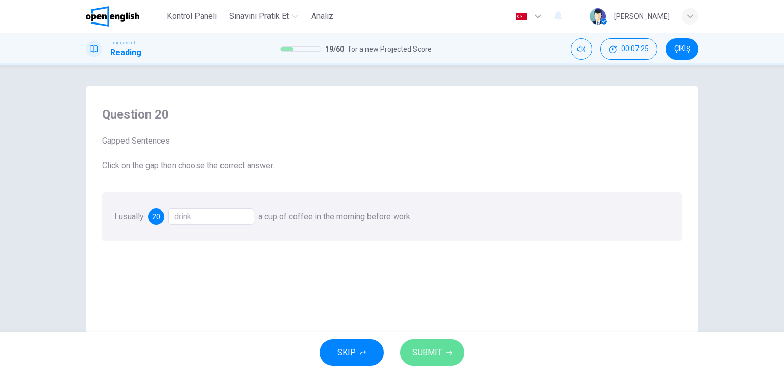
click at [429, 352] on span "SUBMIT" at bounding box center [428, 352] width 30 height 14
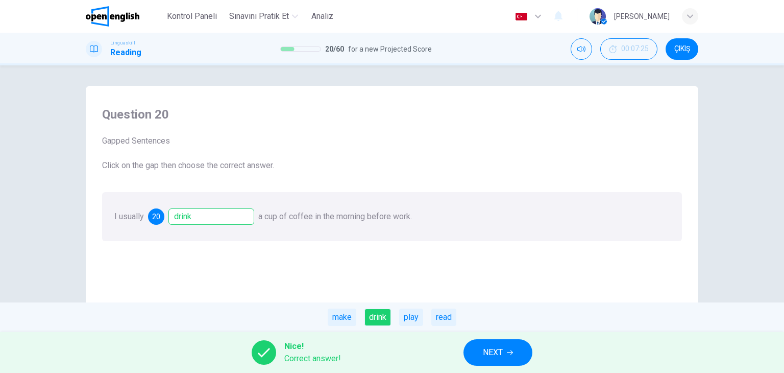
click at [468, 351] on button "NEXT" at bounding box center [498, 352] width 69 height 27
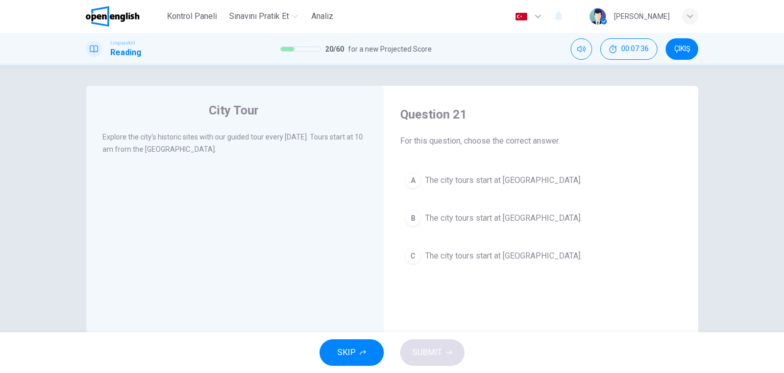
click at [477, 179] on span "The city tours start at City Museum." at bounding box center [503, 180] width 157 height 12
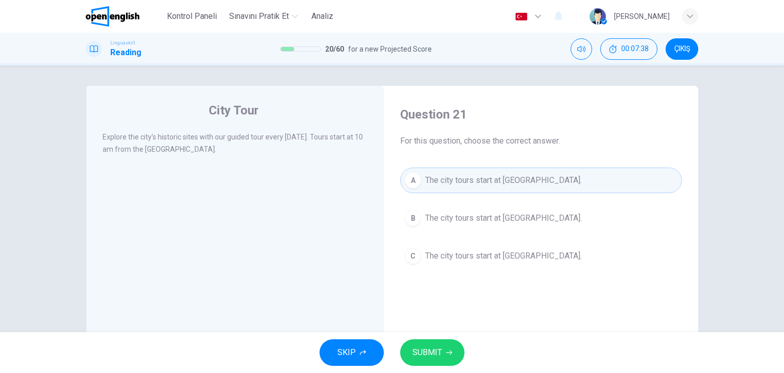
click at [422, 347] on span "SUBMIT" at bounding box center [428, 352] width 30 height 14
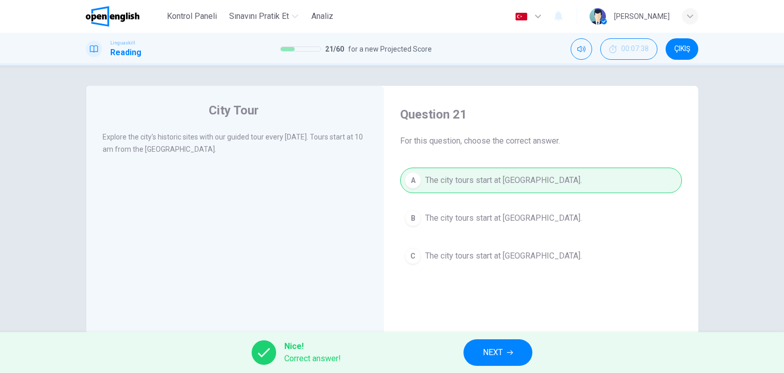
click at [515, 358] on button "NEXT" at bounding box center [498, 352] width 69 height 27
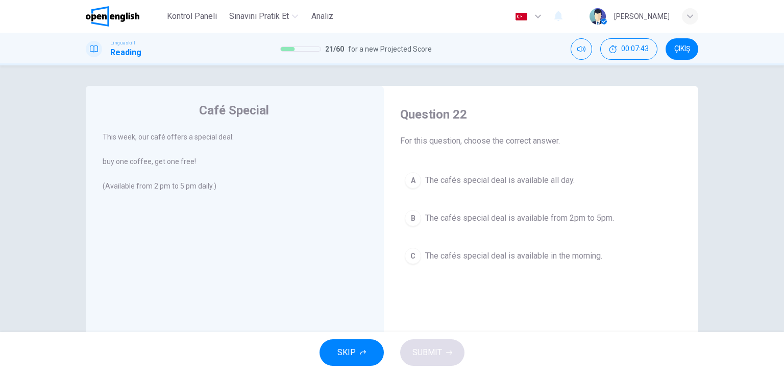
click at [522, 220] on span "The cafés special deal is available from 2pm to 5pm." at bounding box center [519, 218] width 189 height 12
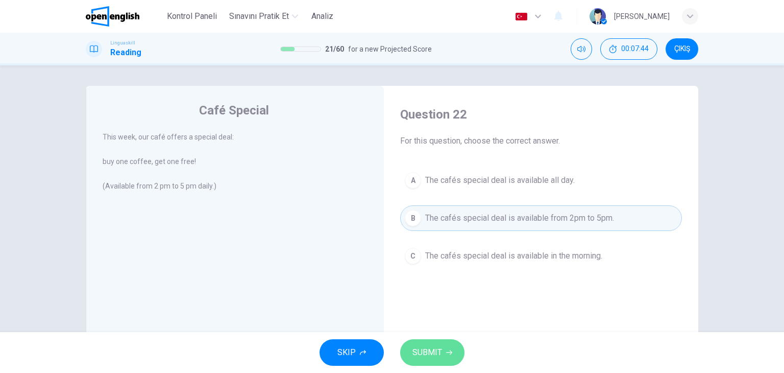
click at [431, 356] on span "SUBMIT" at bounding box center [428, 352] width 30 height 14
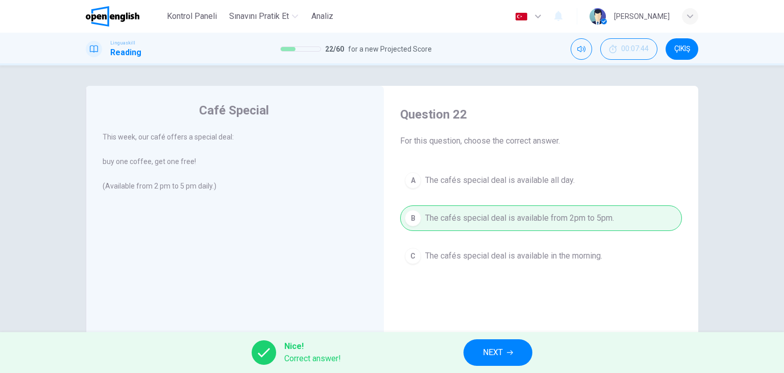
click at [492, 354] on span "NEXT" at bounding box center [493, 352] width 20 height 14
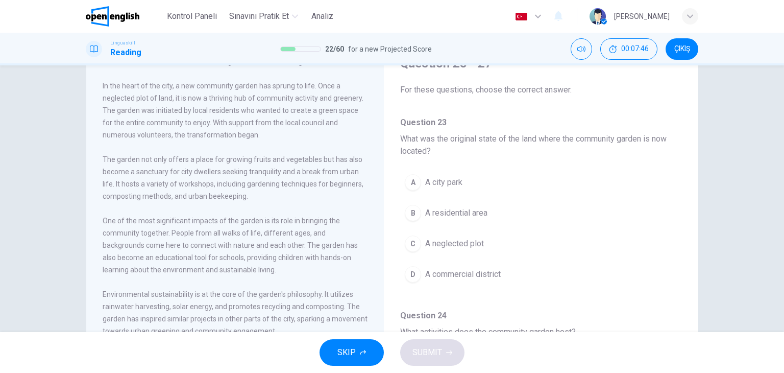
scroll to position [129, 0]
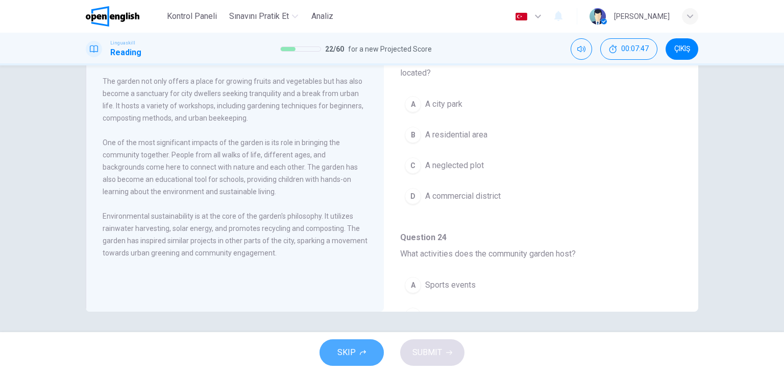
click at [360, 361] on button "SKIP" at bounding box center [352, 352] width 64 height 27
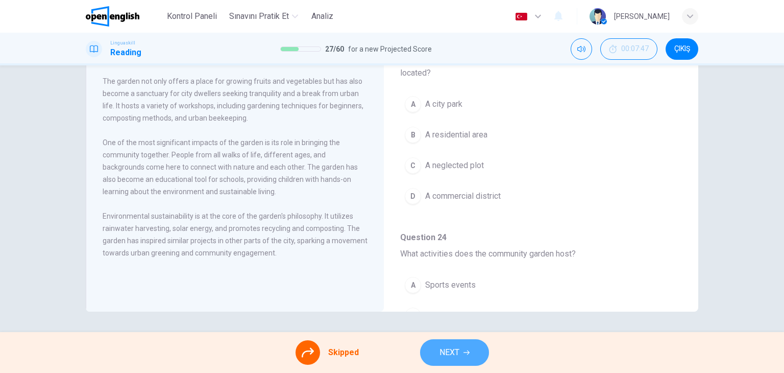
click at [444, 347] on span "NEXT" at bounding box center [450, 352] width 20 height 14
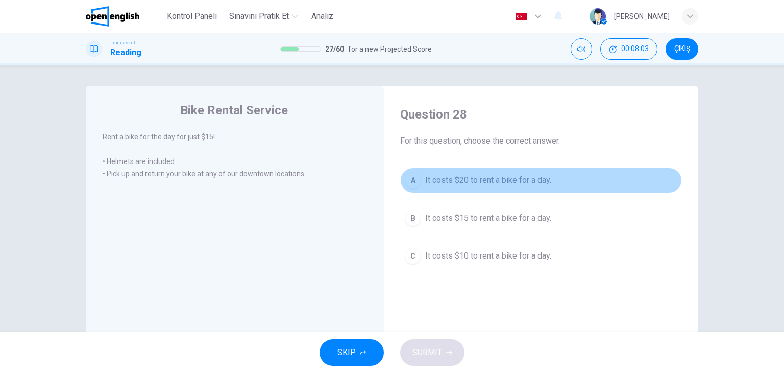
click at [534, 183] on span "It costs $20 to rent a bike for a day." at bounding box center [488, 180] width 126 height 12
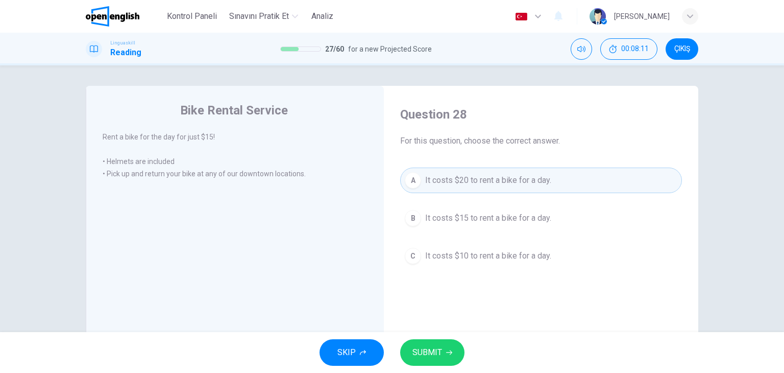
click at [466, 220] on span "It costs $15 to rent a bike for a day." at bounding box center [488, 218] width 126 height 12
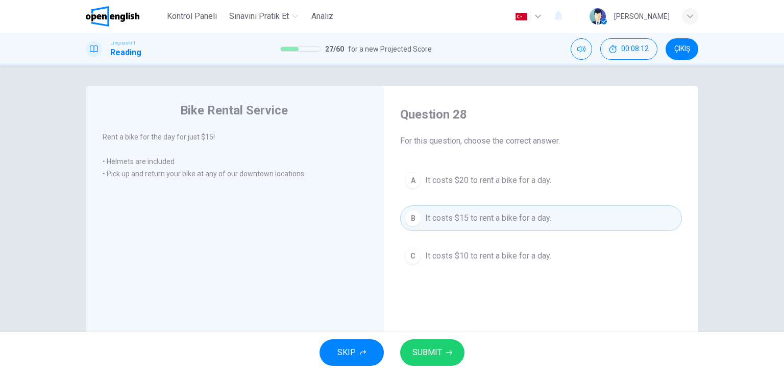
click at [430, 356] on span "SUBMIT" at bounding box center [428, 352] width 30 height 14
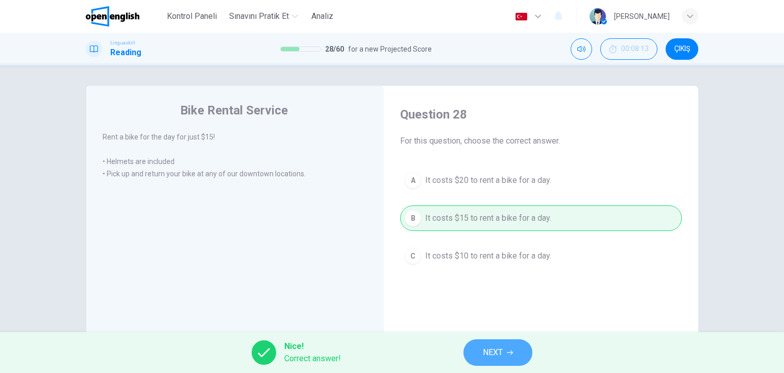
click at [468, 355] on button "NEXT" at bounding box center [498, 352] width 69 height 27
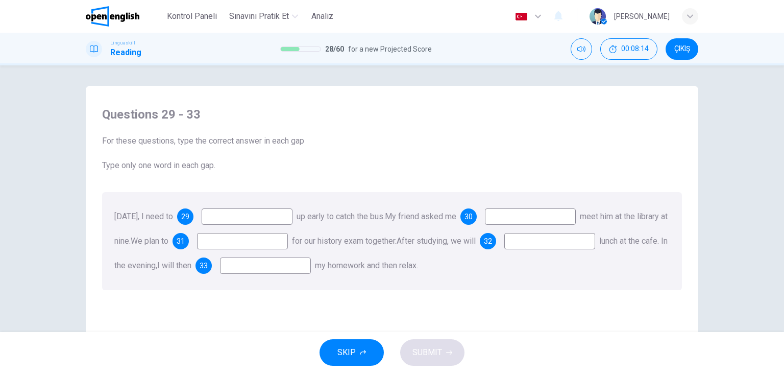
click at [232, 223] on input at bounding box center [247, 216] width 91 height 16
click at [293, 217] on input at bounding box center [247, 216] width 91 height 16
type input "***"
type input "*"
click at [311, 270] on input at bounding box center [265, 265] width 91 height 16
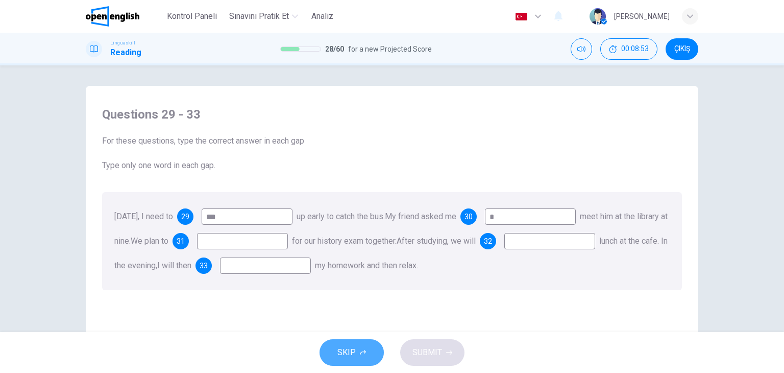
click at [349, 350] on span "SKIP" at bounding box center [347, 352] width 18 height 14
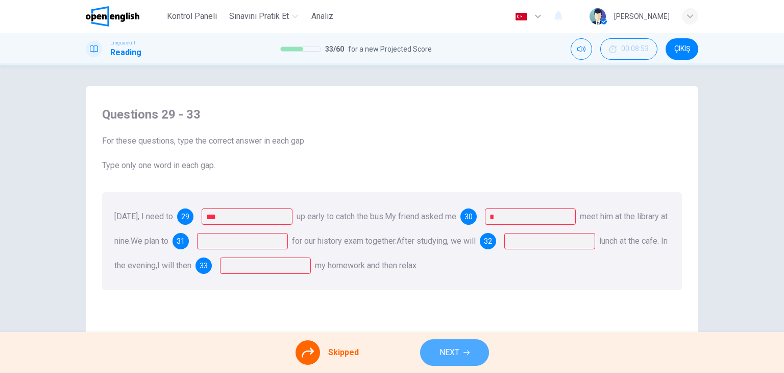
click at [453, 362] on button "NEXT" at bounding box center [454, 352] width 69 height 27
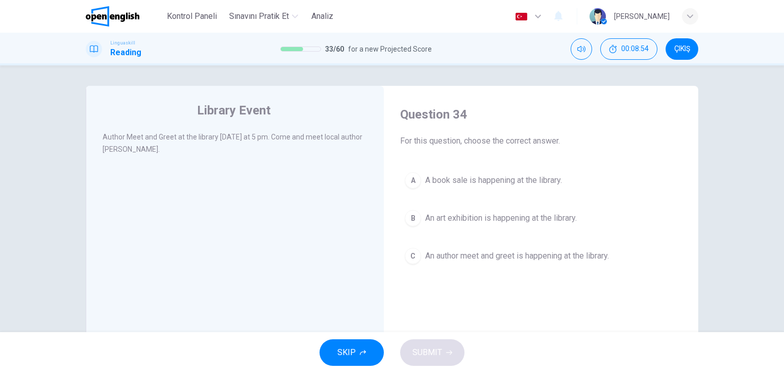
drag, startPoint x: 206, startPoint y: 137, endPoint x: 379, endPoint y: 142, distance: 172.7
click at [379, 142] on div "Library Event Author Meet and Greet at the library this Tuesday at 5 pm. Come a…" at bounding box center [235, 263] width 298 height 355
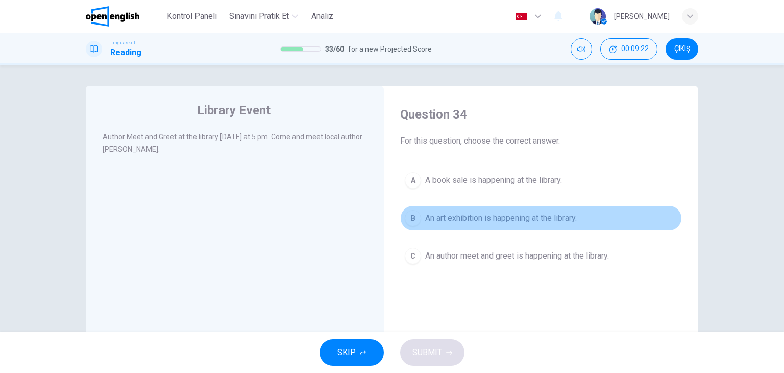
click at [453, 223] on span "An art exhibition is happening at the library." at bounding box center [501, 218] width 152 height 12
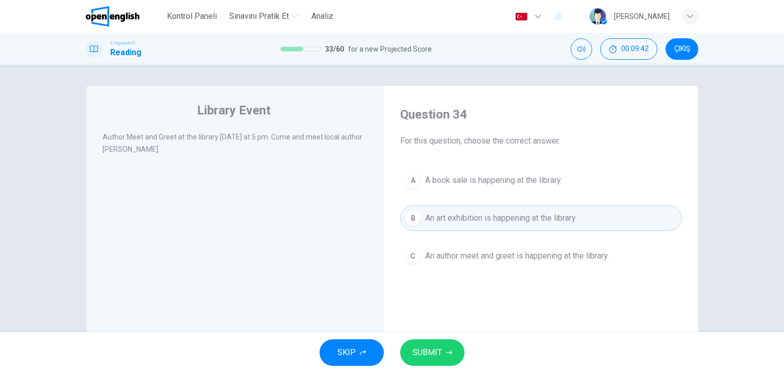
click at [435, 348] on span "SUBMIT" at bounding box center [428, 352] width 30 height 14
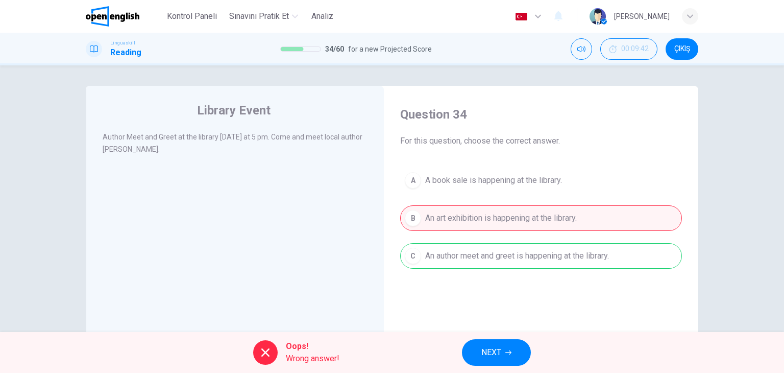
click at [519, 353] on button "NEXT" at bounding box center [496, 352] width 69 height 27
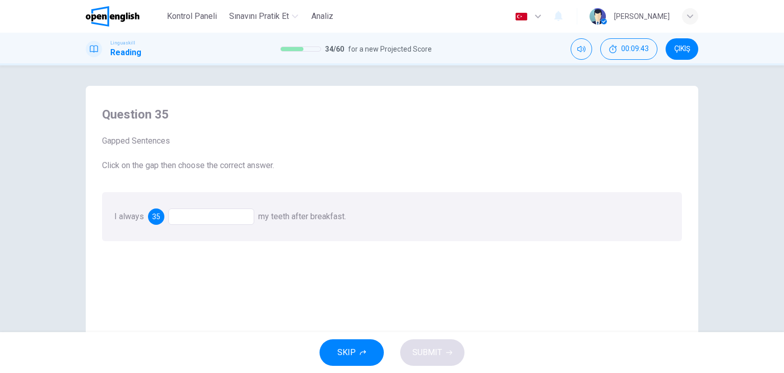
click at [220, 217] on div at bounding box center [212, 216] width 86 height 16
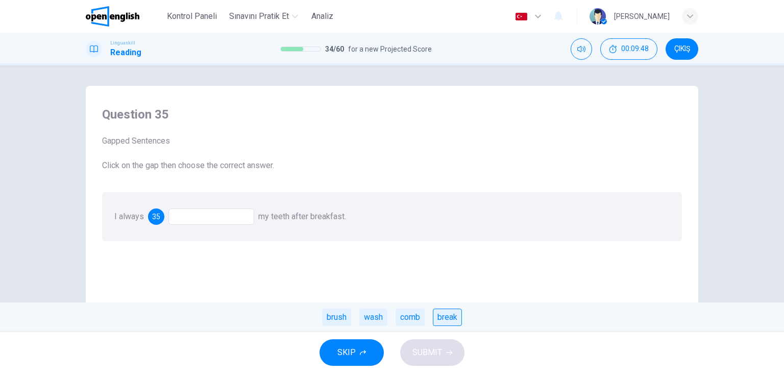
click at [444, 315] on div "break" at bounding box center [447, 316] width 29 height 17
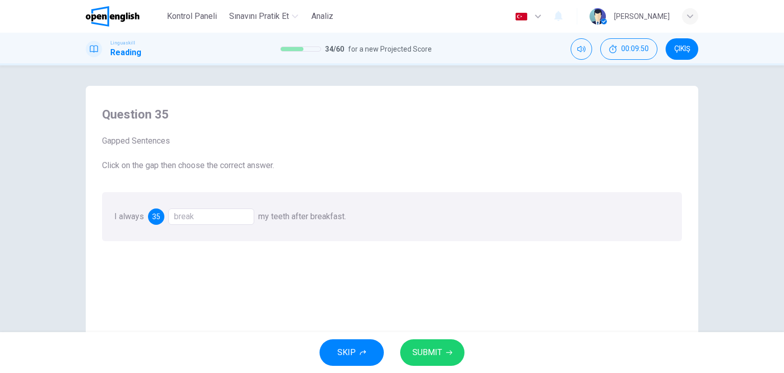
click at [438, 350] on span "SUBMIT" at bounding box center [428, 352] width 30 height 14
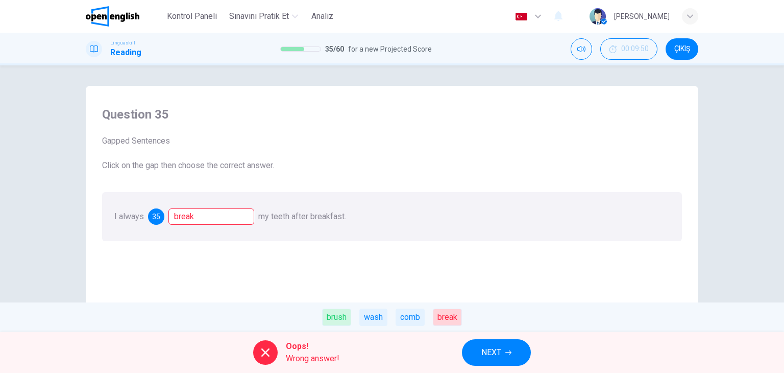
click at [331, 315] on div "brush" at bounding box center [336, 316] width 29 height 17
click at [505, 357] on button "NEXT" at bounding box center [496, 352] width 69 height 27
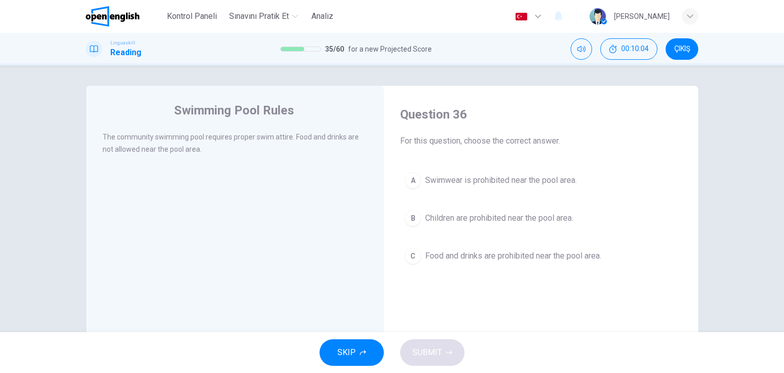
click at [422, 182] on button "A Swimwear is prohibited near the pool area." at bounding box center [541, 181] width 282 height 26
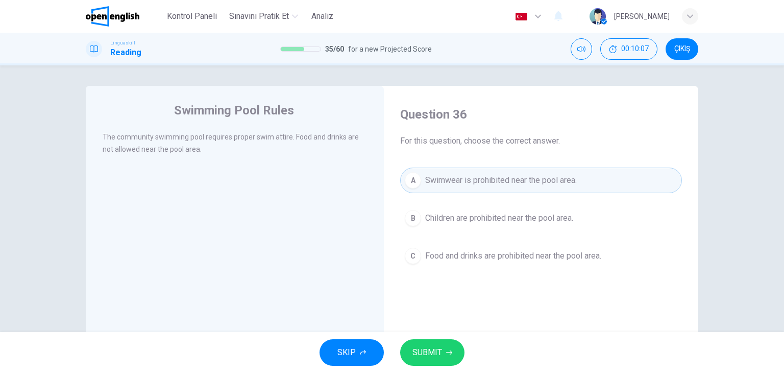
click at [423, 353] on span "SUBMIT" at bounding box center [428, 352] width 30 height 14
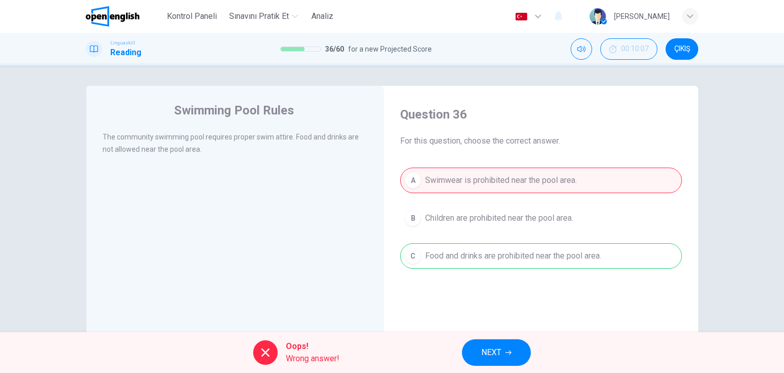
click at [484, 354] on span "NEXT" at bounding box center [492, 352] width 20 height 14
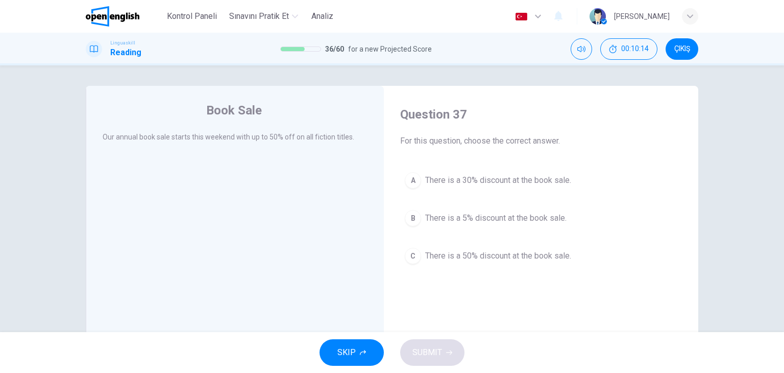
click at [440, 254] on span "There is a 50% discount at the book sale." at bounding box center [498, 256] width 146 height 12
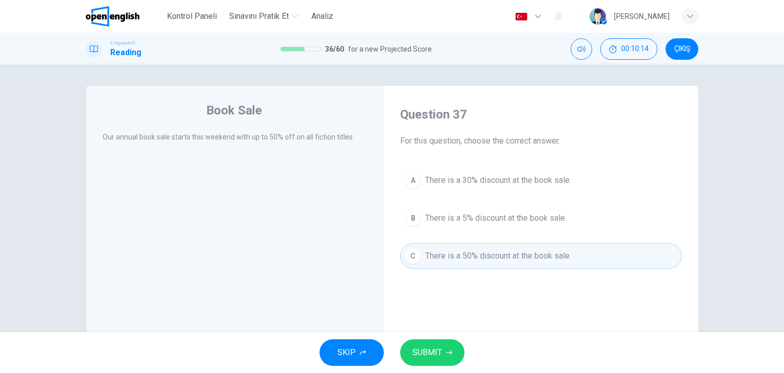
click at [439, 353] on span "SUBMIT" at bounding box center [428, 352] width 30 height 14
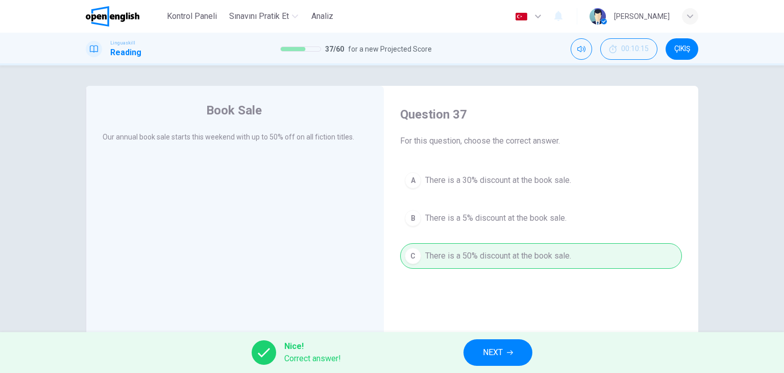
click at [492, 349] on span "NEXT" at bounding box center [493, 352] width 20 height 14
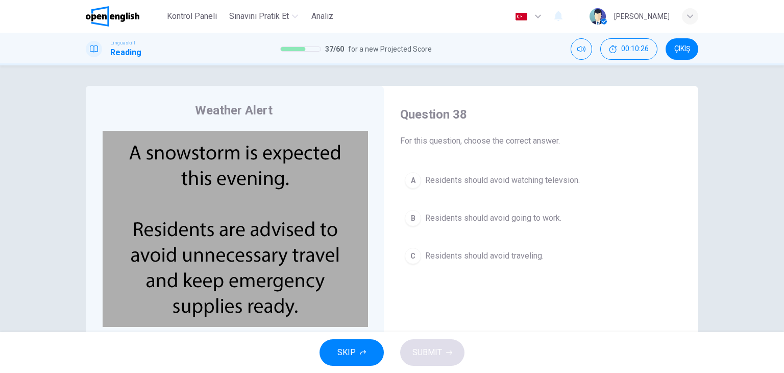
click at [426, 258] on span "Residents should avoid traveling." at bounding box center [484, 256] width 118 height 12
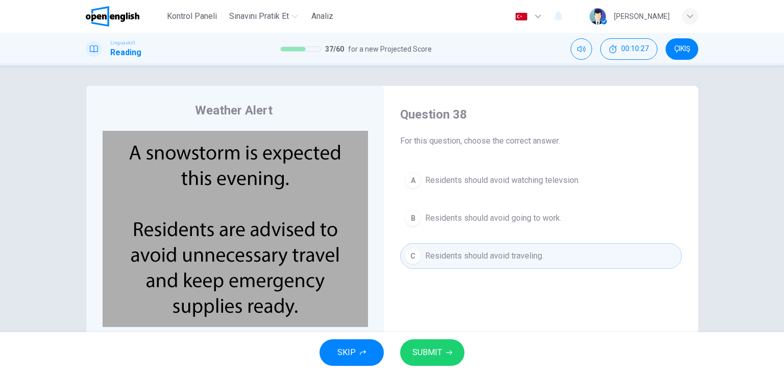
click at [422, 362] on button "SUBMIT" at bounding box center [432, 352] width 64 height 27
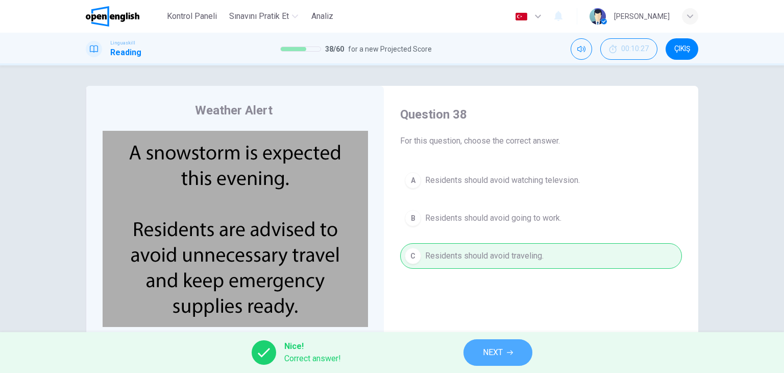
click at [479, 346] on button "NEXT" at bounding box center [498, 352] width 69 height 27
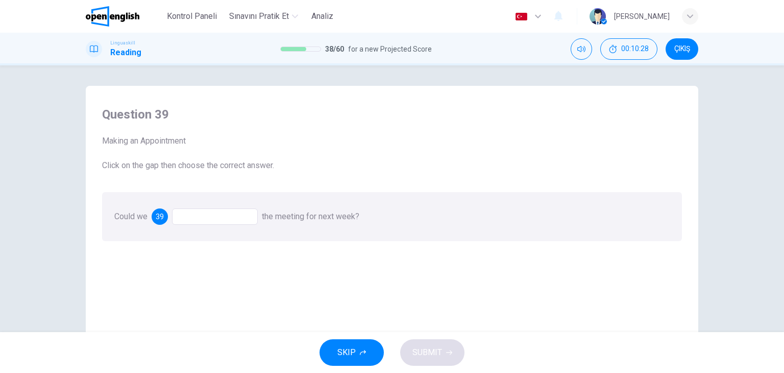
click at [202, 213] on div at bounding box center [215, 216] width 86 height 16
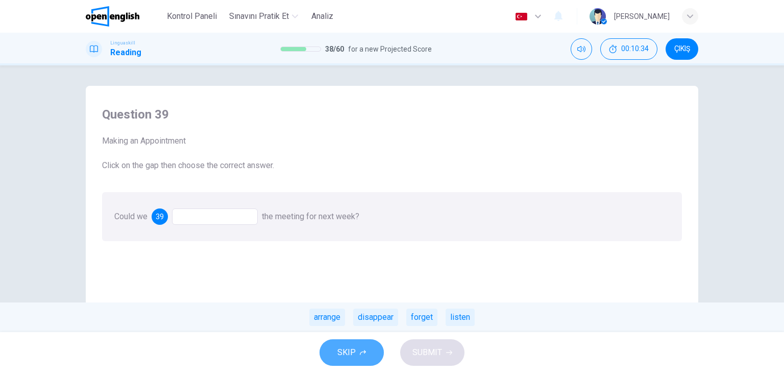
click at [351, 348] on span "SKIP" at bounding box center [347, 352] width 18 height 14
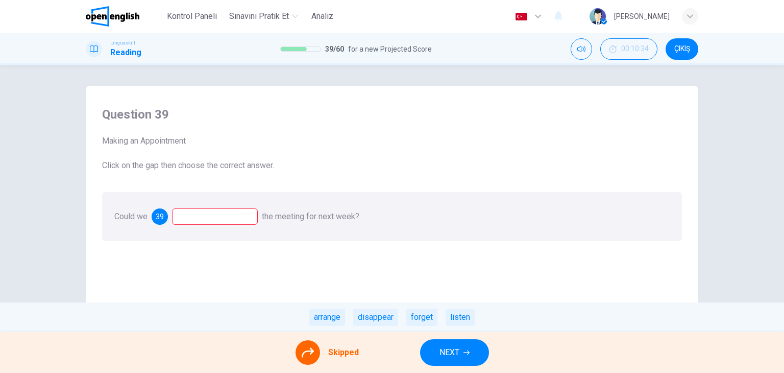
click at [433, 354] on button "NEXT" at bounding box center [454, 352] width 69 height 27
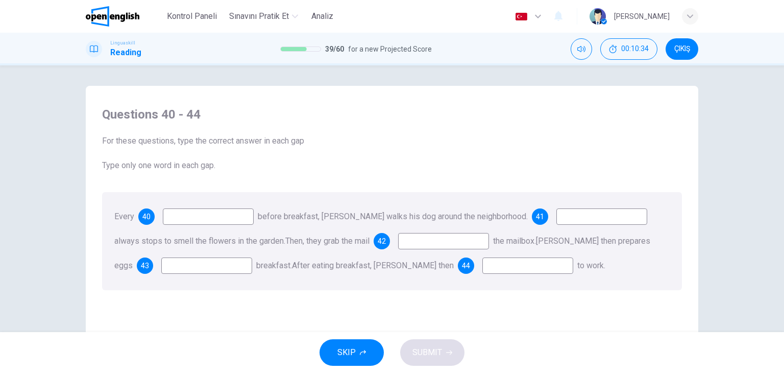
click at [219, 220] on input at bounding box center [208, 216] width 91 height 16
click at [353, 351] on button "SKIP" at bounding box center [352, 352] width 64 height 27
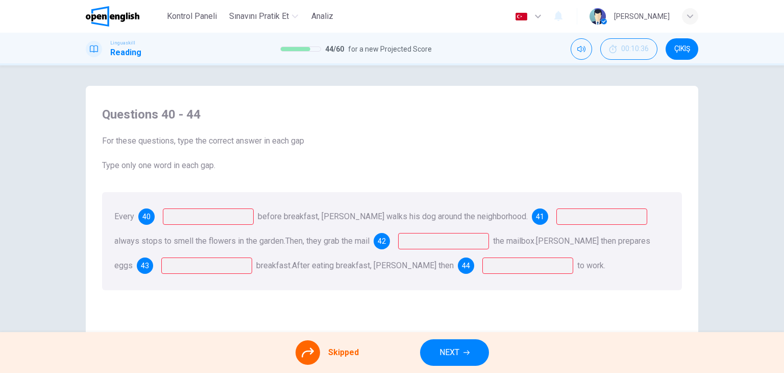
click at [437, 352] on button "NEXT" at bounding box center [454, 352] width 69 height 27
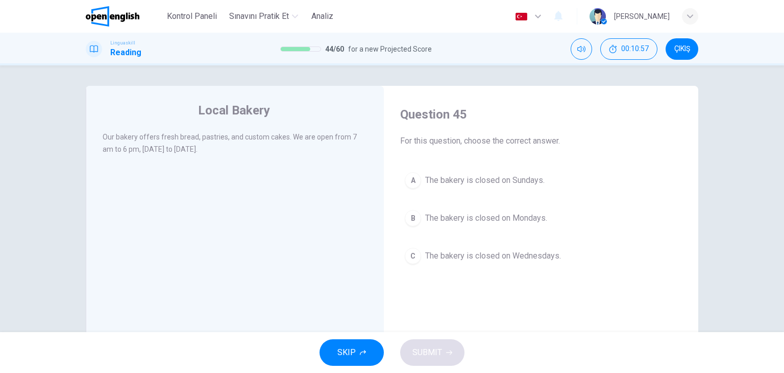
click at [432, 187] on button "A The bakery is closed on Sundays." at bounding box center [541, 181] width 282 height 26
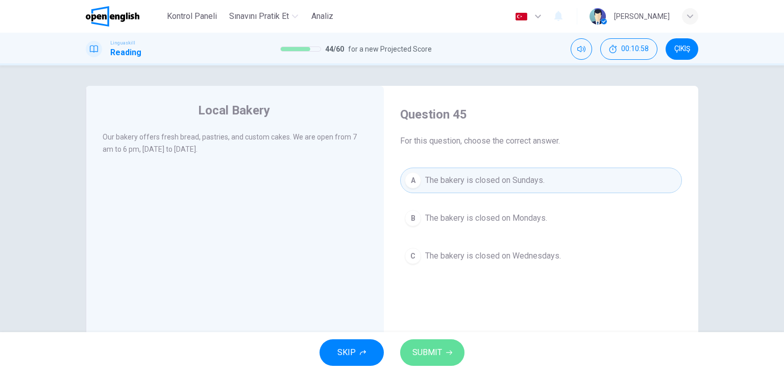
click at [429, 362] on button "SUBMIT" at bounding box center [432, 352] width 64 height 27
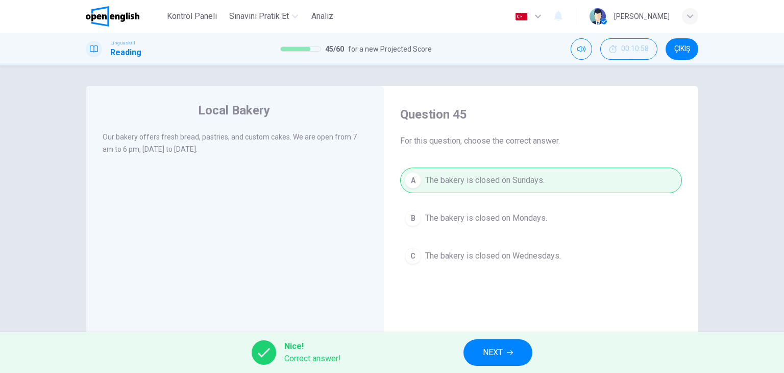
click at [484, 352] on span "NEXT" at bounding box center [493, 352] width 20 height 14
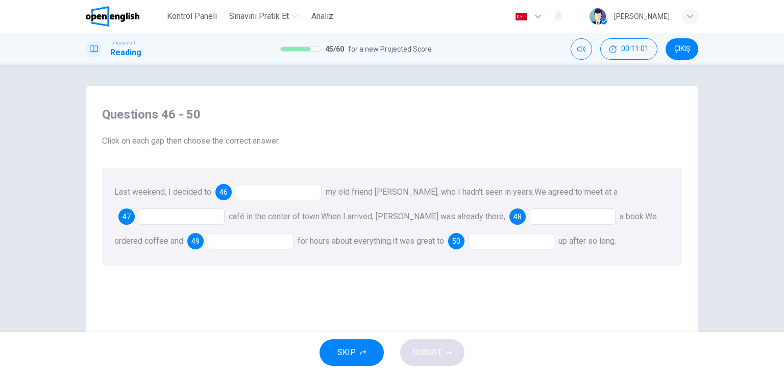
click at [362, 349] on icon "button" at bounding box center [363, 352] width 6 height 6
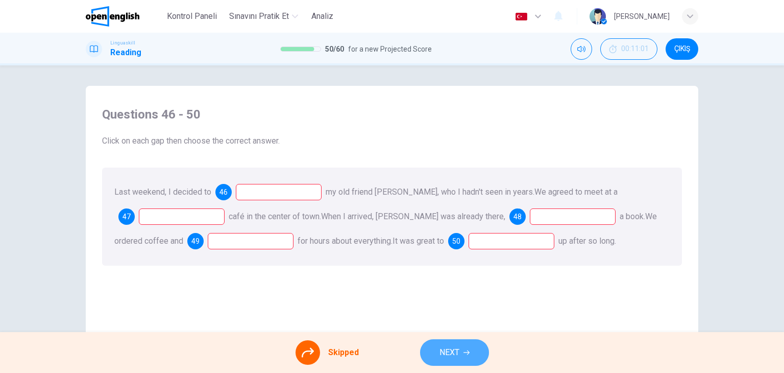
click at [456, 348] on span "NEXT" at bounding box center [450, 352] width 20 height 14
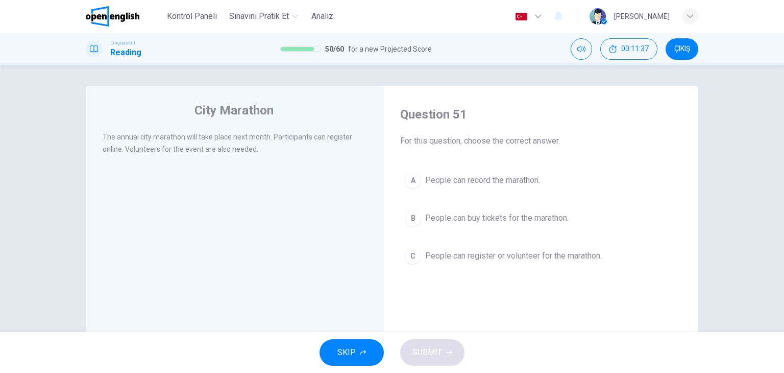
click at [431, 264] on button "C People can register or volunteer for the marathon." at bounding box center [541, 256] width 282 height 26
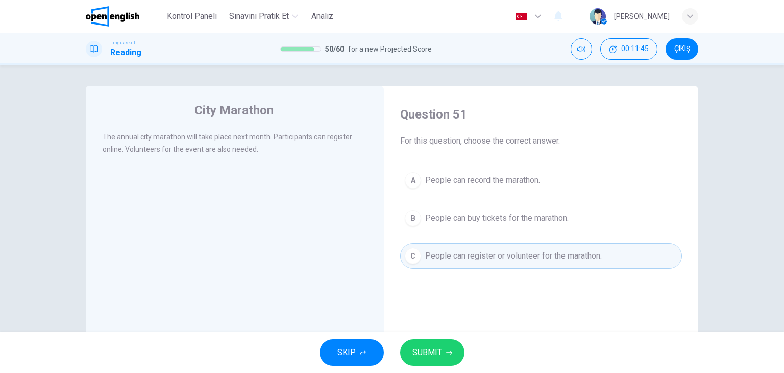
click at [418, 344] on button "SUBMIT" at bounding box center [432, 352] width 64 height 27
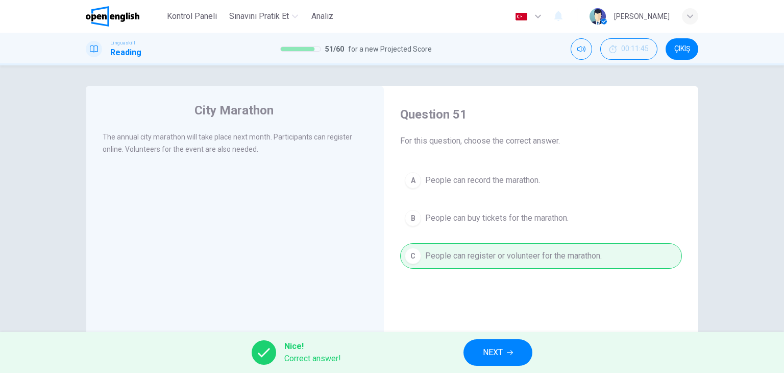
click at [519, 357] on button "NEXT" at bounding box center [498, 352] width 69 height 27
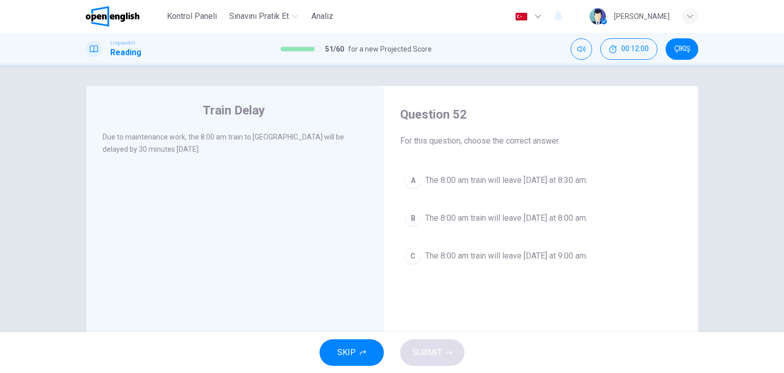
click at [440, 185] on span "The 8:00 am train will leave tomorrow at 8:30 am." at bounding box center [506, 180] width 162 height 12
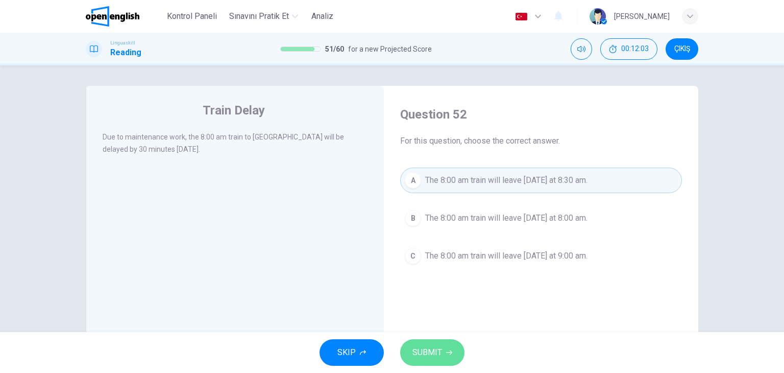
click at [431, 356] on span "SUBMIT" at bounding box center [428, 352] width 30 height 14
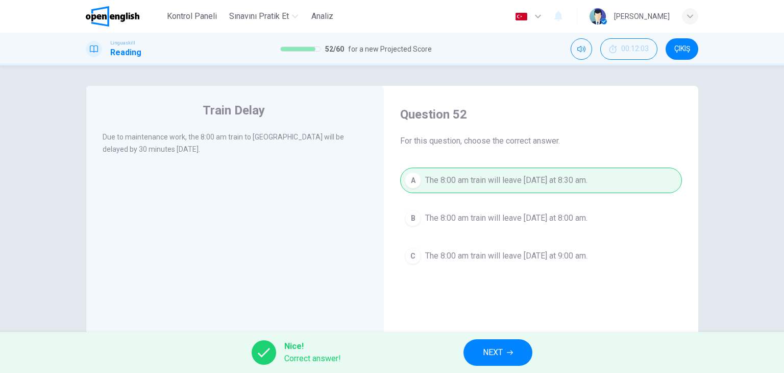
click at [496, 360] on button "NEXT" at bounding box center [498, 352] width 69 height 27
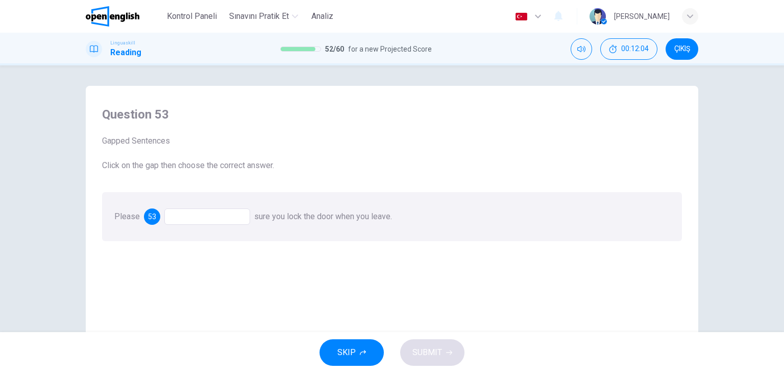
click at [200, 211] on div at bounding box center [207, 216] width 86 height 16
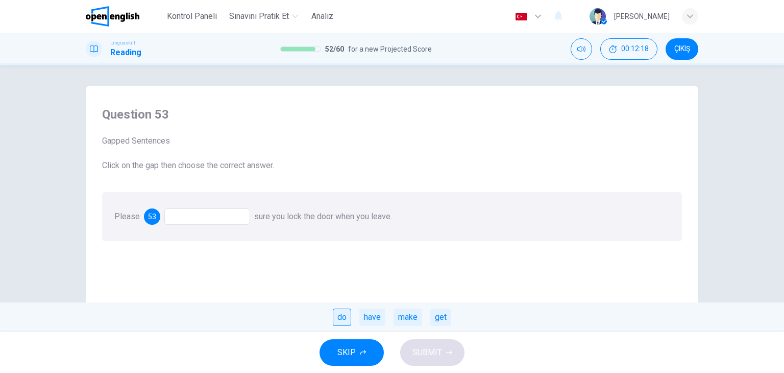
click at [348, 320] on div "do" at bounding box center [342, 316] width 18 height 17
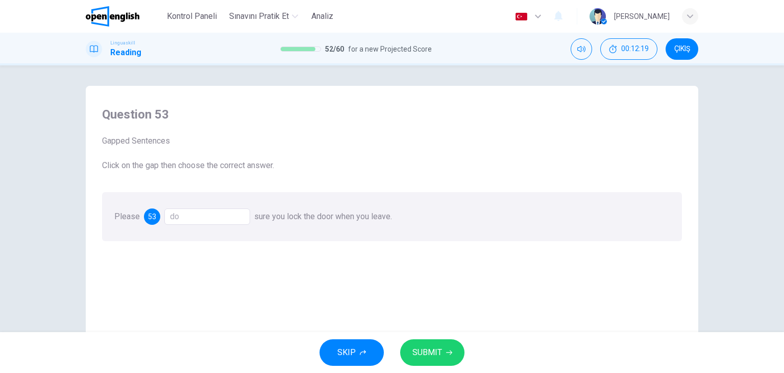
click at [416, 352] on span "SUBMIT" at bounding box center [428, 352] width 30 height 14
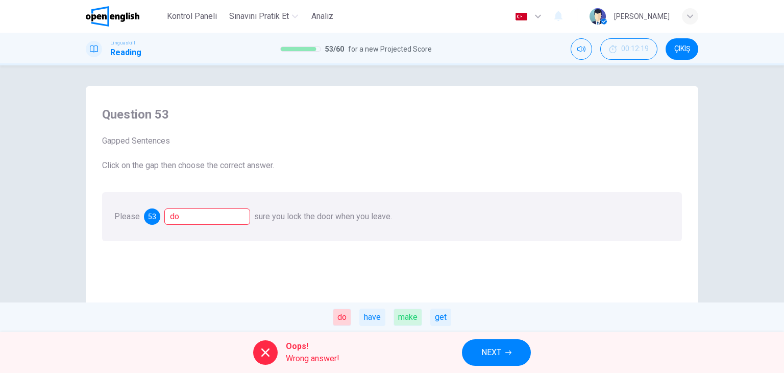
click at [474, 350] on button "NEXT" at bounding box center [496, 352] width 69 height 27
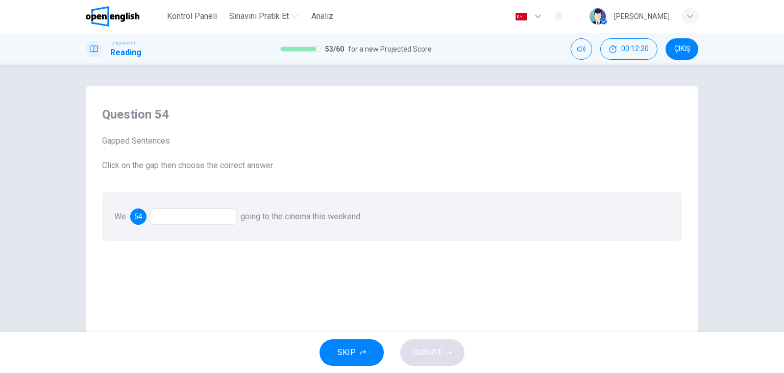
click at [208, 219] on div at bounding box center [194, 216] width 86 height 16
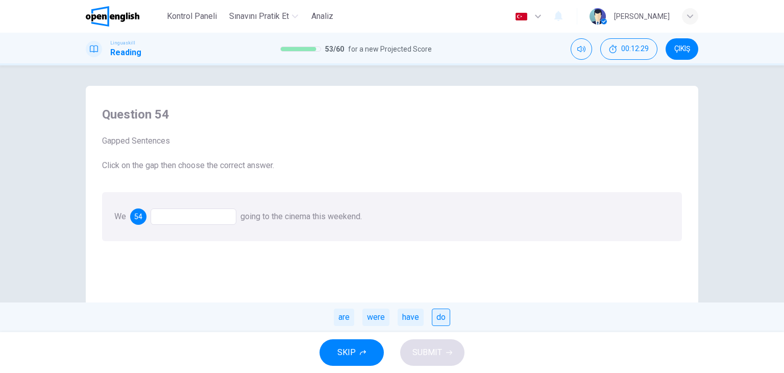
click at [436, 323] on div "do" at bounding box center [441, 316] width 18 height 17
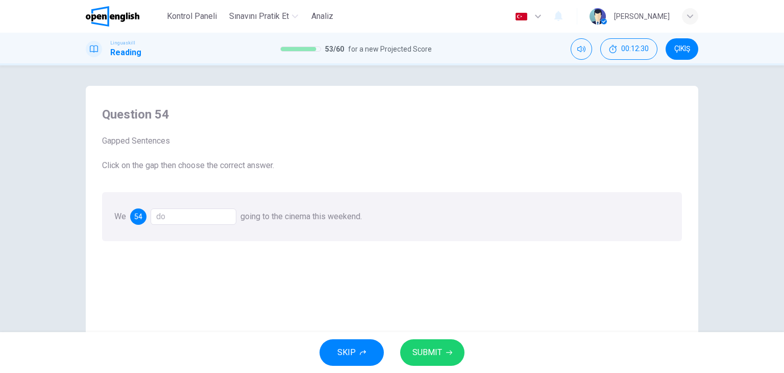
click at [208, 223] on div "do" at bounding box center [194, 216] width 86 height 16
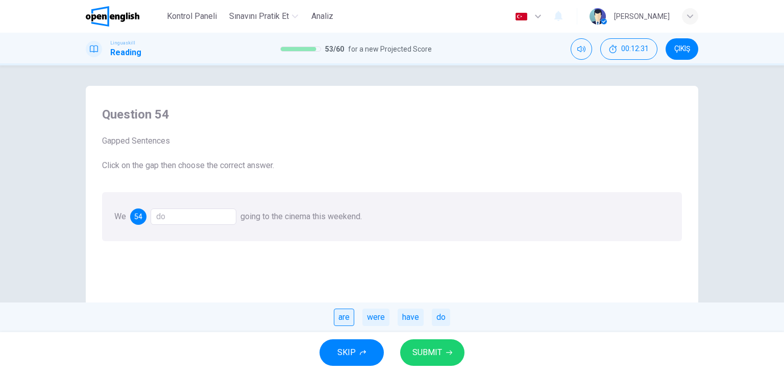
click at [345, 319] on div "are" at bounding box center [344, 316] width 20 height 17
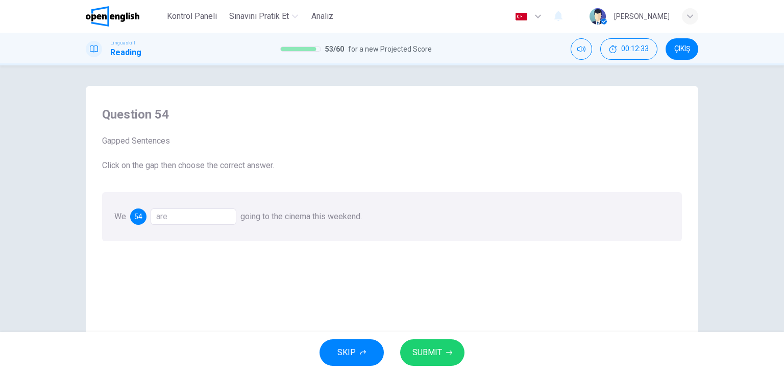
click at [425, 351] on span "SUBMIT" at bounding box center [428, 352] width 30 height 14
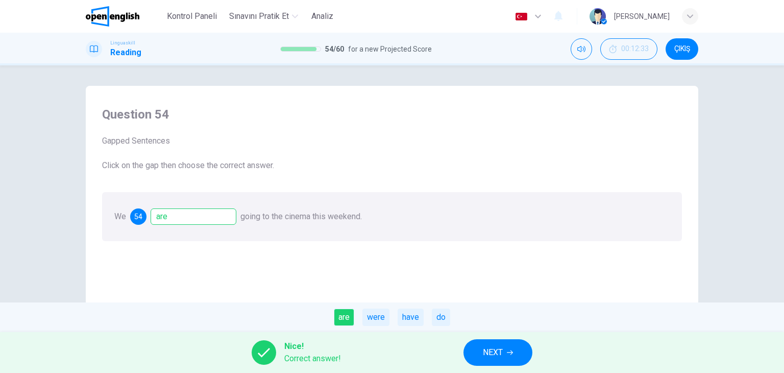
click at [498, 358] on span "NEXT" at bounding box center [493, 352] width 20 height 14
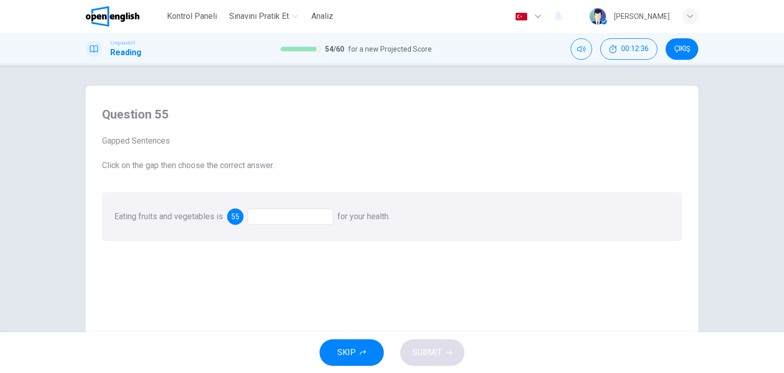
click at [261, 219] on div at bounding box center [291, 216] width 86 height 16
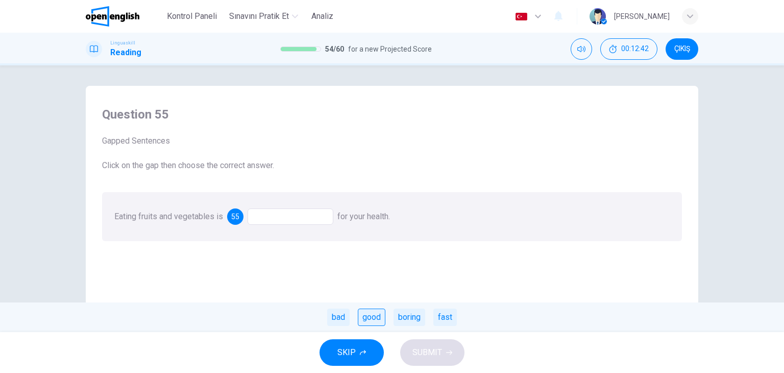
click at [376, 314] on div "good" at bounding box center [372, 316] width 28 height 17
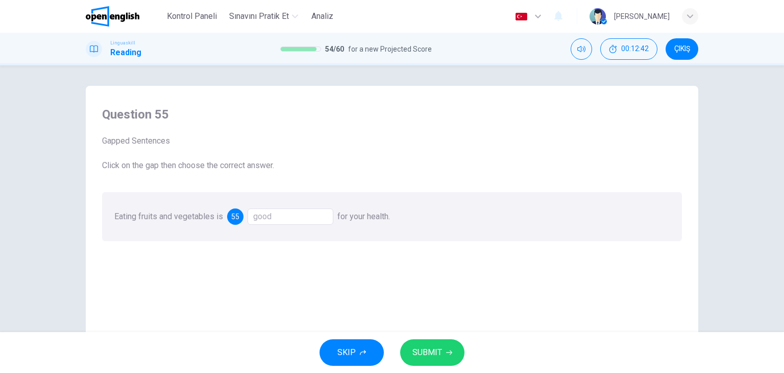
click at [413, 342] on button "SUBMIT" at bounding box center [432, 352] width 64 height 27
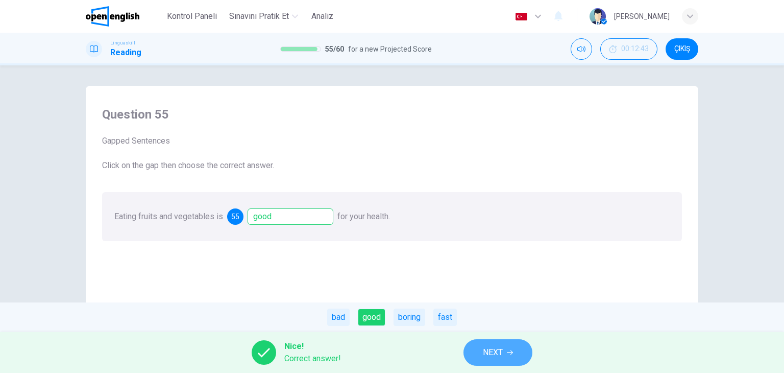
click at [504, 350] on button "NEXT" at bounding box center [498, 352] width 69 height 27
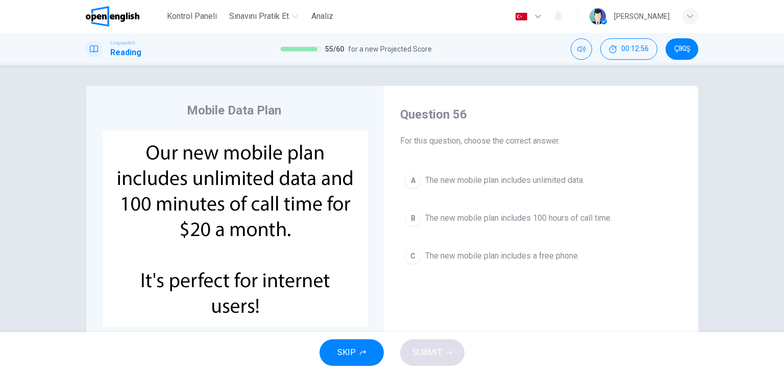
click at [476, 183] on span "The new mobile plan includes unlimited data." at bounding box center [504, 180] width 159 height 12
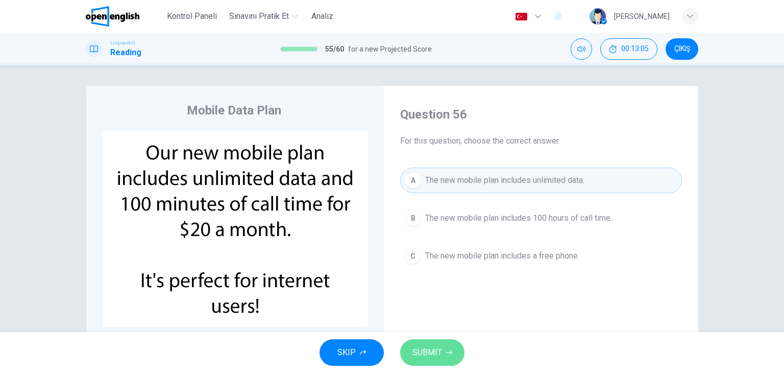
click at [425, 360] on button "SUBMIT" at bounding box center [432, 352] width 64 height 27
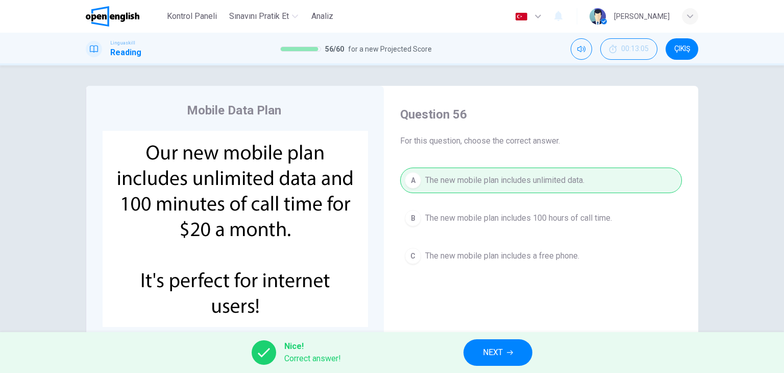
click at [498, 356] on span "NEXT" at bounding box center [493, 352] width 20 height 14
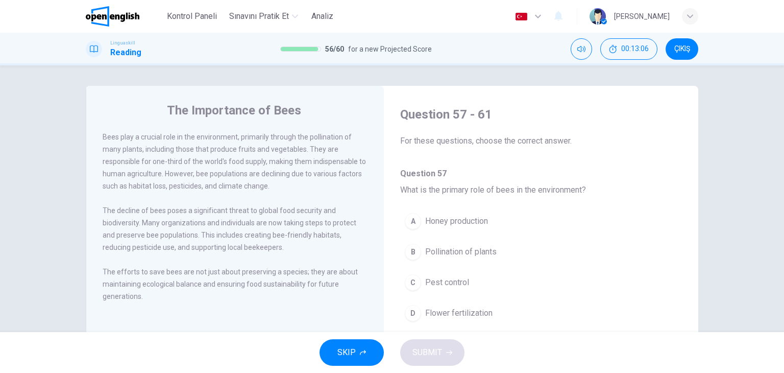
click at [368, 350] on button "SKIP" at bounding box center [352, 352] width 64 height 27
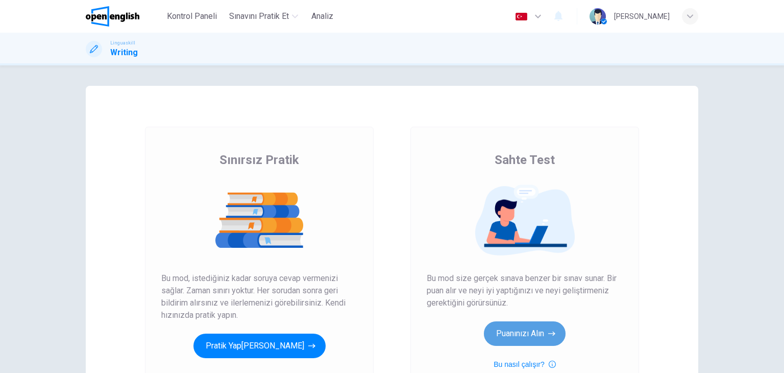
click at [536, 333] on button "Puanınızı Alın" at bounding box center [525, 333] width 82 height 25
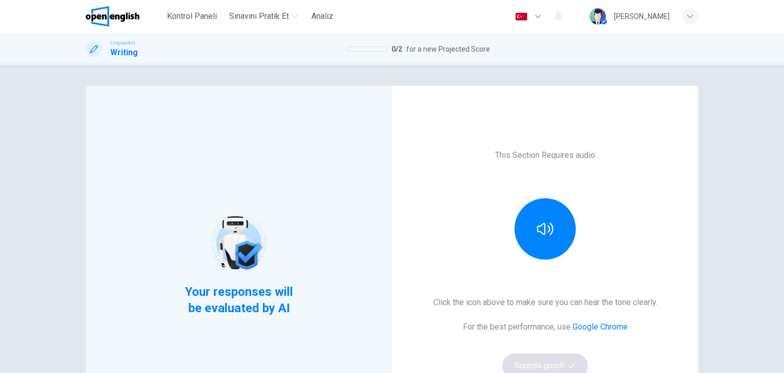
scroll to position [51, 0]
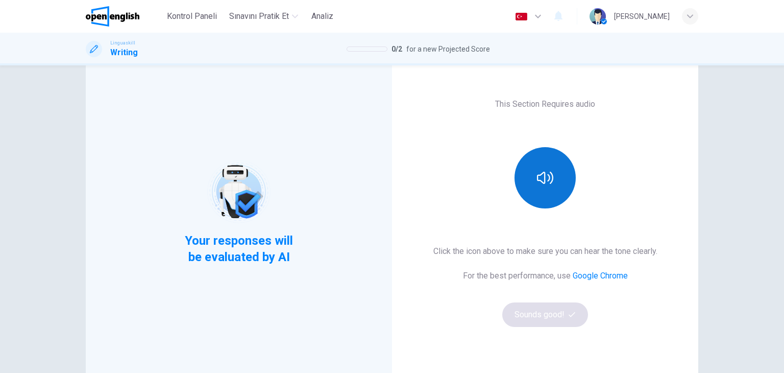
click at [543, 191] on button "button" at bounding box center [545, 177] width 61 height 61
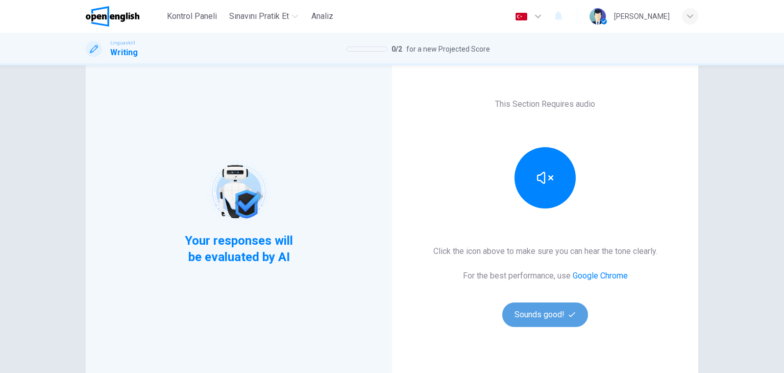
click at [545, 309] on button "Sounds good!" at bounding box center [546, 314] width 86 height 25
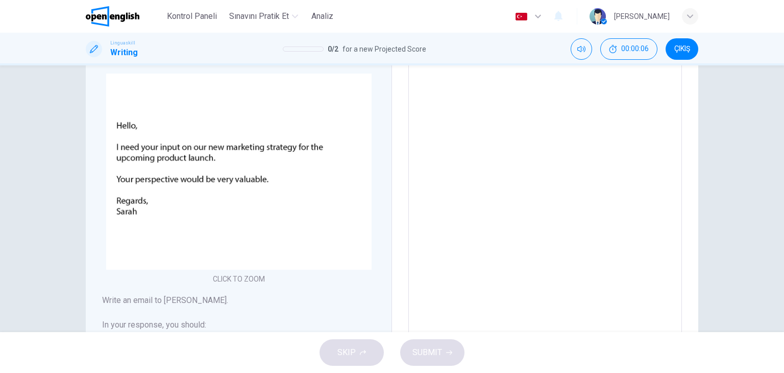
scroll to position [0, 0]
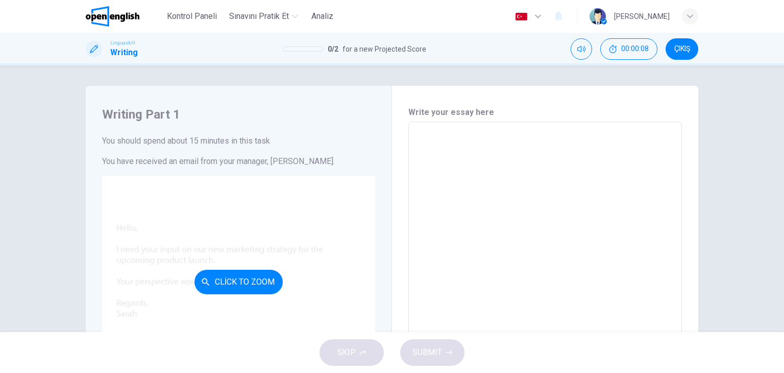
click at [247, 279] on button "Click to Zoom" at bounding box center [239, 282] width 88 height 25
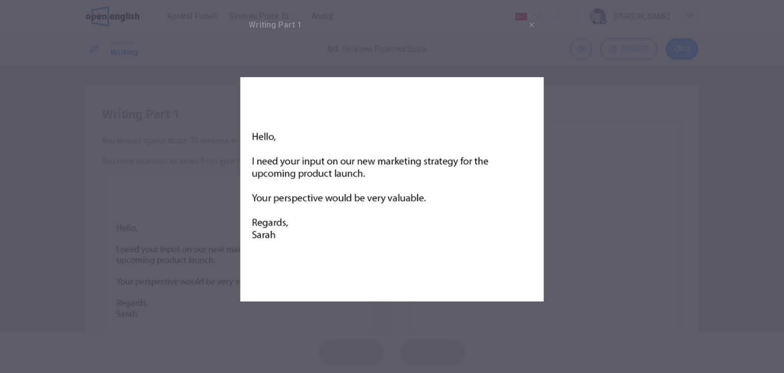
click at [617, 203] on div at bounding box center [392, 186] width 784 height 373
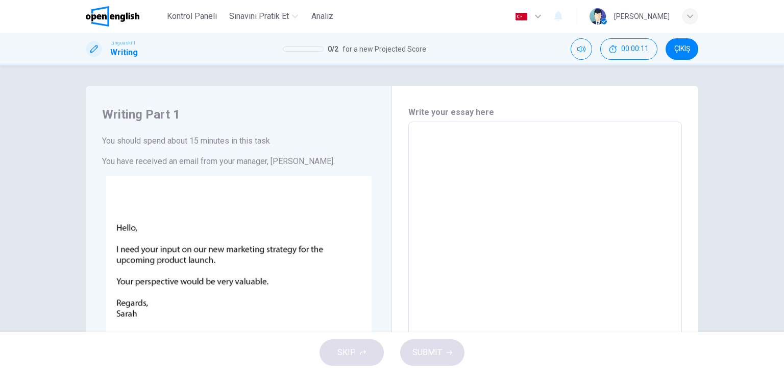
click at [472, 150] on textarea at bounding box center [545, 312] width 259 height 364
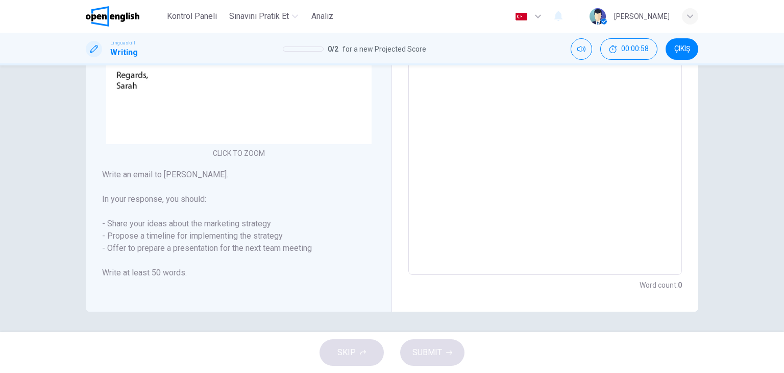
scroll to position [23, 0]
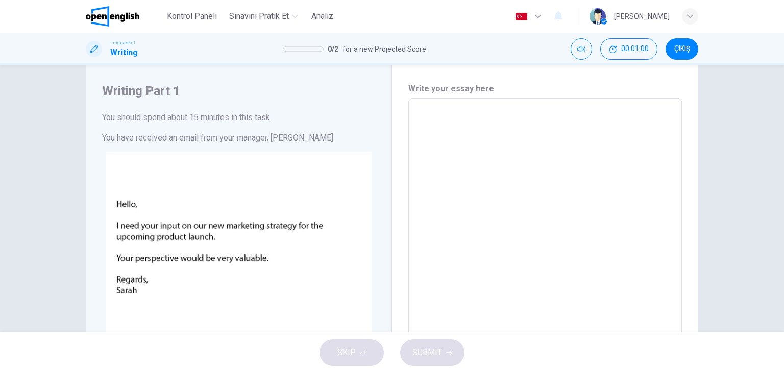
click at [680, 52] on span "ÇIKIŞ" at bounding box center [683, 49] width 16 height 8
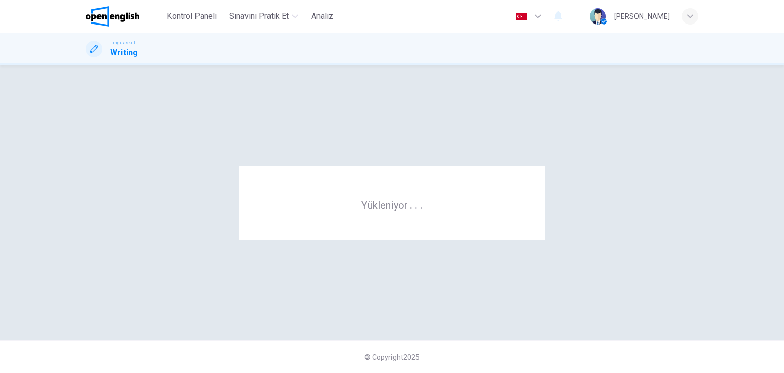
scroll to position [0, 0]
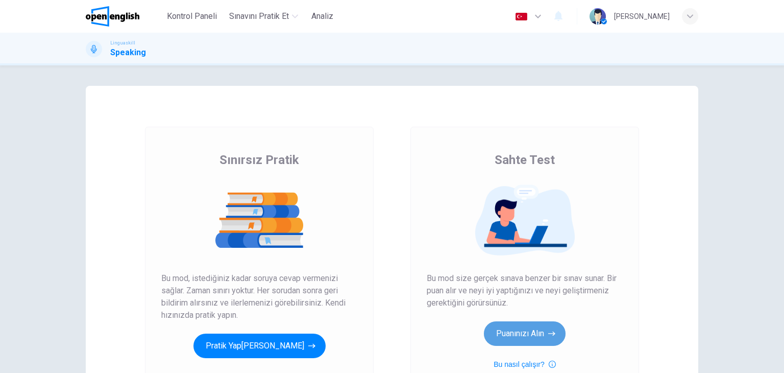
click at [523, 338] on button "Puanınızı Alın" at bounding box center [525, 333] width 82 height 25
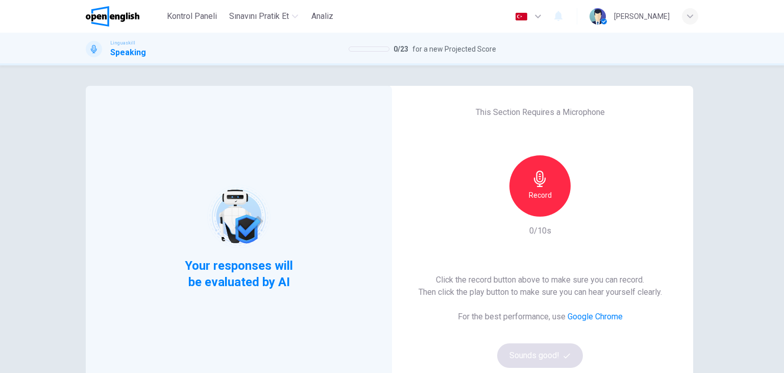
scroll to position [51, 0]
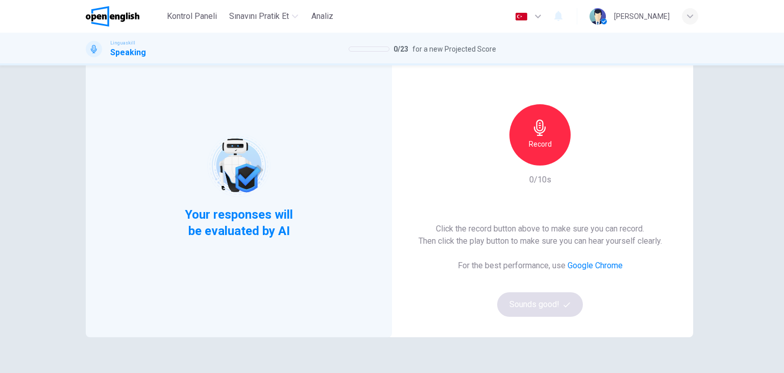
click at [541, 148] on h6 "Record" at bounding box center [540, 144] width 23 height 12
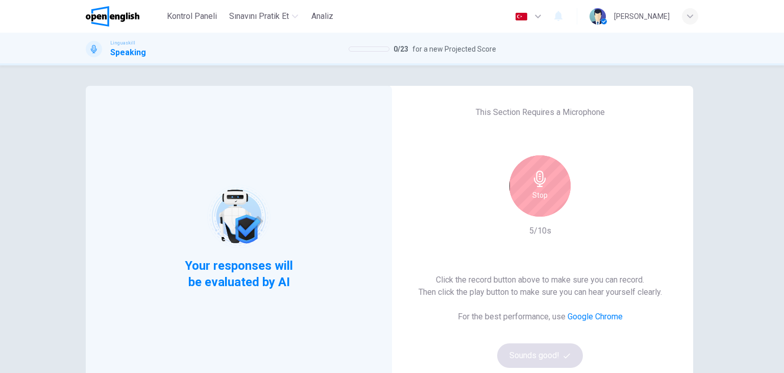
scroll to position [102, 0]
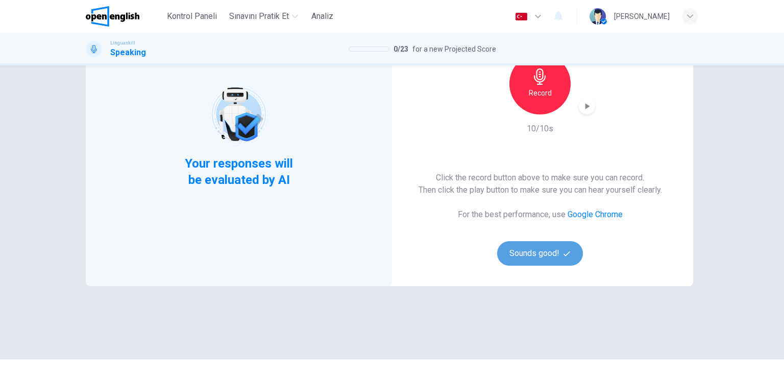
click at [546, 253] on button "Sounds good!" at bounding box center [540, 253] width 86 height 25
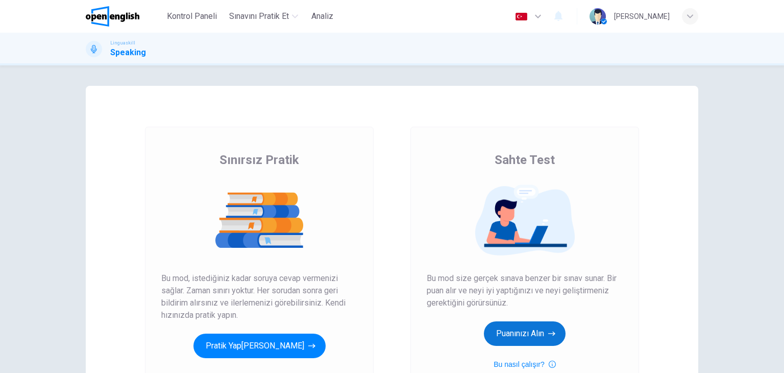
click at [535, 333] on button "Puanınızı Alın" at bounding box center [525, 333] width 82 height 25
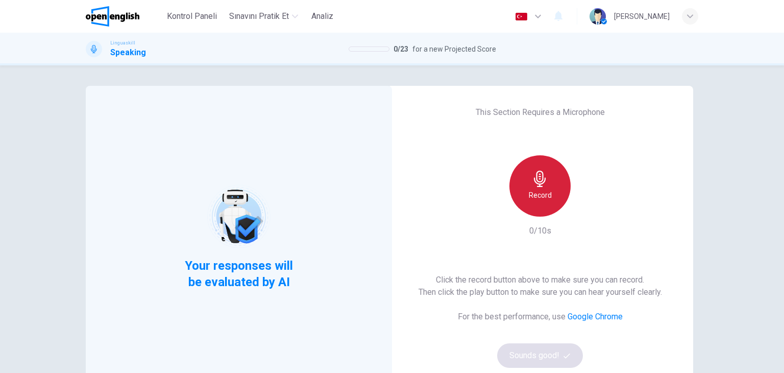
click at [529, 188] on div "Record" at bounding box center [540, 185] width 61 height 61
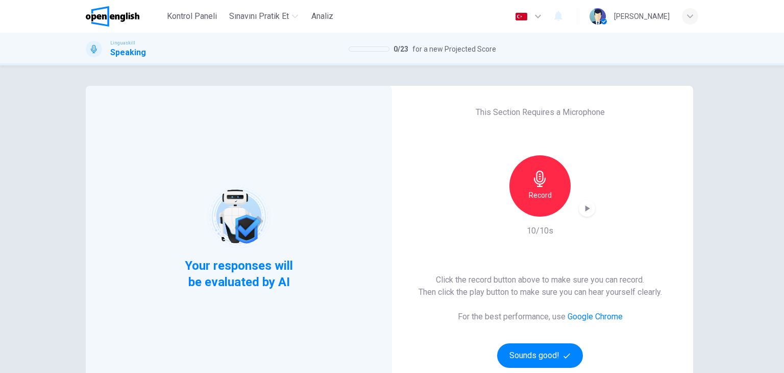
click at [582, 211] on icon "button" at bounding box center [587, 208] width 10 height 10
click at [583, 213] on icon "button" at bounding box center [587, 208] width 10 height 10
click at [542, 220] on div "Record 10/10s" at bounding box center [540, 196] width 110 height 82
click at [533, 196] on h6 "Record" at bounding box center [540, 195] width 23 height 12
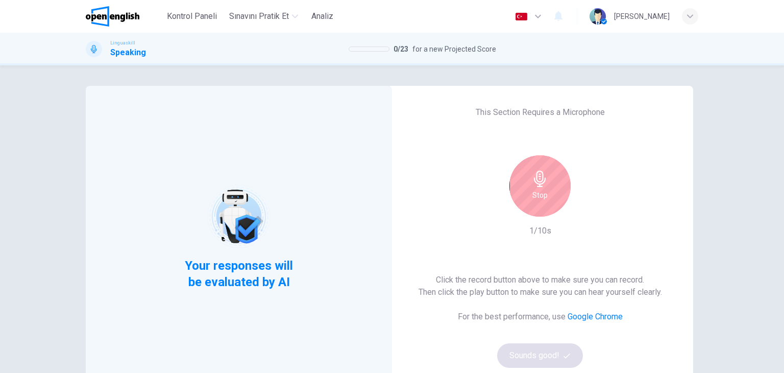
click at [533, 196] on h6 "Stop" at bounding box center [540, 195] width 15 height 12
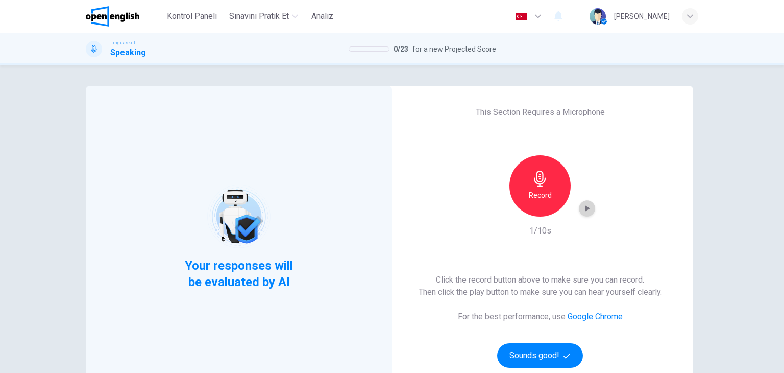
click at [582, 210] on icon "button" at bounding box center [587, 208] width 10 height 10
click at [539, 181] on icon "button" at bounding box center [540, 179] width 12 height 16
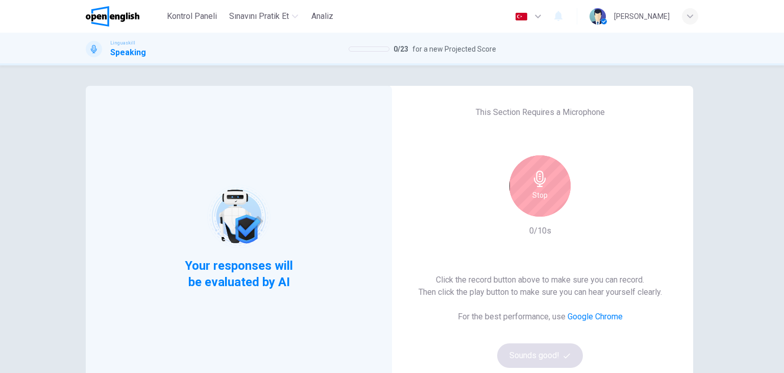
click at [539, 181] on icon "button" at bounding box center [540, 179] width 12 height 16
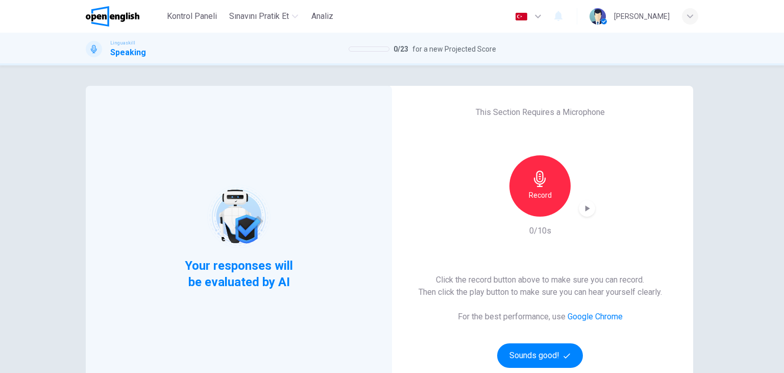
click at [552, 197] on div "Record" at bounding box center [540, 185] width 61 height 61
click at [590, 212] on div "button" at bounding box center [587, 208] width 16 height 16
